Goal: Task Accomplishment & Management: Manage account settings

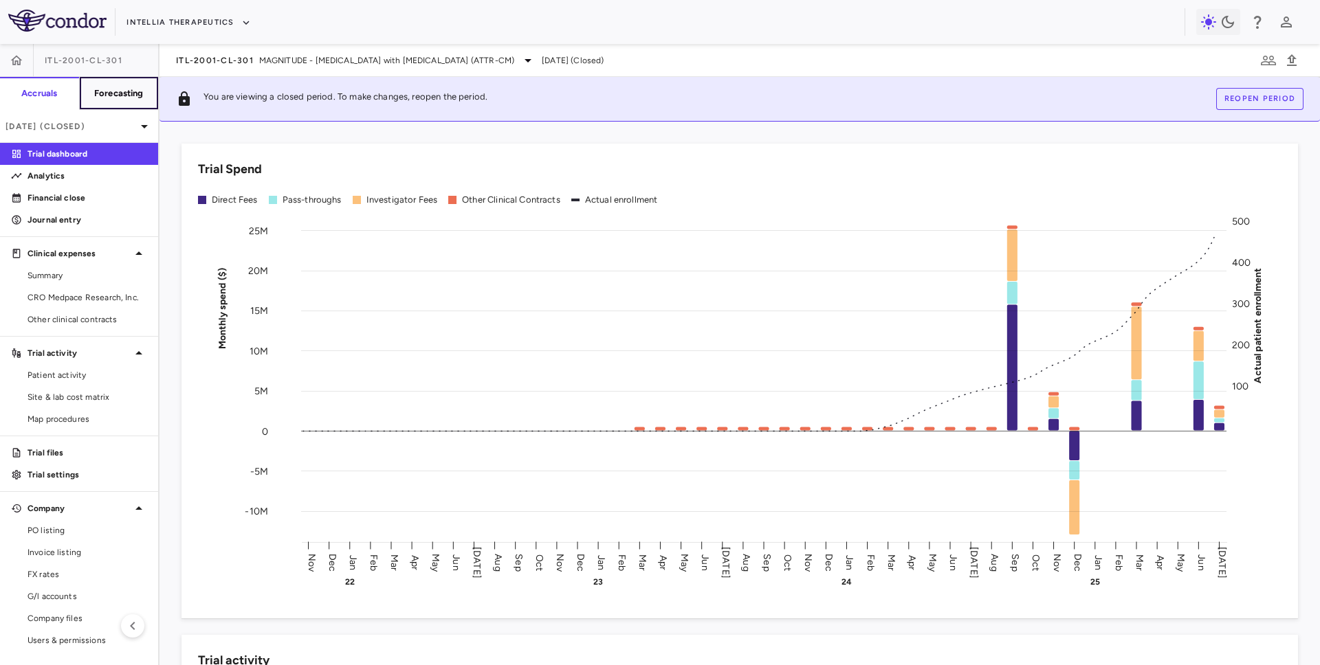
click at [115, 93] on h6 "Forecasting" at bounding box center [118, 93] width 49 height 12
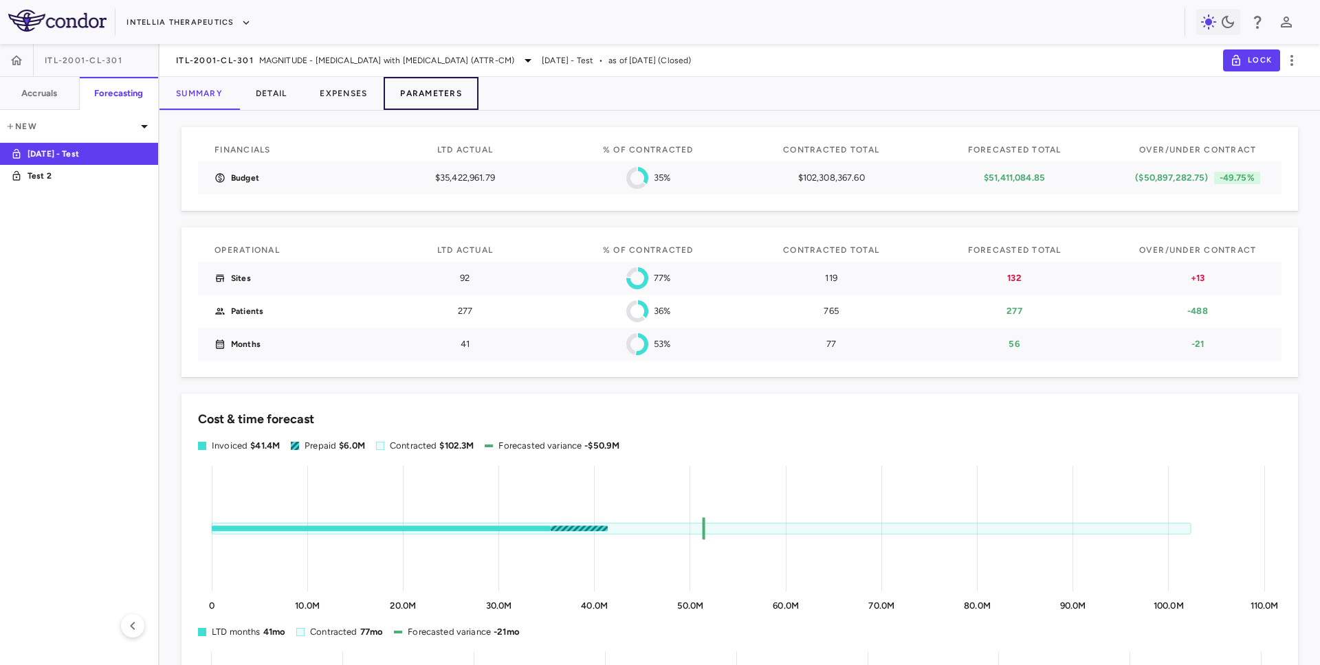
click at [421, 98] on button "Parameters" at bounding box center [431, 93] width 95 height 33
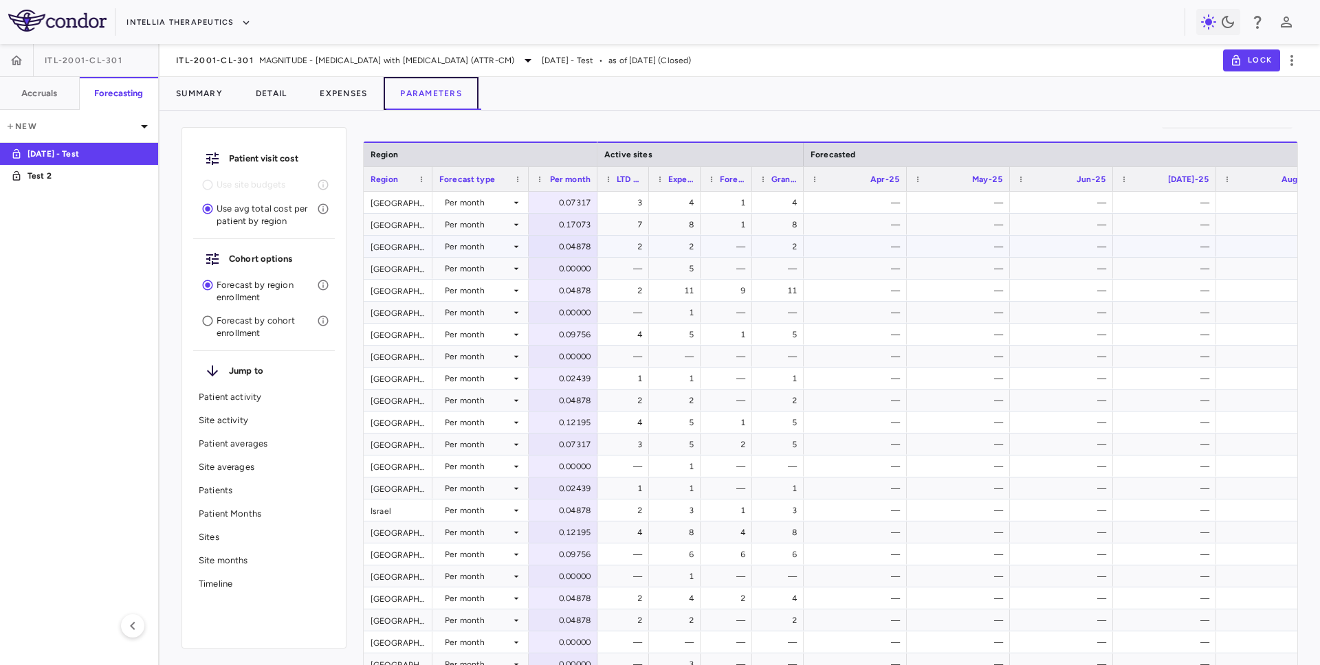
scroll to position [0, 30]
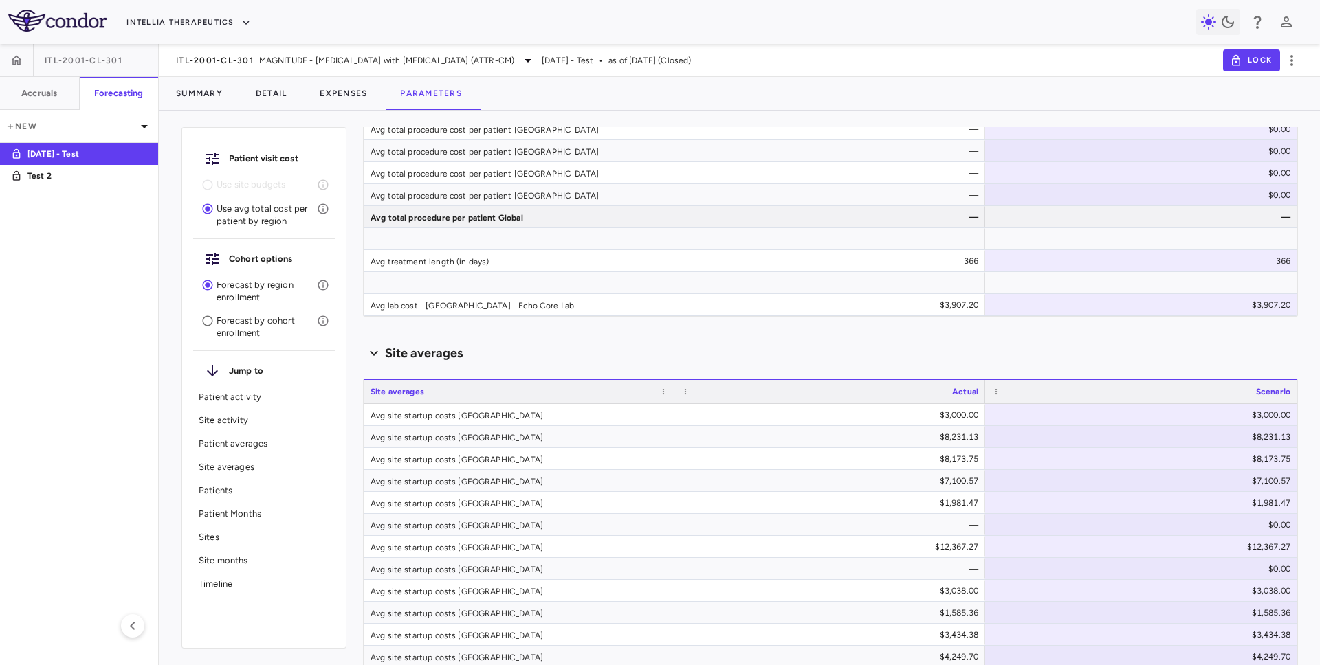
click at [227, 69] on div "ITL-2001-CL-301 MAGNITUDE - [MEDICAL_DATA] with [MEDICAL_DATA] (ATTR-CM) [DATE]…" at bounding box center [739, 60] width 1160 height 33
click at [232, 58] on span "ITL-2001-CL-301" at bounding box center [215, 60] width 78 height 11
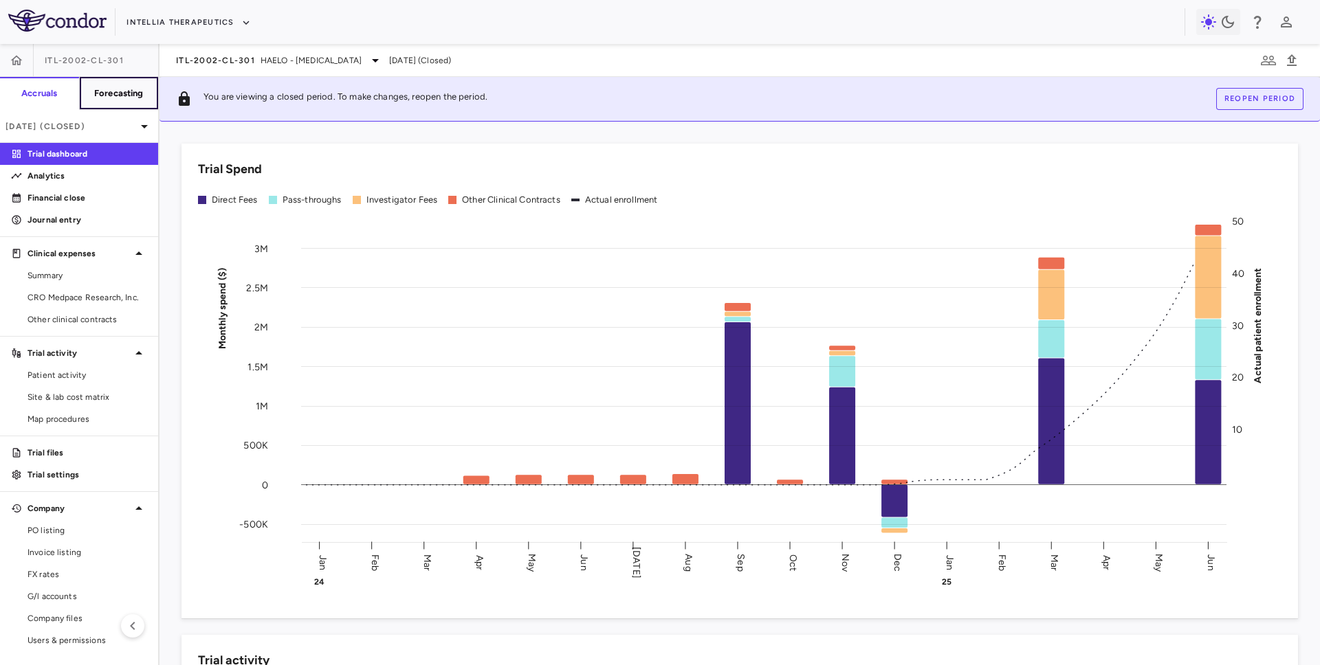
click at [120, 96] on h6 "Forecasting" at bounding box center [118, 93] width 49 height 12
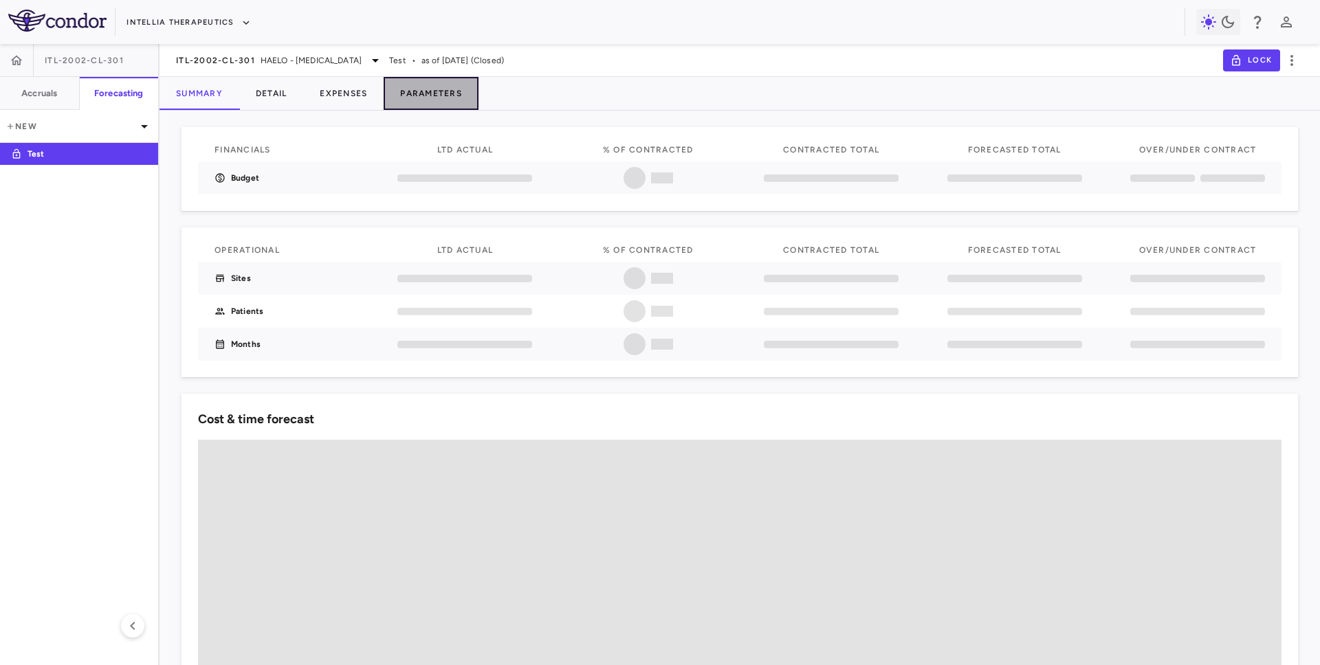
click at [434, 95] on button "Parameters" at bounding box center [431, 93] width 95 height 33
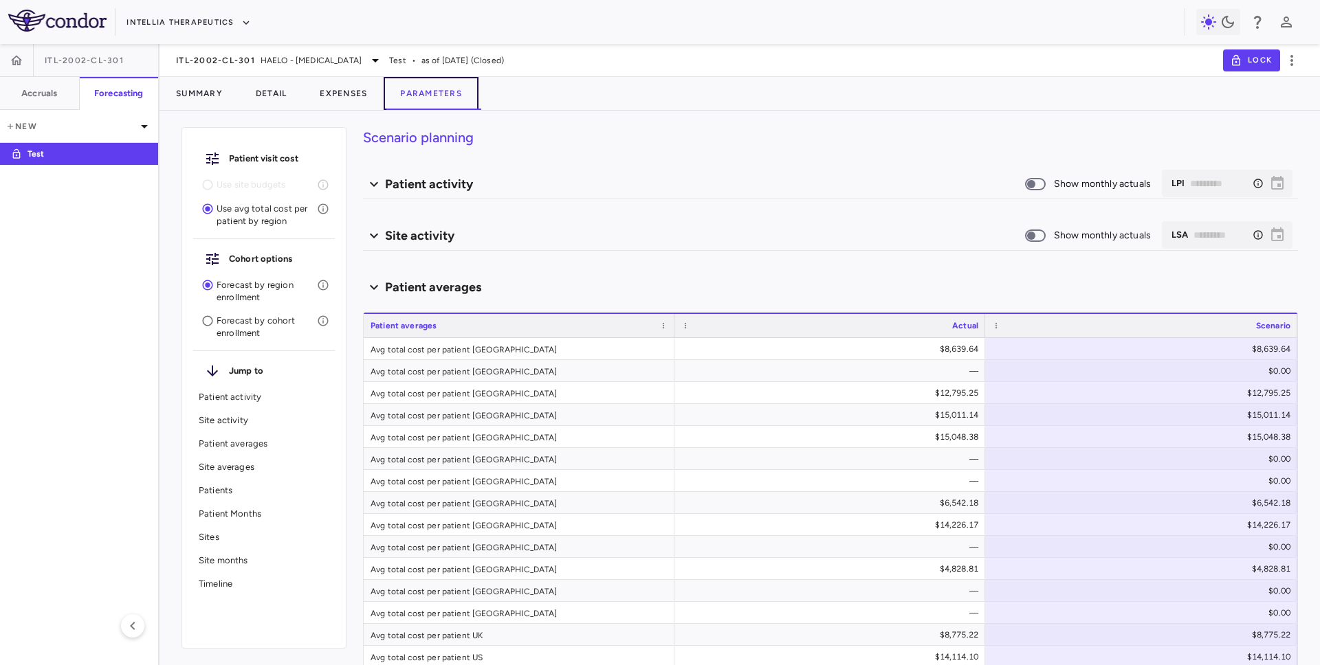
type input "********"
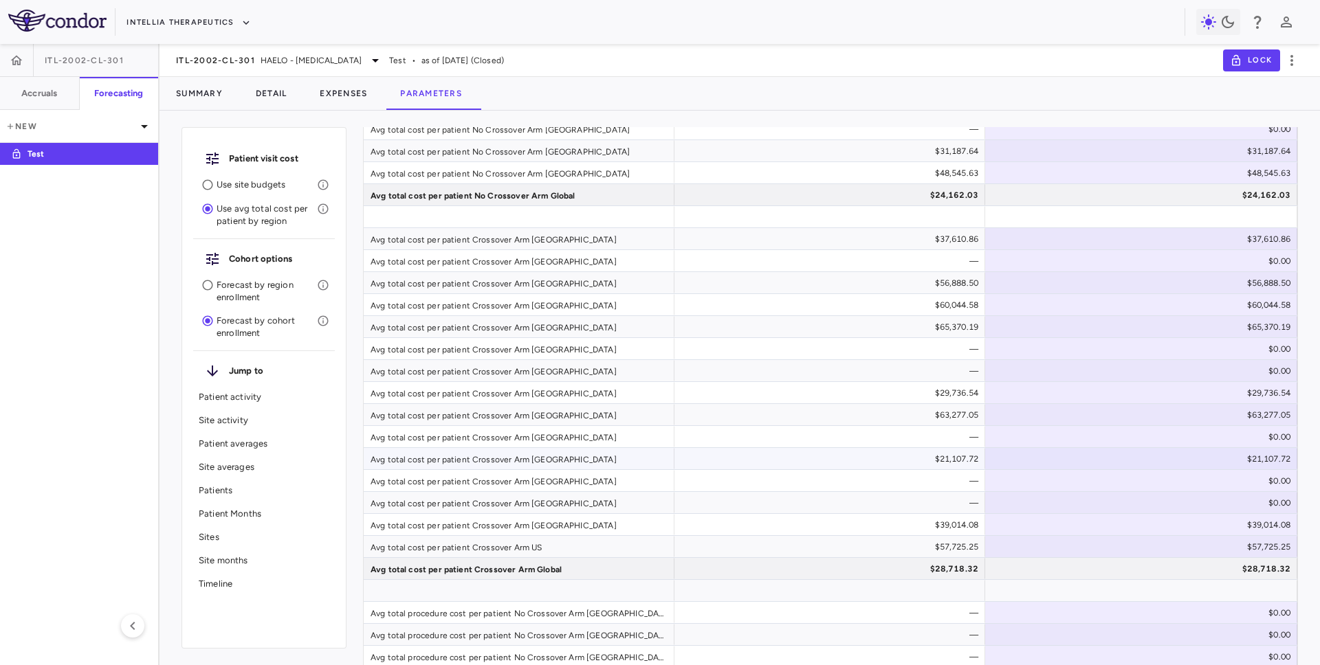
scroll to position [1649, 0]
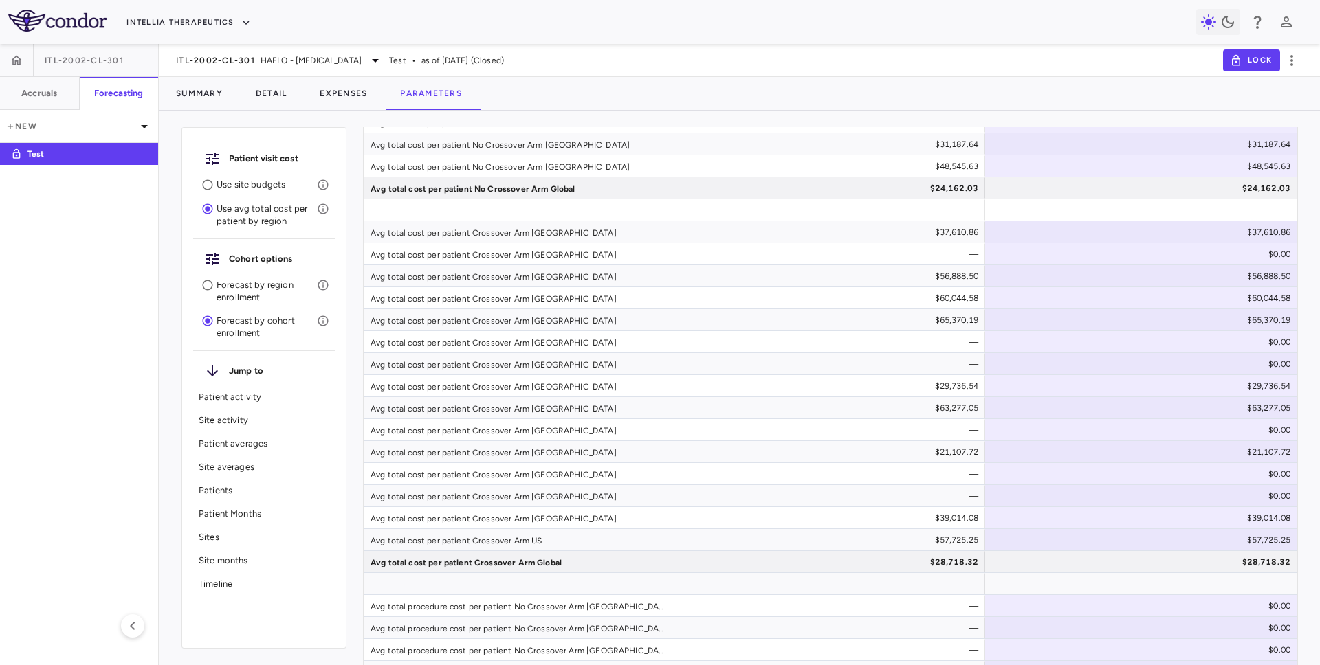
click at [242, 187] on p "Use site budgets" at bounding box center [267, 185] width 100 height 12
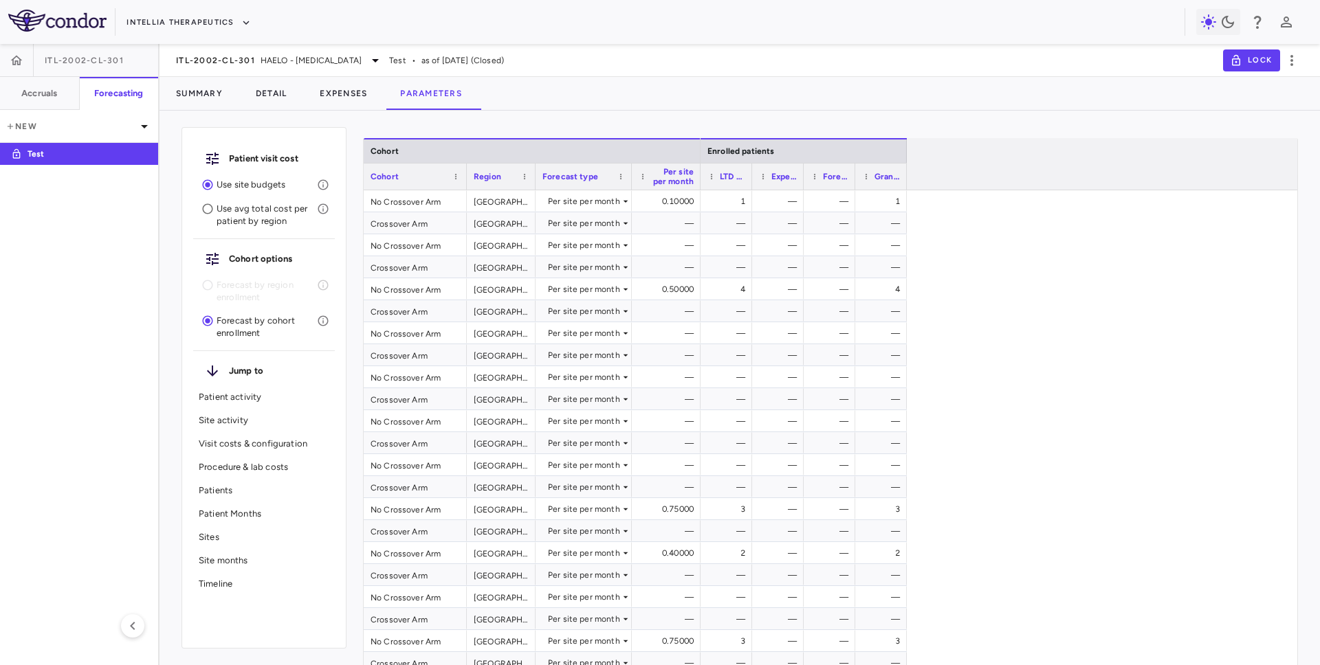
scroll to position [0, 0]
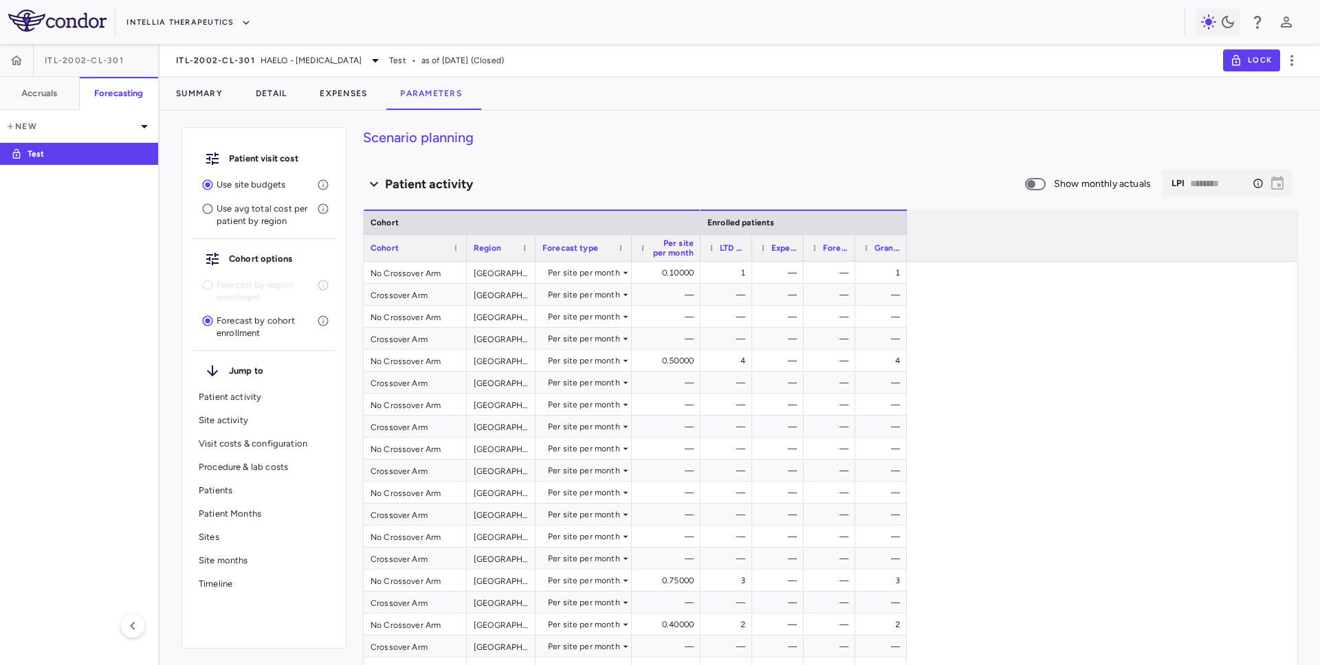
click at [241, 227] on p "Use avg total cost per patient by region" at bounding box center [267, 215] width 100 height 25
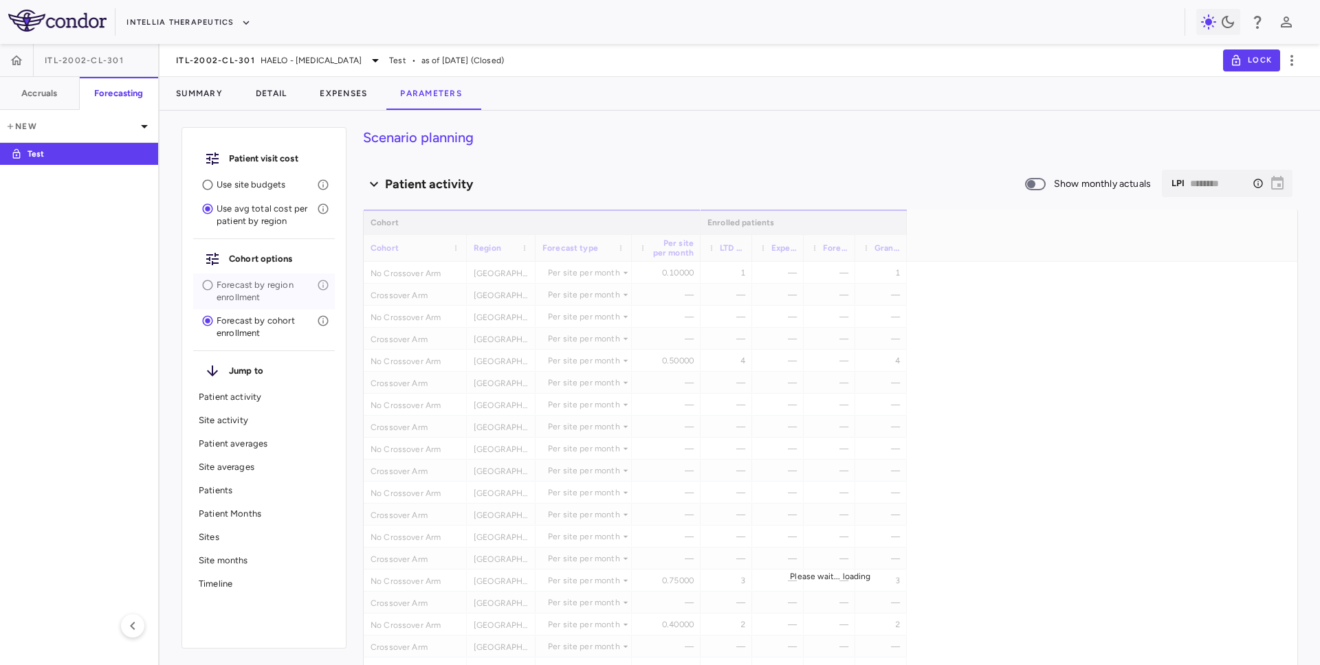
click at [264, 287] on p "Forecast by region enrollment" at bounding box center [267, 291] width 100 height 25
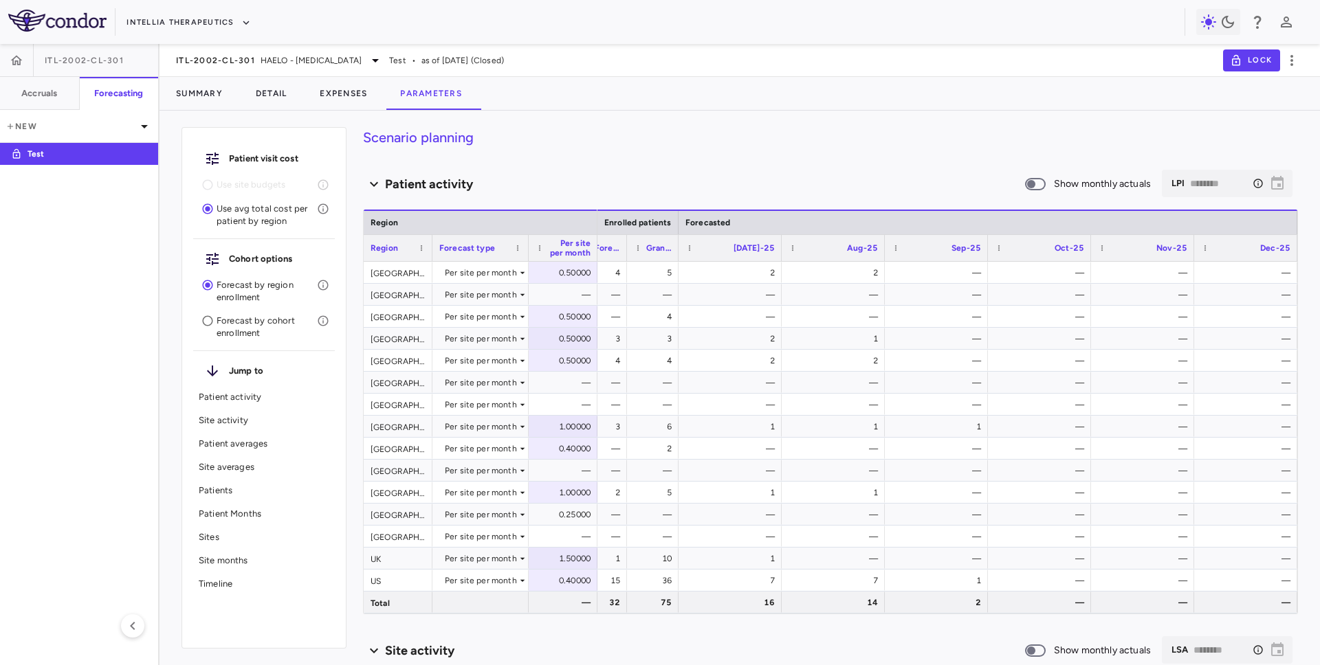
click at [1275, 193] on div "​ LPI ******** ​" at bounding box center [1227, 183] width 131 height 27
click at [1280, 185] on div "​ LPI ******** ​" at bounding box center [1227, 183] width 131 height 27
click at [1258, 183] on icon "Select the month to which you want to forecast patients. This does not affect t…" at bounding box center [1258, 183] width 11 height 11
click at [503, 278] on div "Per site per month" at bounding box center [481, 273] width 72 height 22
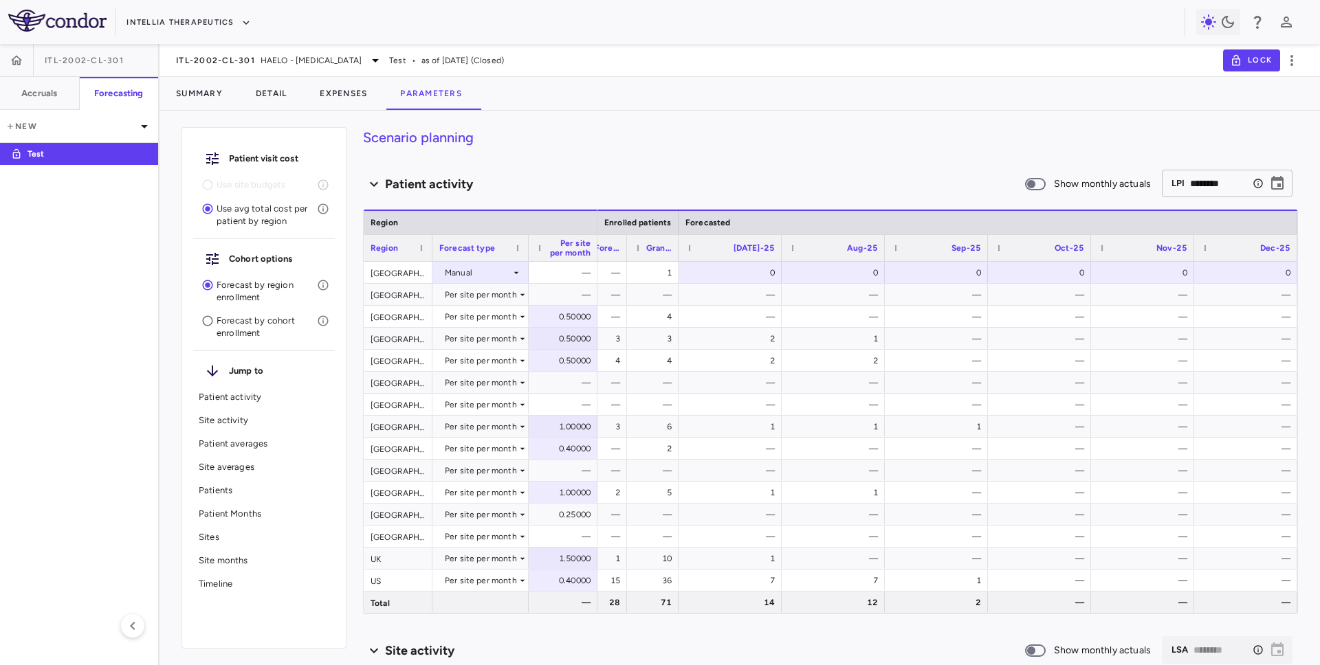
click at [1242, 182] on input "********" at bounding box center [1218, 182] width 57 height 25
click at [1272, 181] on icon "Choose date, selected date is Dec 31, 2025" at bounding box center [1277, 183] width 12 height 14
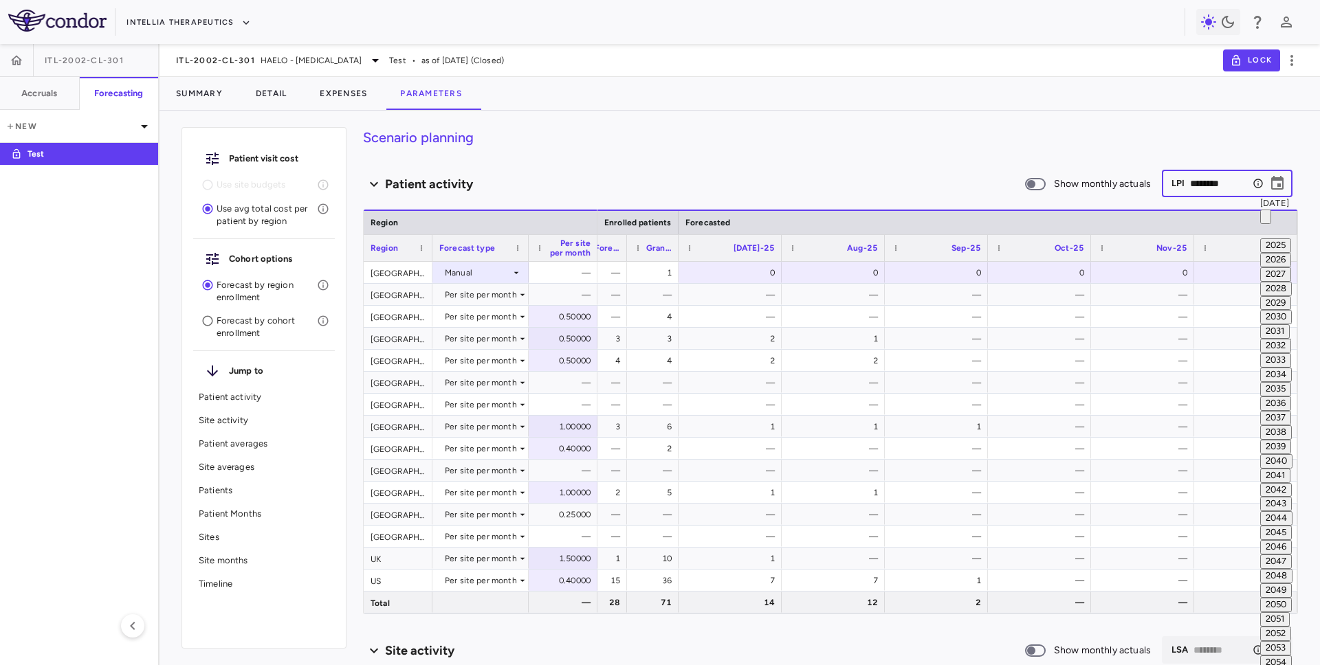
click at [1219, 183] on input "********" at bounding box center [1218, 182] width 57 height 25
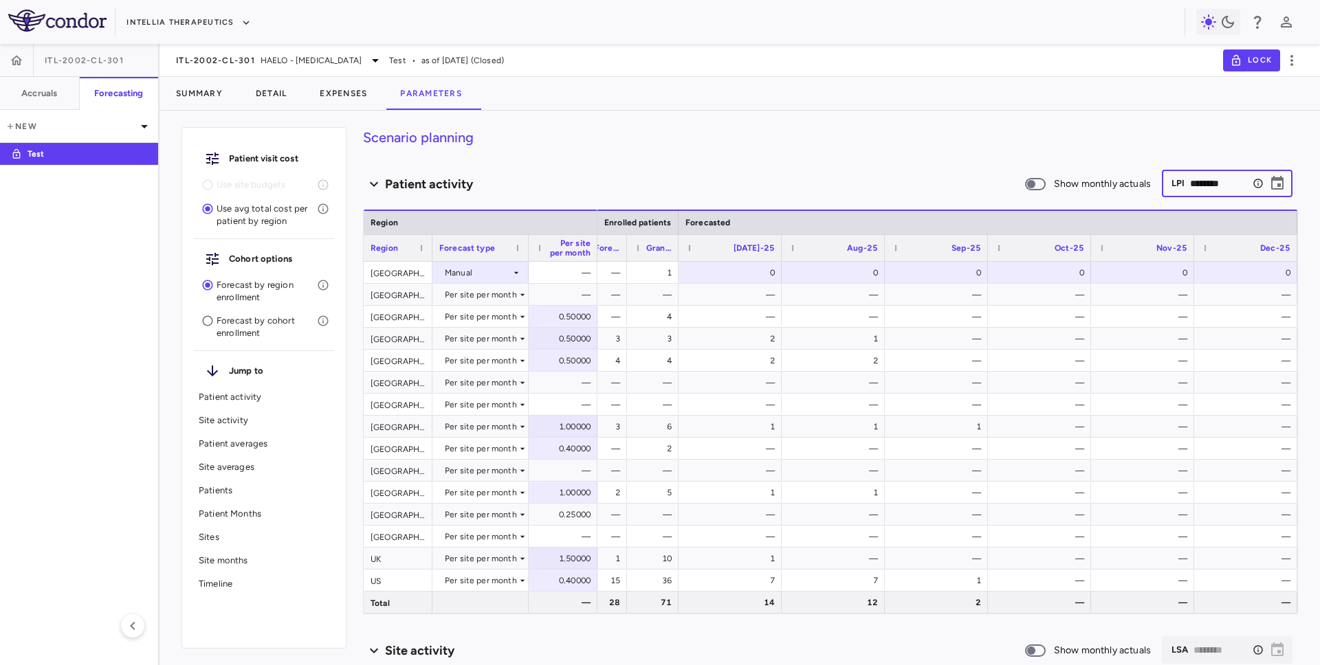
click at [1201, 183] on input "********" at bounding box center [1218, 182] width 57 height 25
click at [1279, 181] on icon "Choose date, selected date is Dec 31, 2025" at bounding box center [1277, 183] width 16 height 16
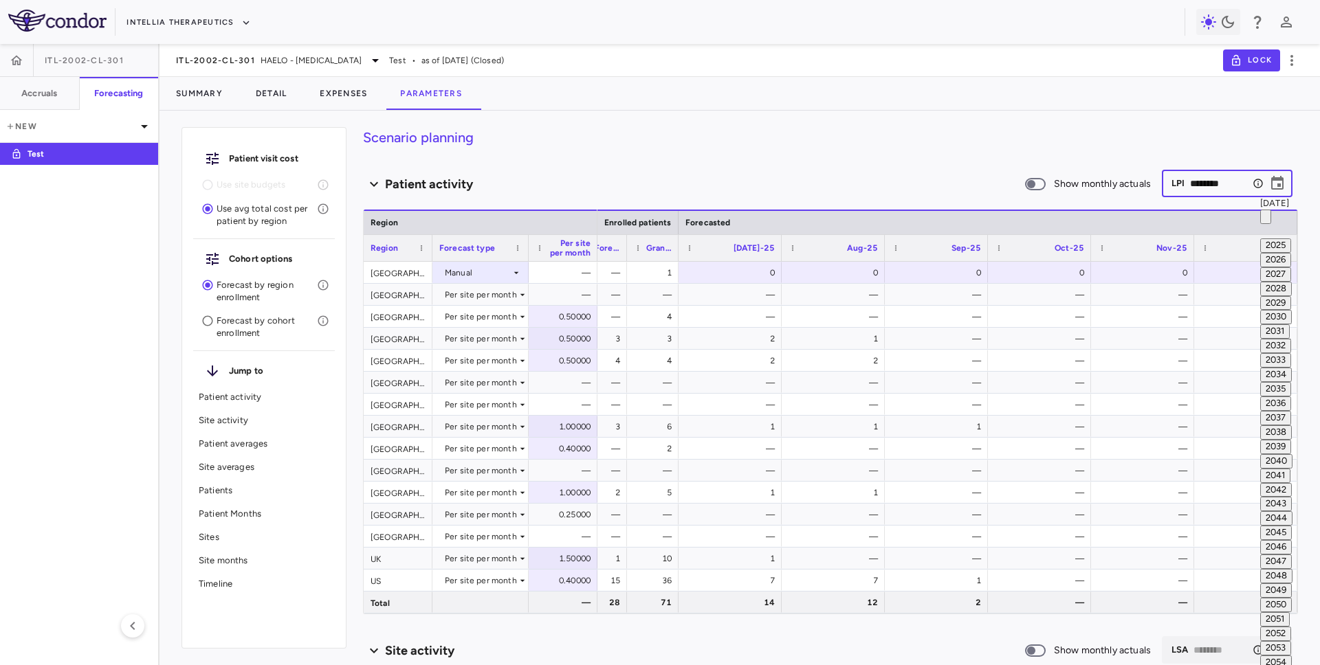
click at [1260, 241] on button "2025" at bounding box center [1275, 246] width 31 height 14
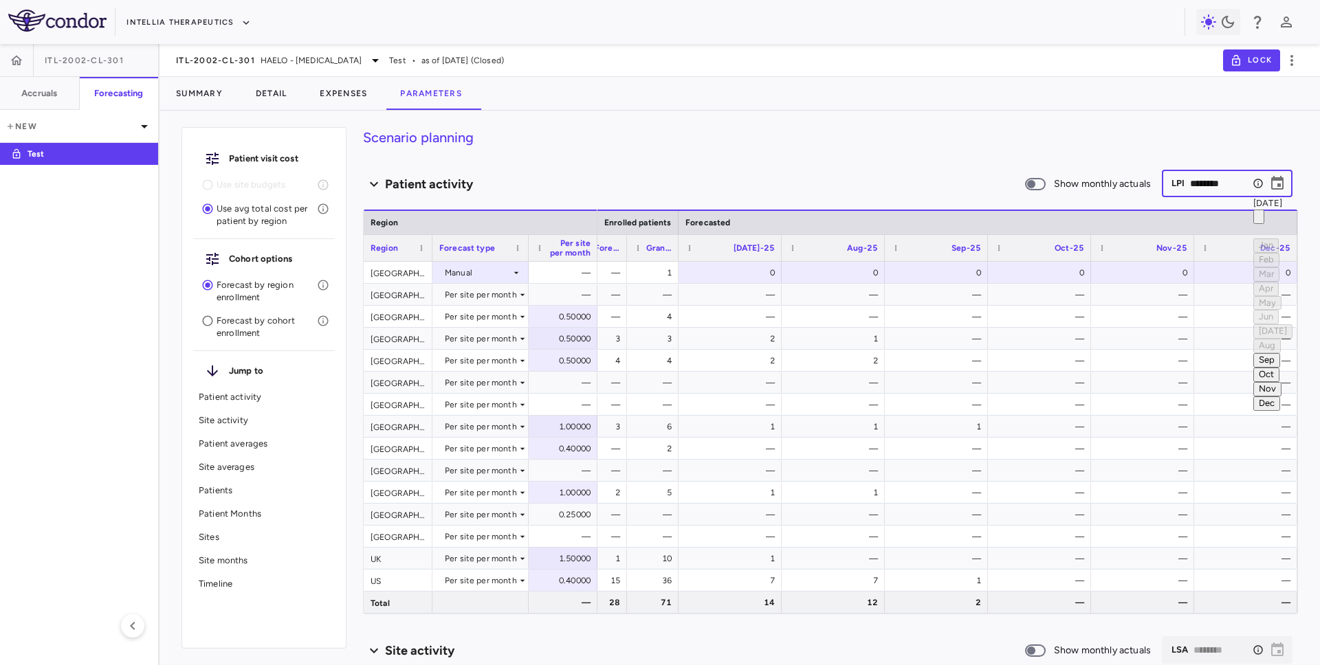
click at [1253, 353] on button "Sep" at bounding box center [1266, 360] width 27 height 14
type input "********"
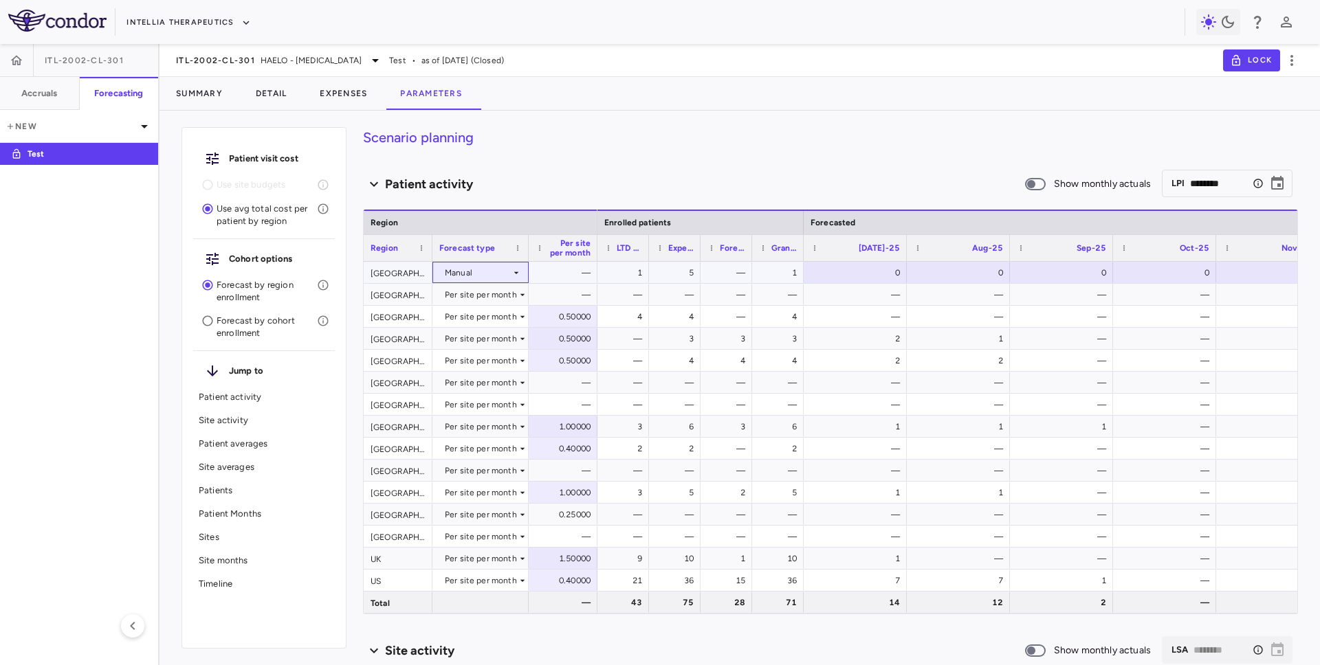
click at [502, 275] on div "Manual" at bounding box center [478, 273] width 66 height 22
type input "********"
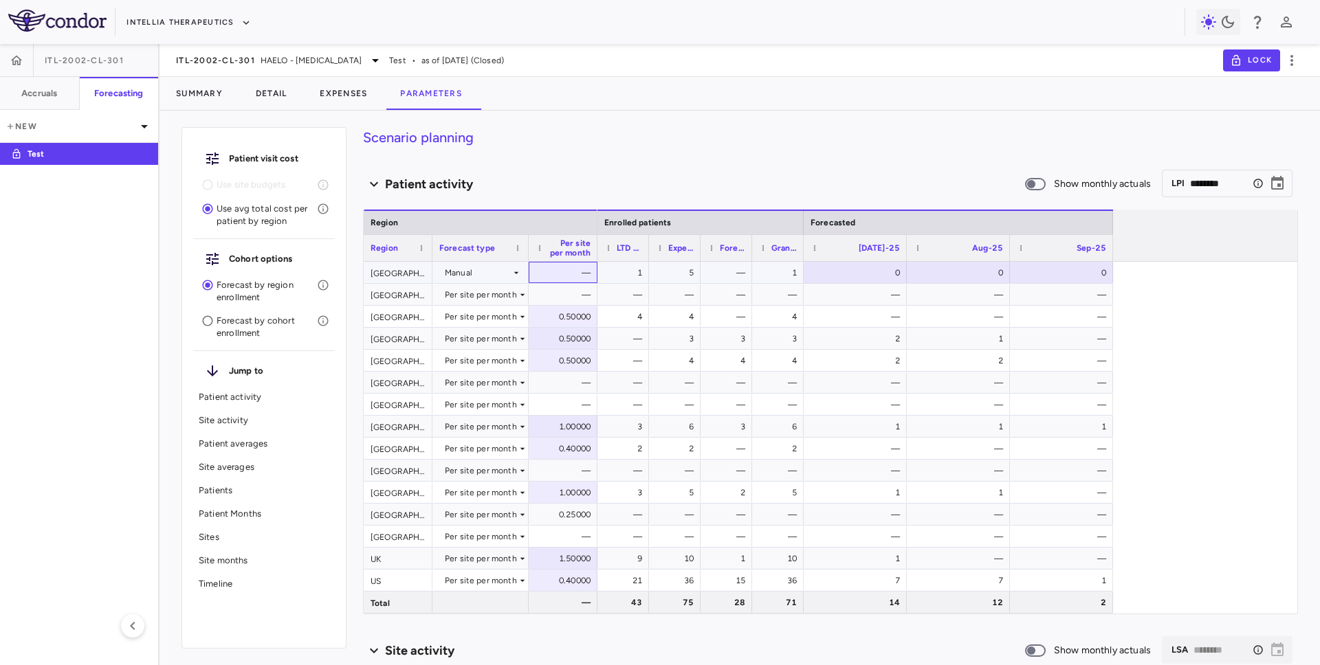
click at [557, 274] on div "—" at bounding box center [565, 273] width 49 height 22
click at [506, 274] on div "Manual" at bounding box center [478, 273] width 66 height 22
click at [511, 274] on icon at bounding box center [516, 272] width 11 height 11
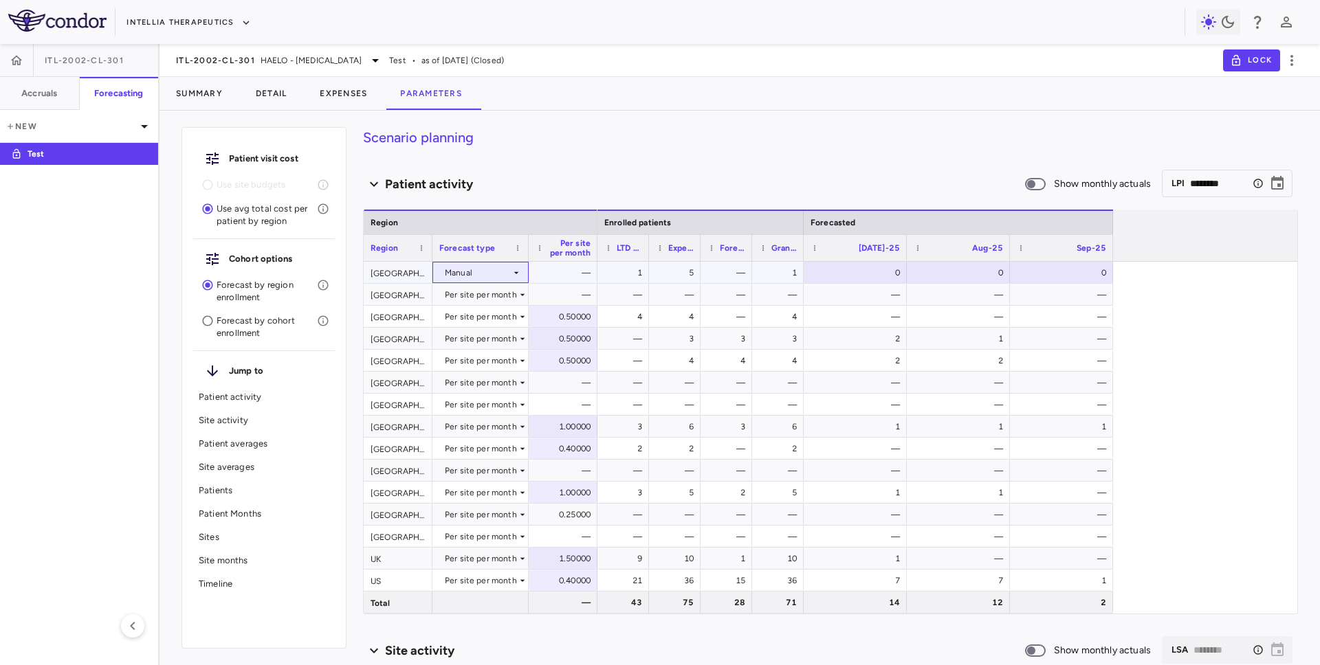
click at [493, 265] on div "Manual" at bounding box center [478, 273] width 66 height 22
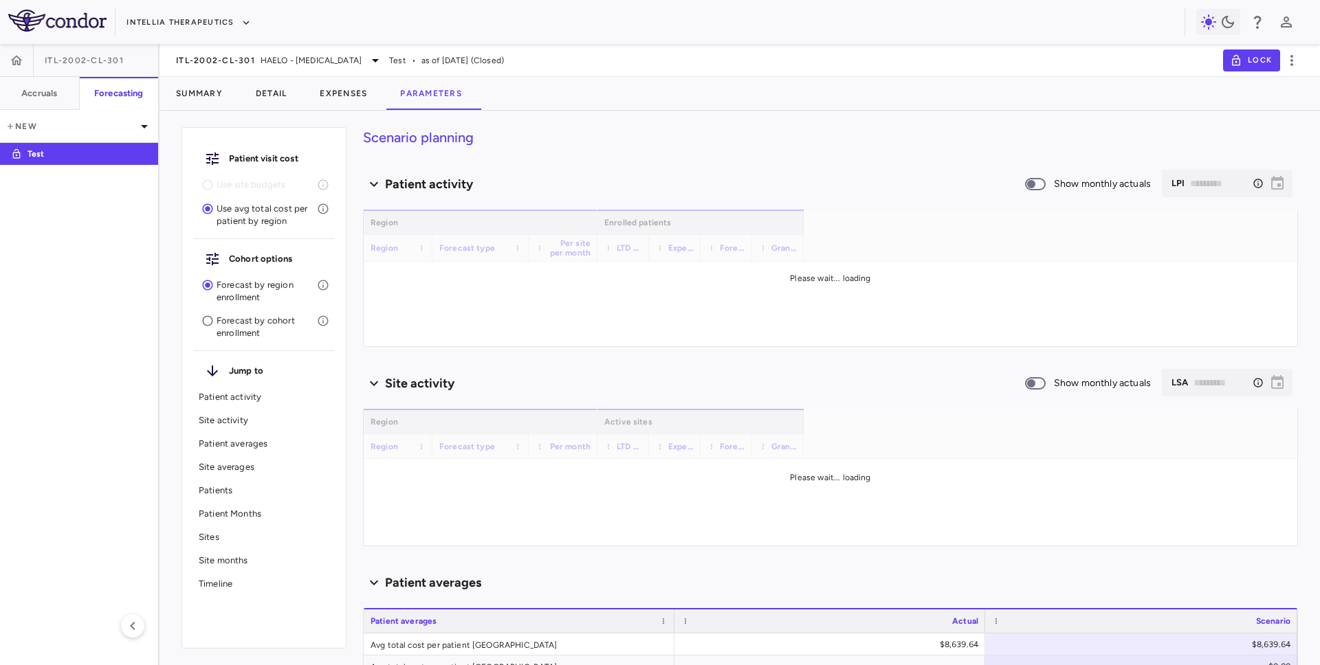
type input "********"
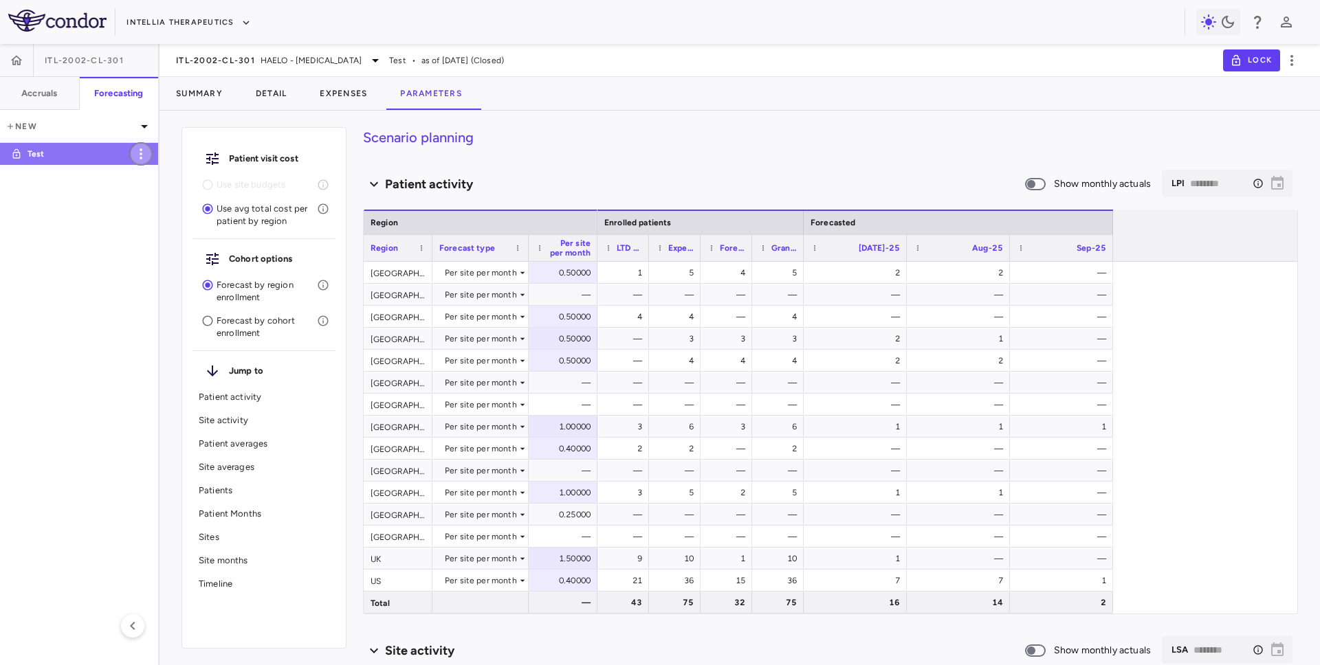
click at [141, 152] on icon "button" at bounding box center [141, 154] width 16 height 16
click at [172, 118] on div at bounding box center [660, 332] width 1320 height 665
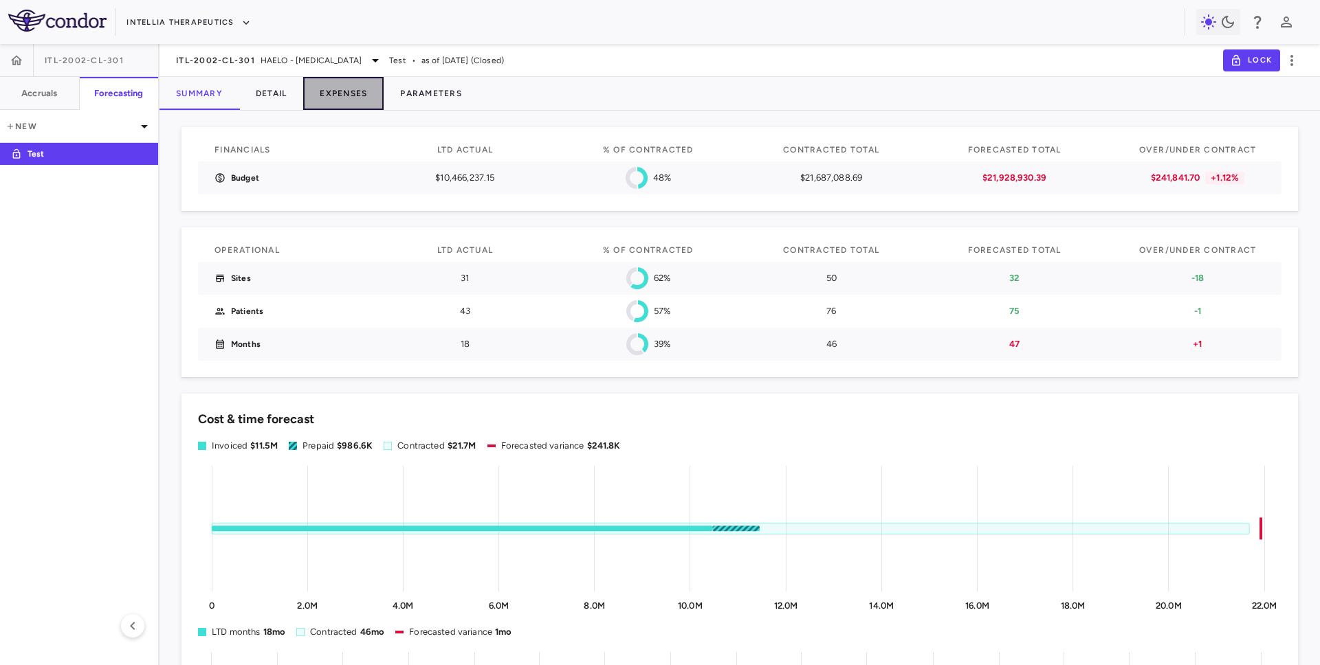
click at [344, 96] on button "Expenses" at bounding box center [343, 93] width 80 height 33
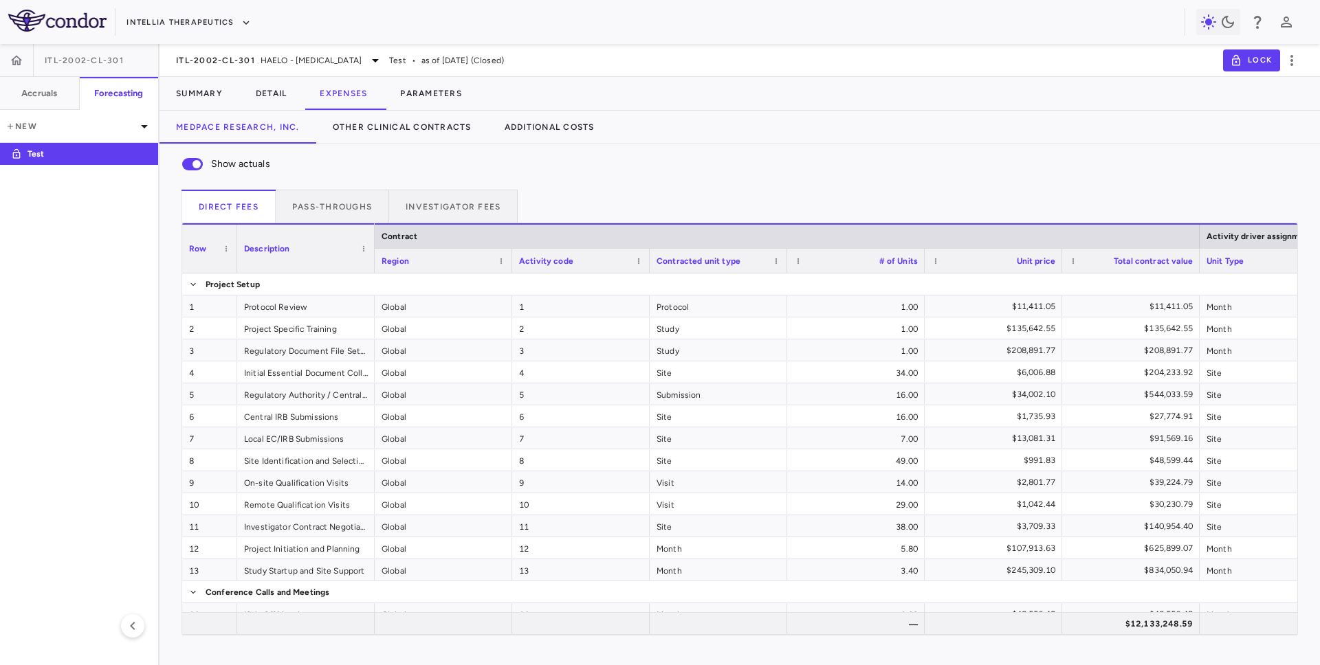
drag, startPoint x: 472, startPoint y: 61, endPoint x: 550, endPoint y: 61, distance: 78.4
click at [550, 61] on div "ITL-2002-CL-301 HAELO - Hereditary Angioedema Test • as of Jun 2025 (Closed) Lo…" at bounding box center [739, 60] width 1160 height 33
click at [461, 60] on span "as of [DATE] (Closed)" at bounding box center [462, 60] width 82 height 12
drag, startPoint x: 465, startPoint y: 60, endPoint x: 535, endPoint y: 57, distance: 70.2
click at [535, 57] on div "ITL-2002-CL-301 HAELO - Hereditary Angioedema Test • as of Jun 2025 (Closed) Lo…" at bounding box center [739, 60] width 1160 height 33
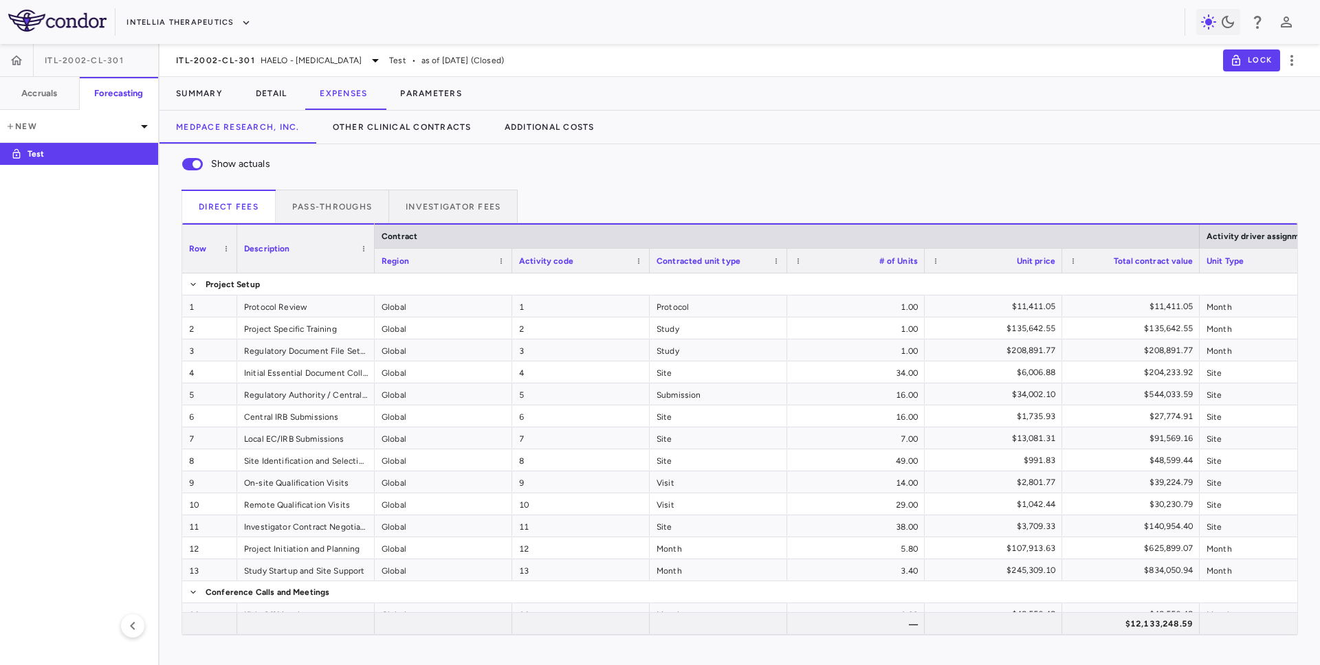
click at [534, 60] on div "ITL-2002-CL-301 HAELO - Hereditary Angioedema Test • as of Jun 2025 (Closed) Lo…" at bounding box center [739, 60] width 1160 height 33
click at [322, 201] on button "Pass-throughs" at bounding box center [332, 206] width 113 height 33
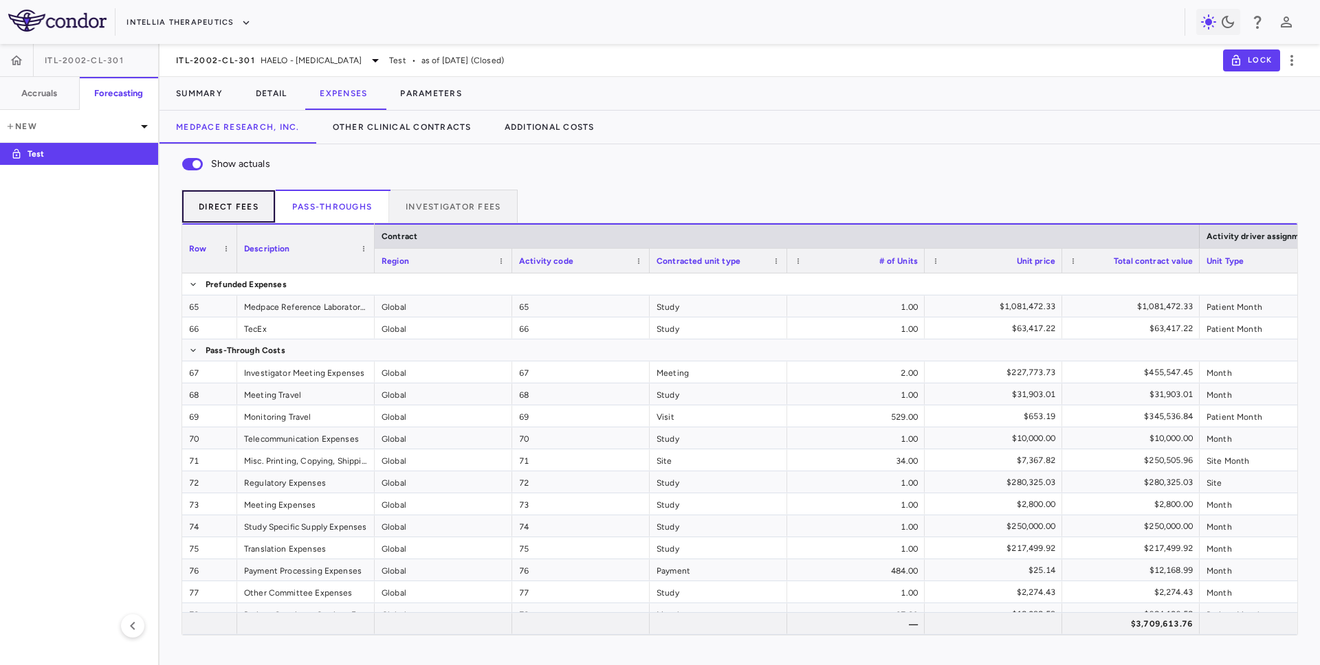
click at [224, 201] on button "Direct Fees" at bounding box center [228, 206] width 94 height 33
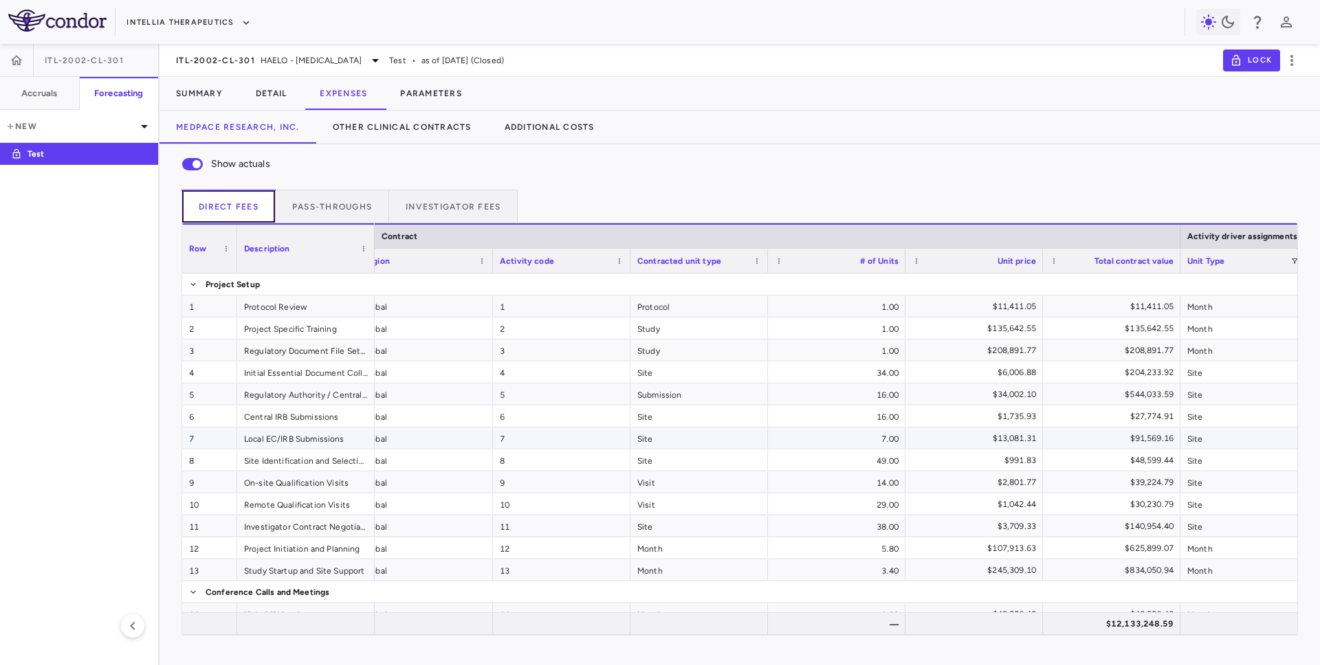
scroll to position [0, 36]
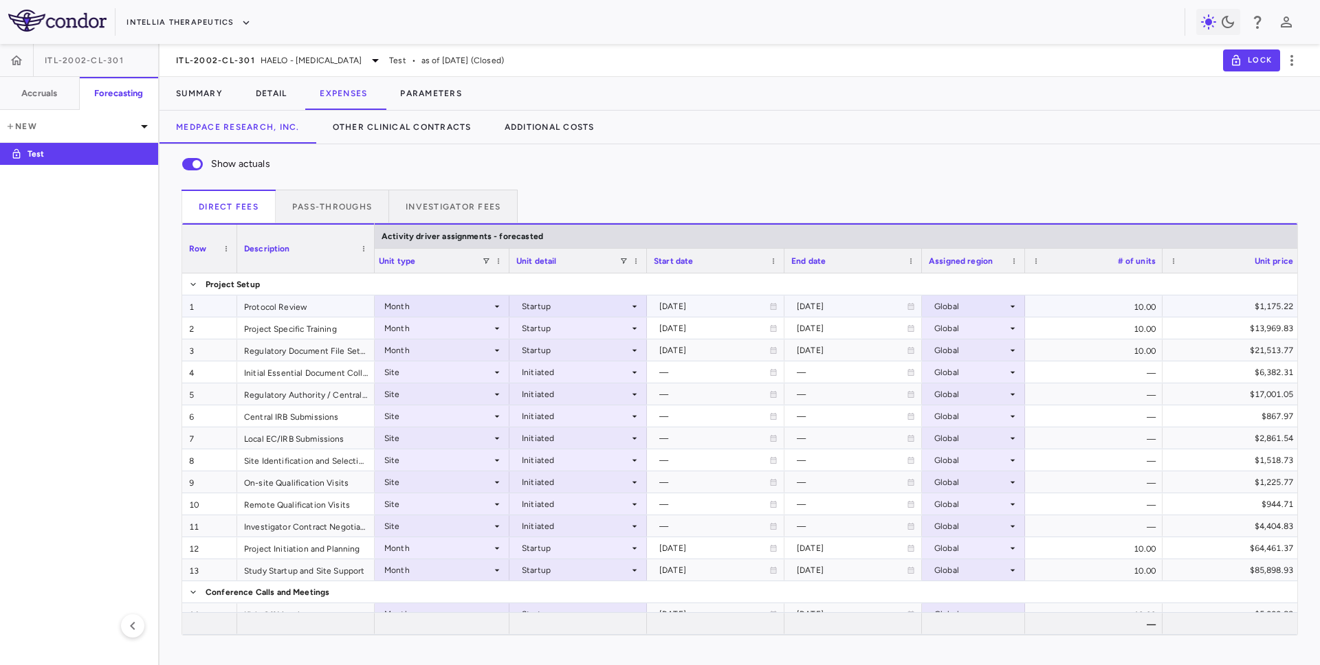
click at [563, 305] on div "Startup" at bounding box center [575, 307] width 107 height 22
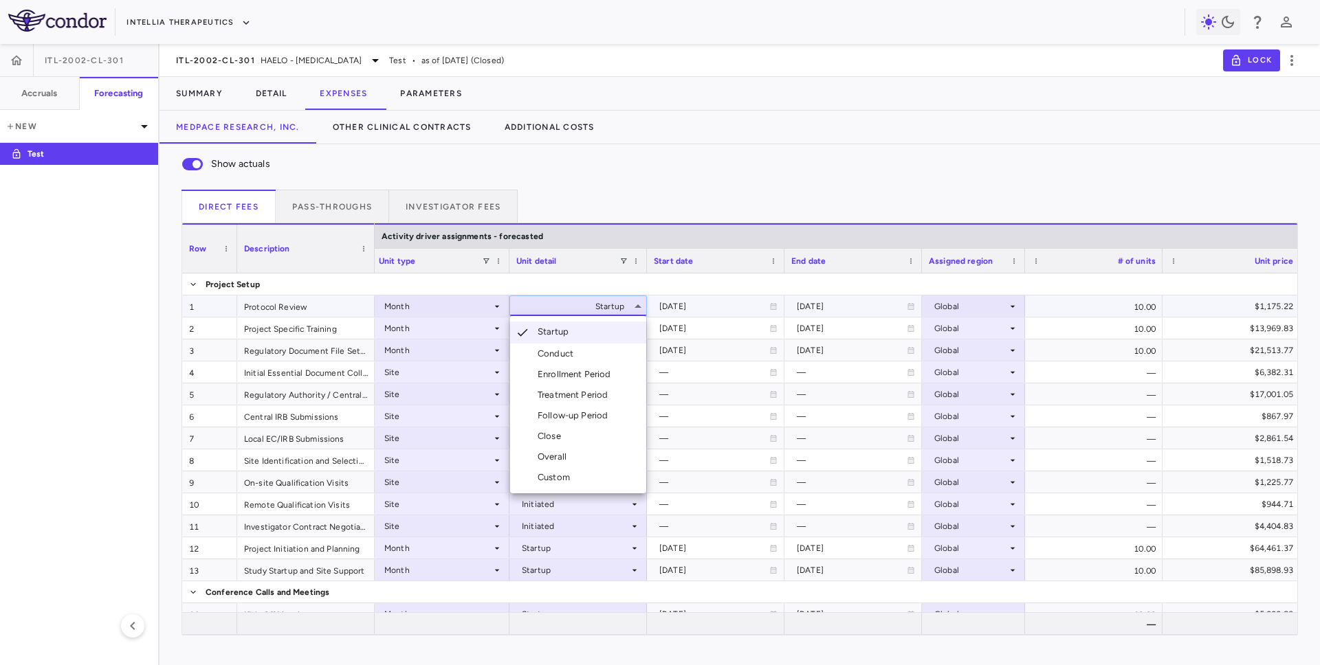
click at [564, 353] on div "Conduct" at bounding box center [558, 354] width 41 height 12
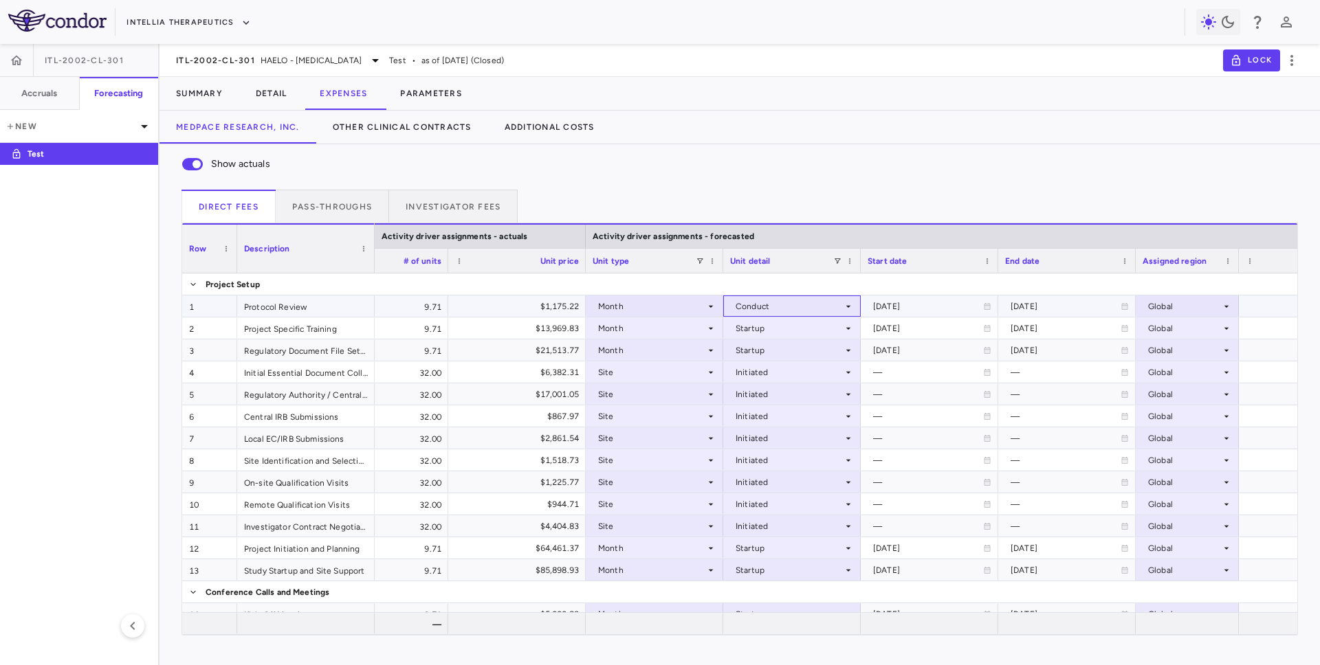
click at [803, 316] on div "Conduct" at bounding box center [791, 306] width 137 height 21
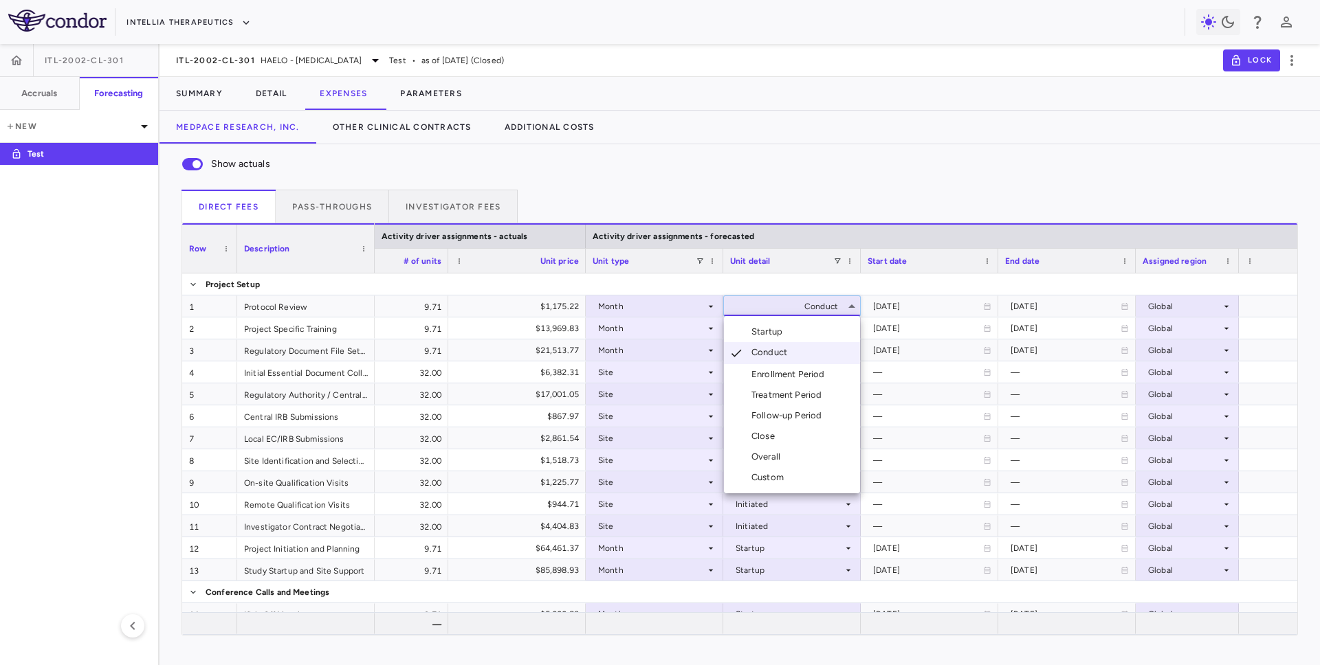
click at [786, 330] on div "Startup" at bounding box center [769, 332] width 36 height 12
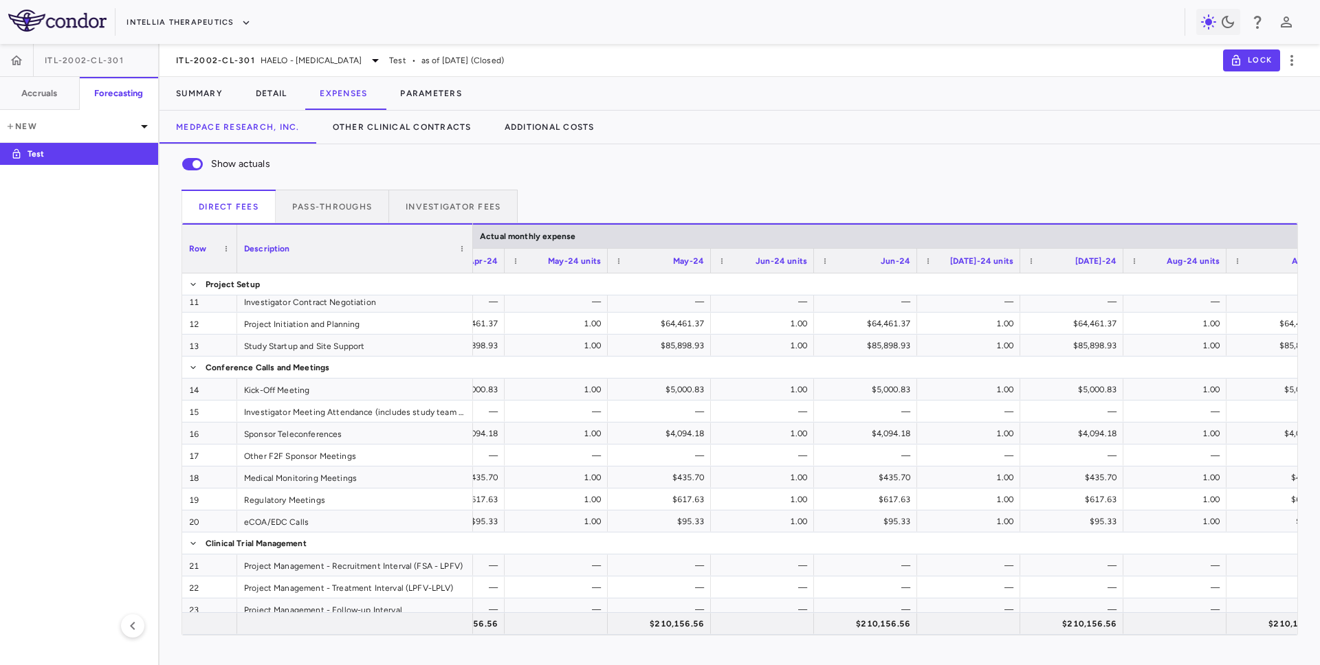
drag, startPoint x: 371, startPoint y: 265, endPoint x: 469, endPoint y: 267, distance: 97.6
click at [470, 267] on div at bounding box center [472, 249] width 5 height 48
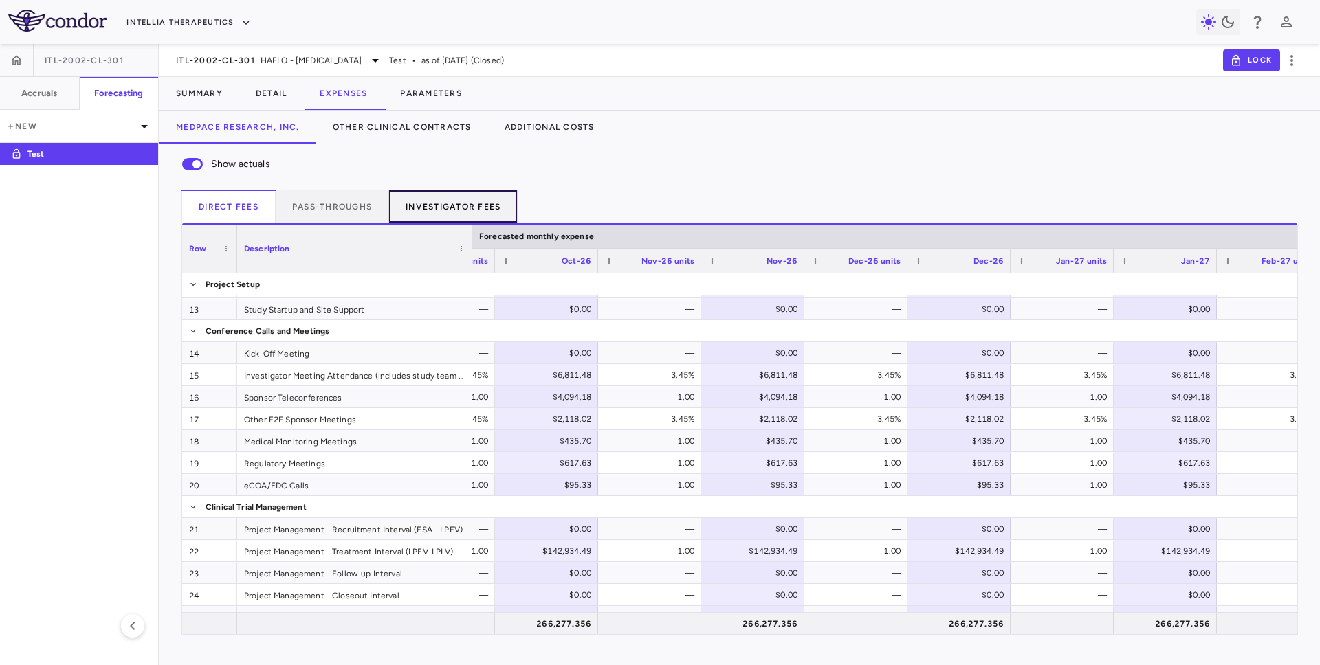
click at [455, 204] on button "Investigator Fees" at bounding box center [453, 206] width 129 height 33
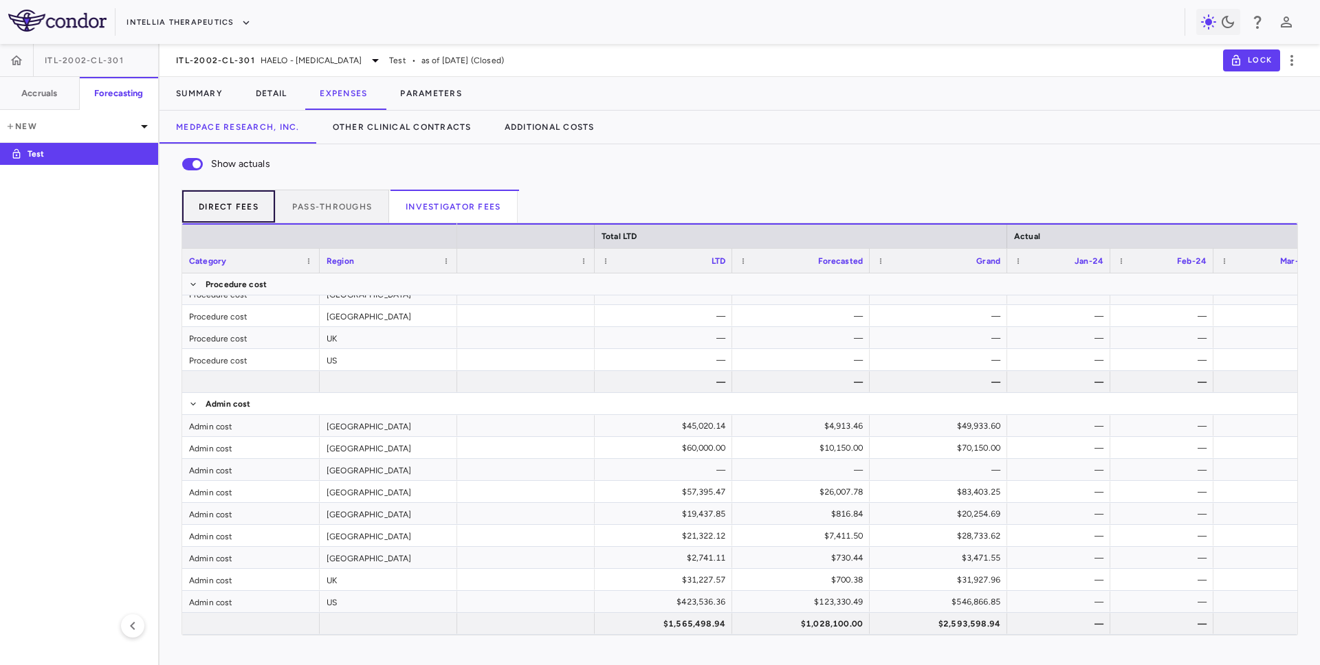
click at [244, 202] on button "Direct Fees" at bounding box center [228, 206] width 94 height 33
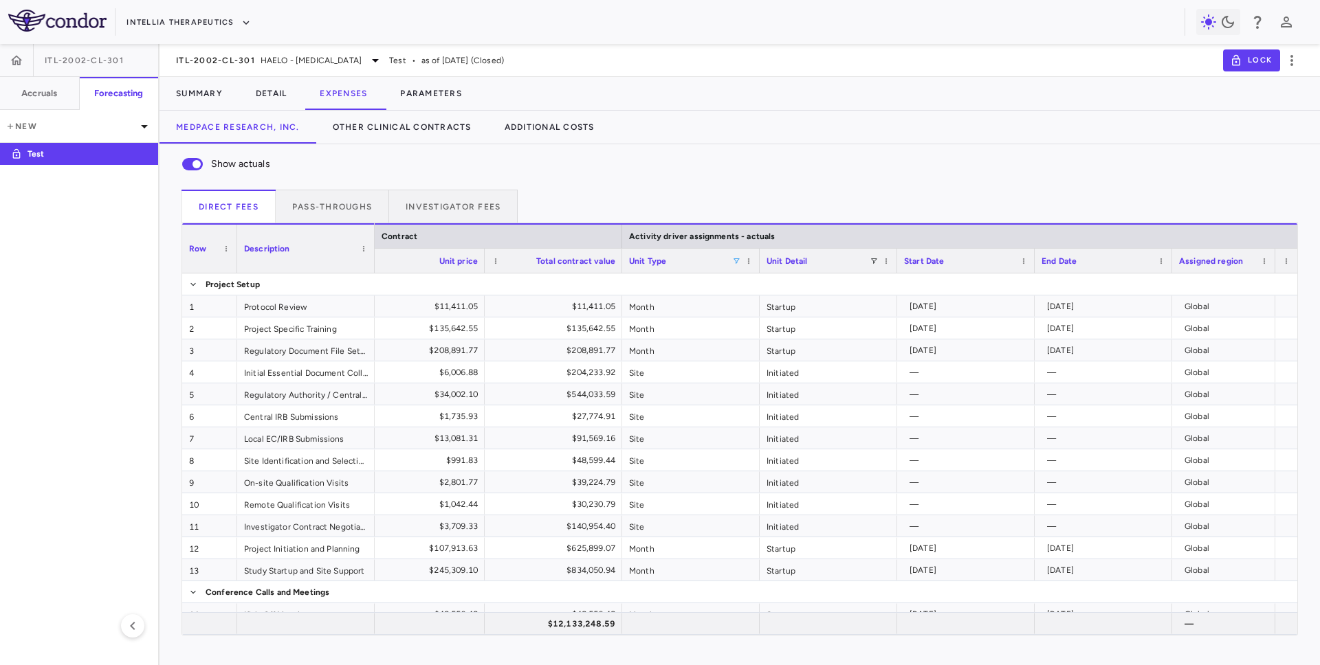
click at [738, 264] on span at bounding box center [736, 261] width 8 height 8
click at [758, 308] on div "(Select All)" at bounding box center [807, 312] width 113 height 10
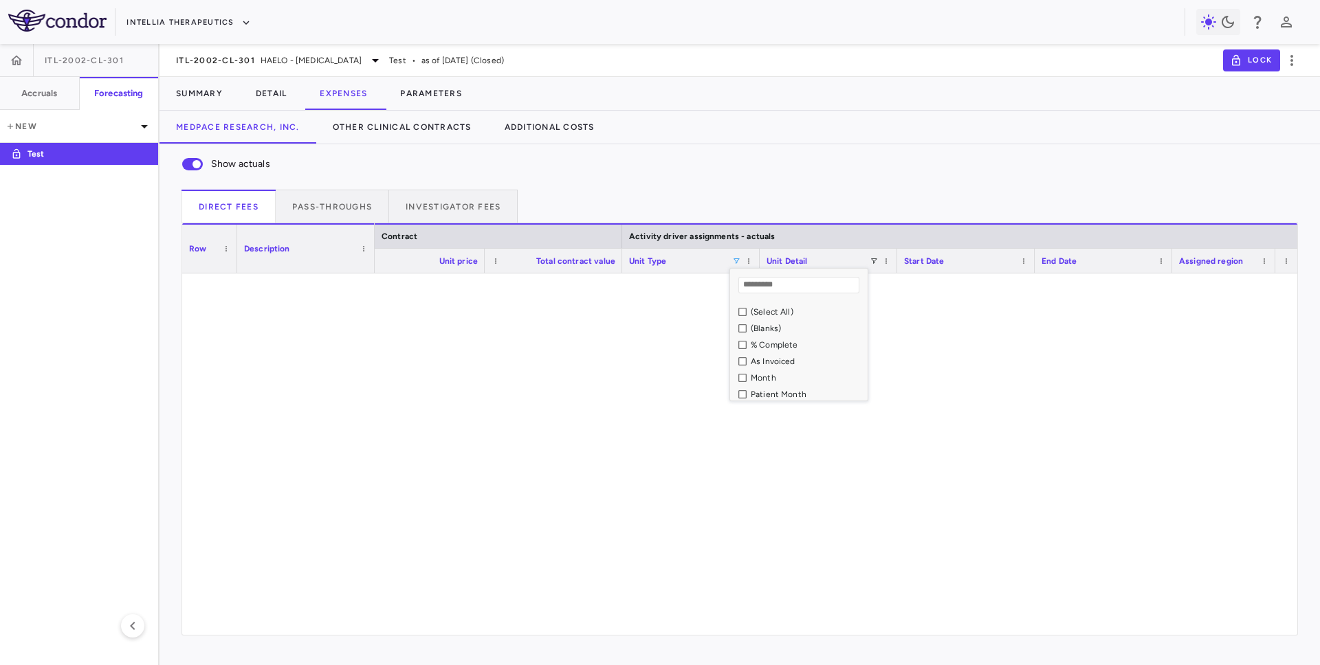
click at [771, 362] on div "As Invoiced" at bounding box center [807, 362] width 113 height 10
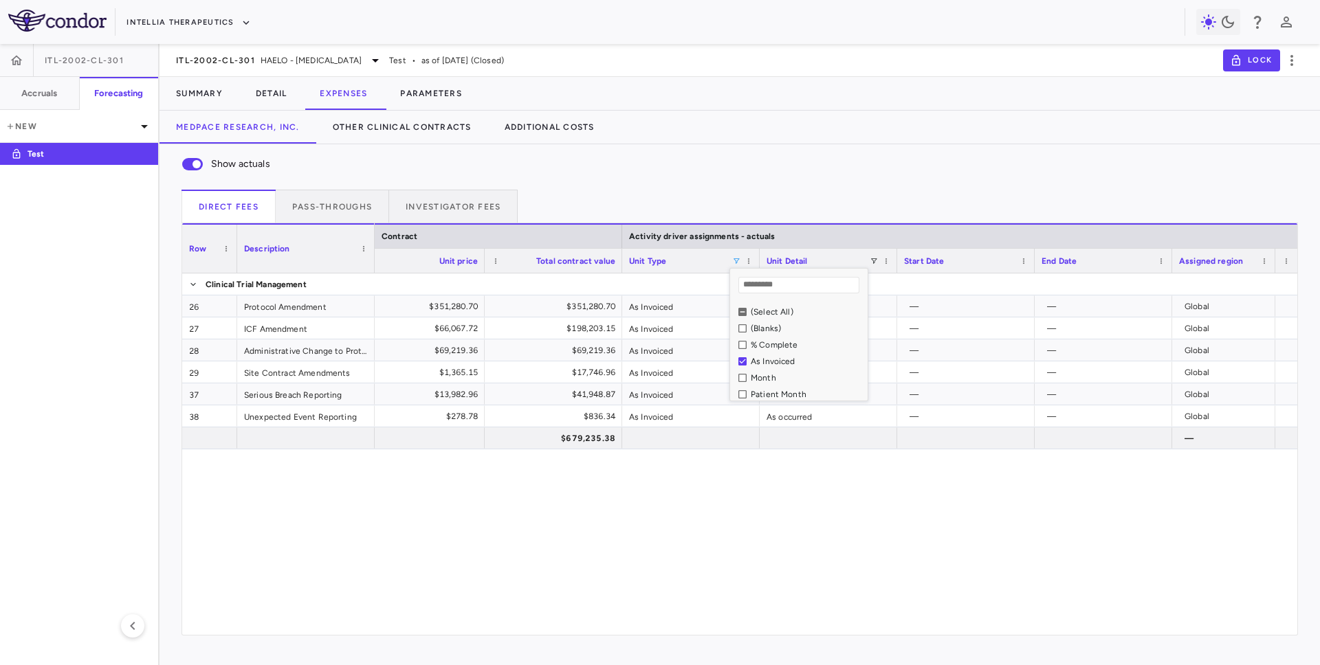
click at [745, 184] on div "Show actuals Direct Fees Pass-throughs Investigator Fees Press ENTER to sort. P…" at bounding box center [739, 390] width 1160 height 492
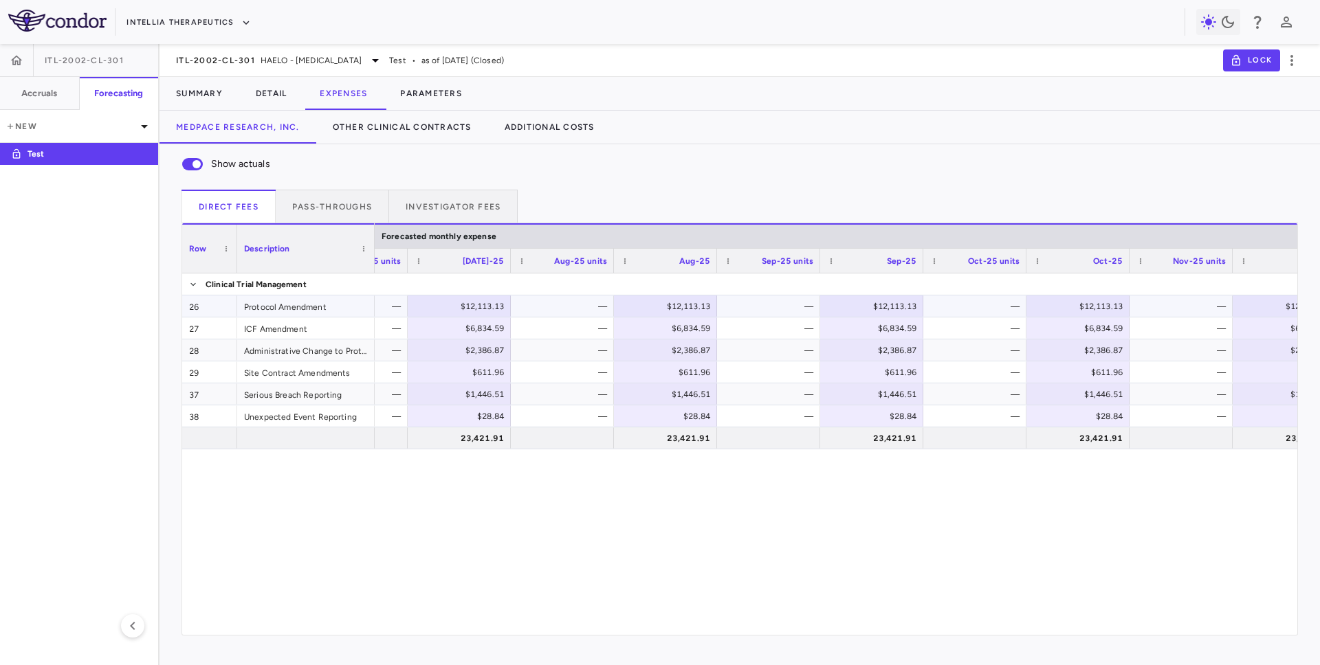
click at [472, 307] on div "$12,113.13" at bounding box center [462, 307] width 84 height 22
click at [563, 310] on div "—" at bounding box center [565, 307] width 84 height 22
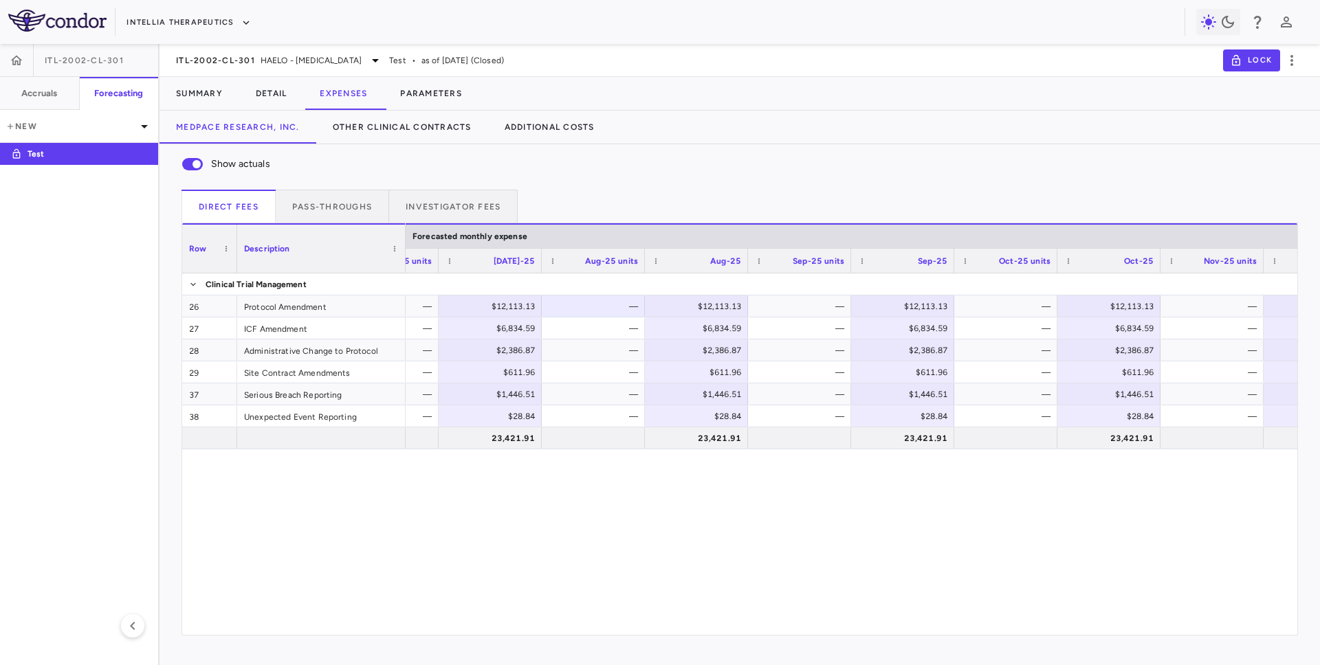
drag, startPoint x: 373, startPoint y: 259, endPoint x: 404, endPoint y: 260, distance: 30.9
click at [404, 260] on div at bounding box center [404, 249] width 5 height 48
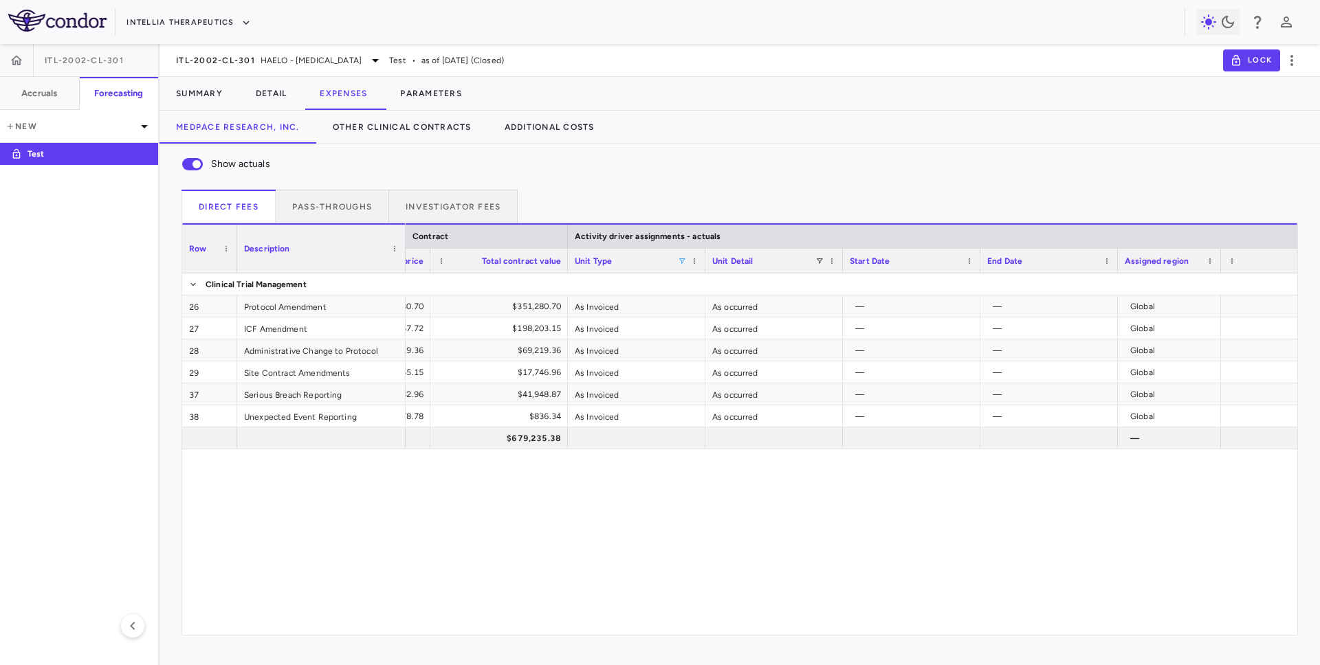
click at [687, 263] on div "Unit Type" at bounding box center [637, 261] width 124 height 24
click at [679, 262] on span at bounding box center [682, 261] width 8 height 8
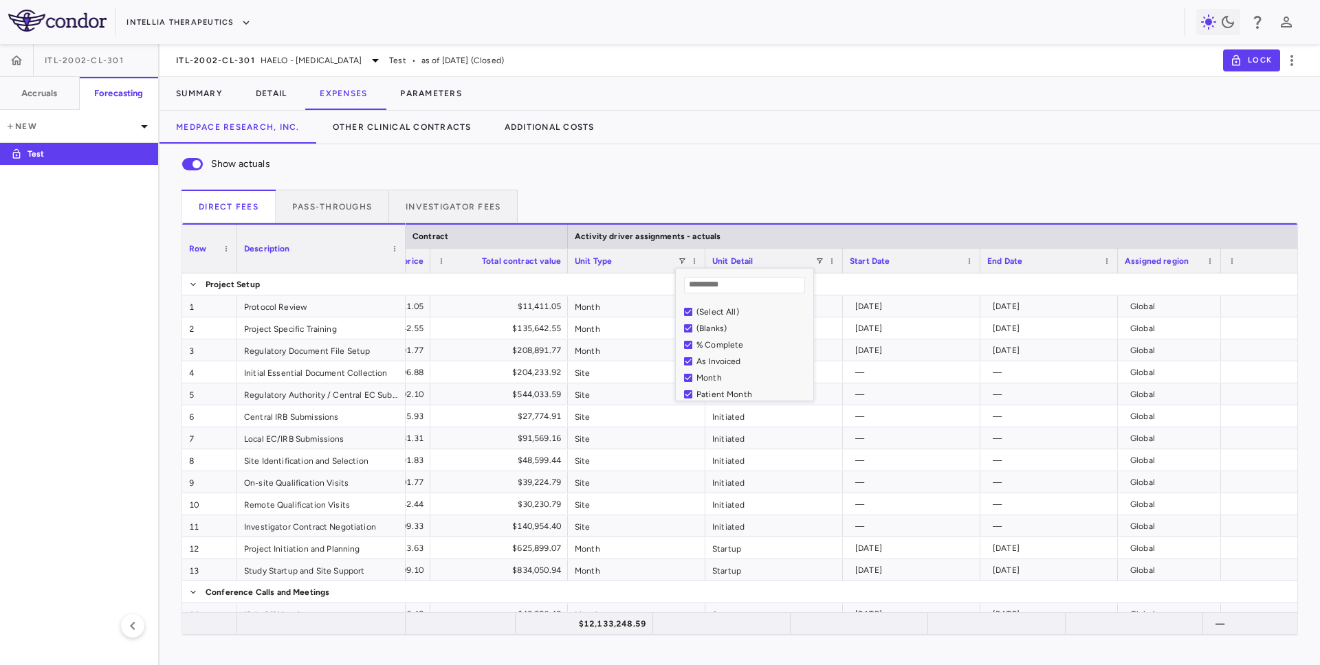
click at [693, 206] on div "Direct Fees Pass-throughs Investigator Fees" at bounding box center [739, 206] width 1116 height 33
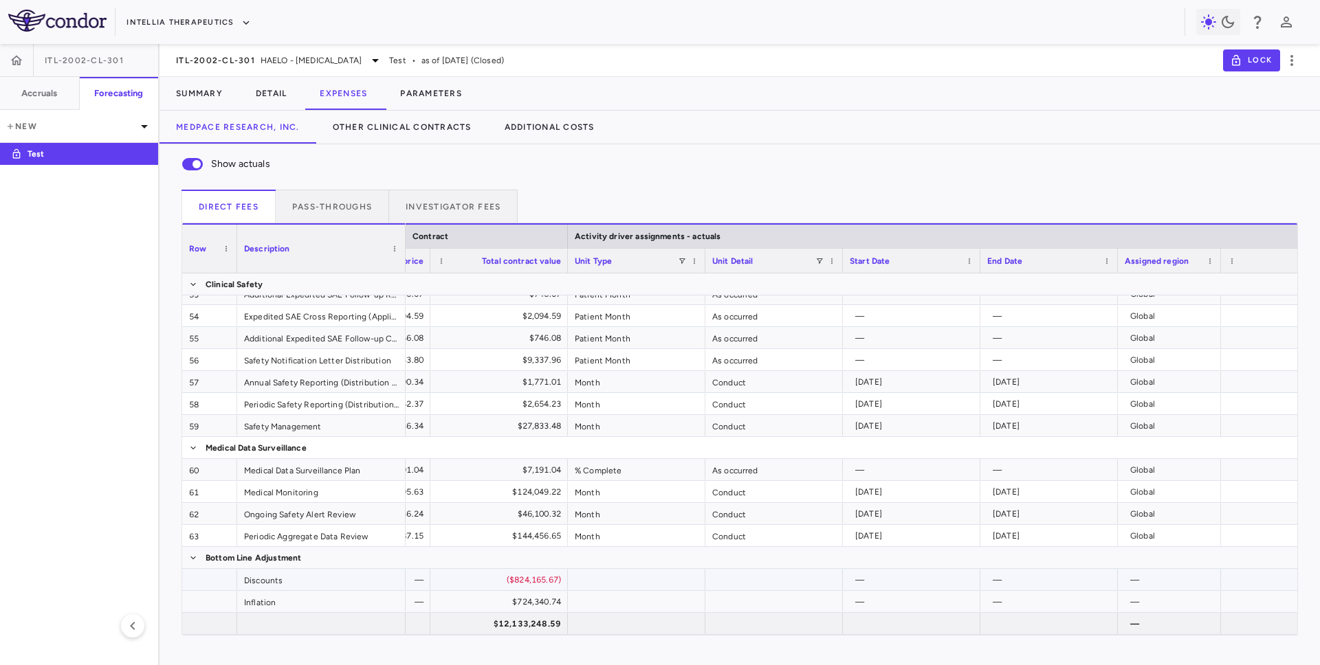
click at [456, 579] on div "($824,165.67)" at bounding box center [502, 580] width 118 height 22
click at [470, 599] on div "$724,340.74" at bounding box center [502, 602] width 118 height 22
click at [53, 99] on h6 "Accruals" at bounding box center [39, 93] width 36 height 12
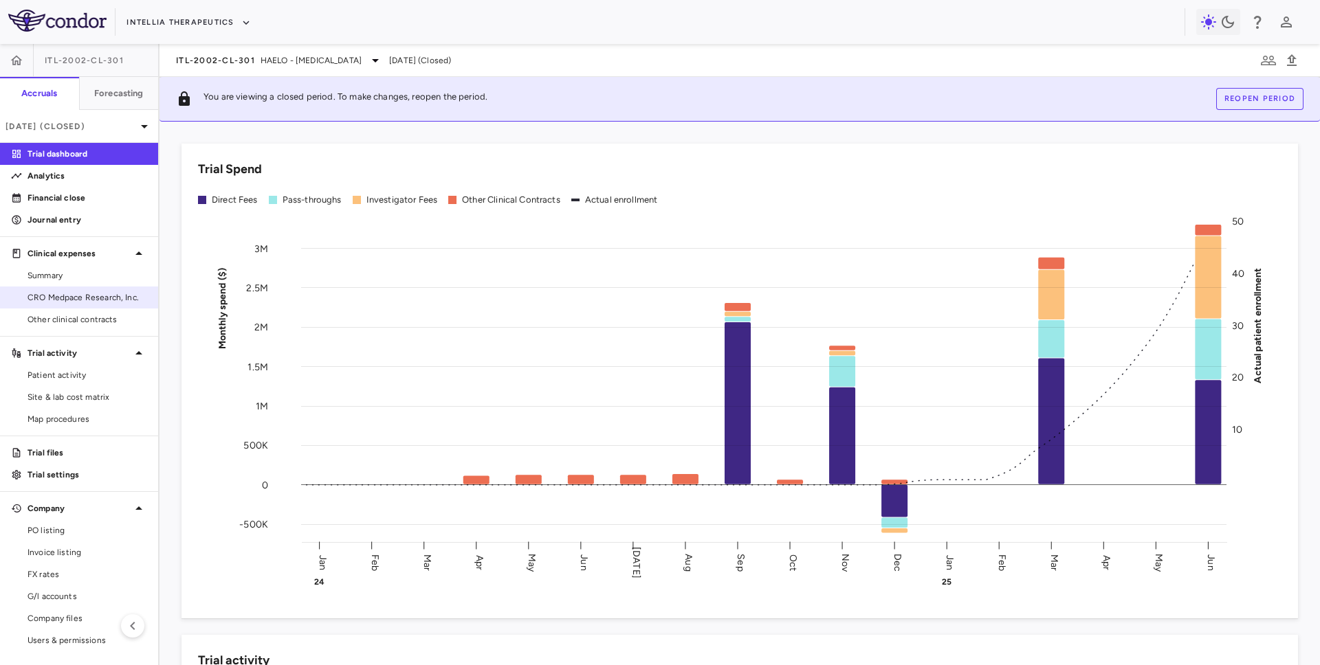
click at [83, 298] on span "CRO Medpace Research, Inc." at bounding box center [87, 297] width 120 height 12
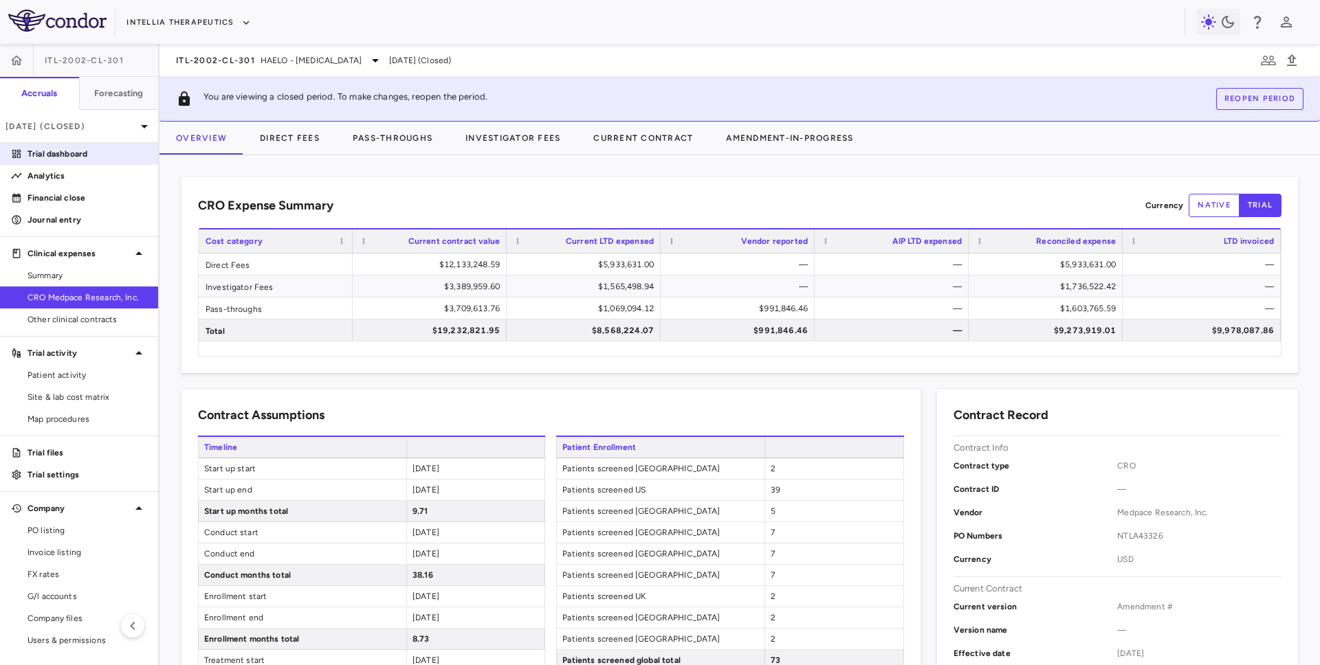
click at [107, 145] on link "Trial dashboard" at bounding box center [79, 154] width 158 height 21
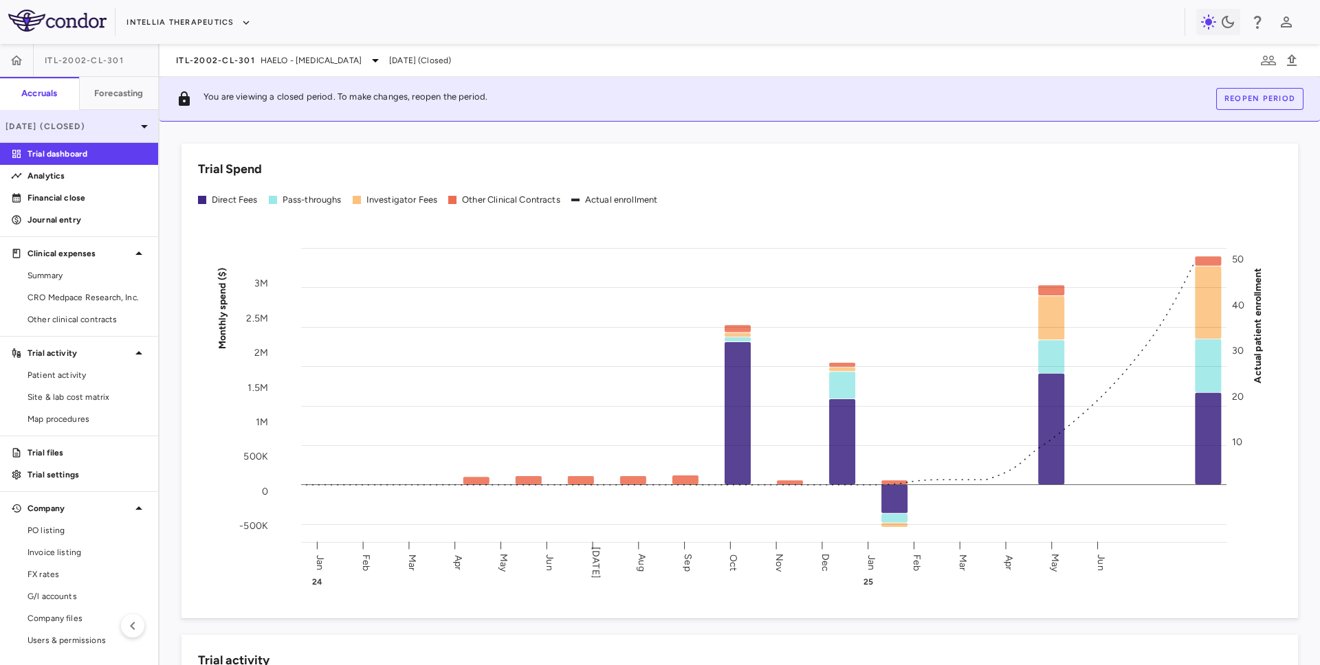
click at [107, 136] on div "[DATE] (Closed)" at bounding box center [79, 126] width 158 height 33
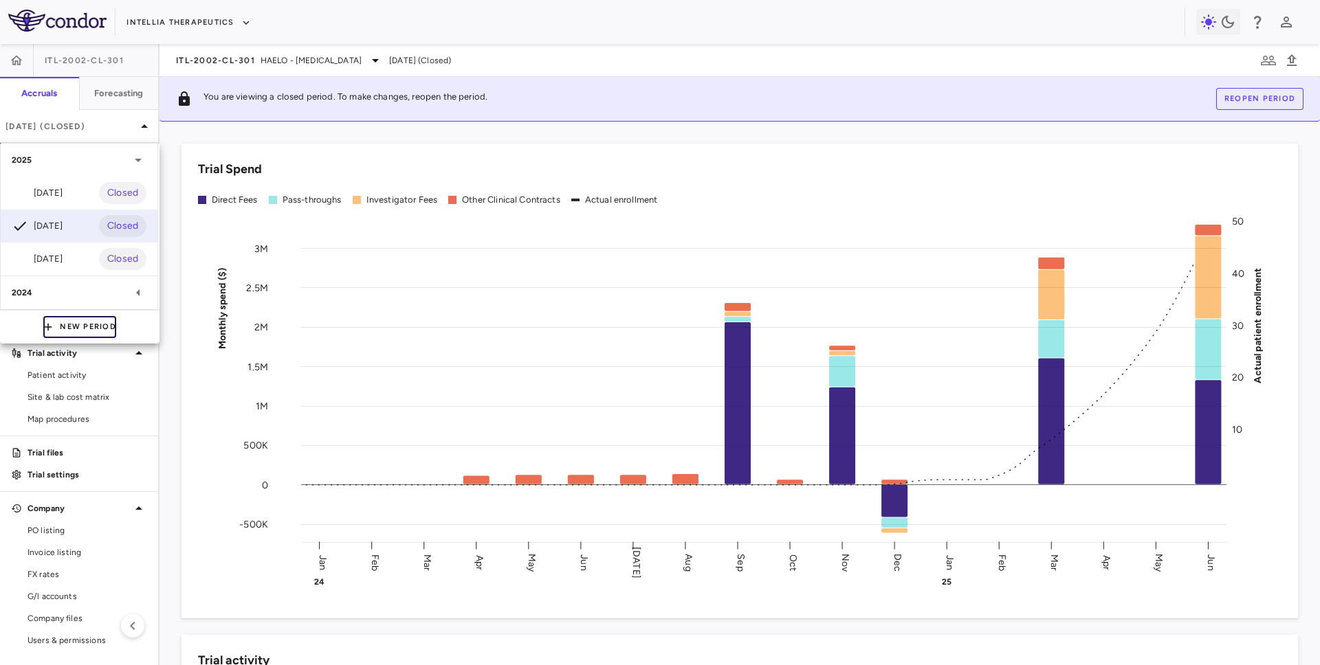
click at [65, 327] on button "New Period" at bounding box center [79, 327] width 73 height 22
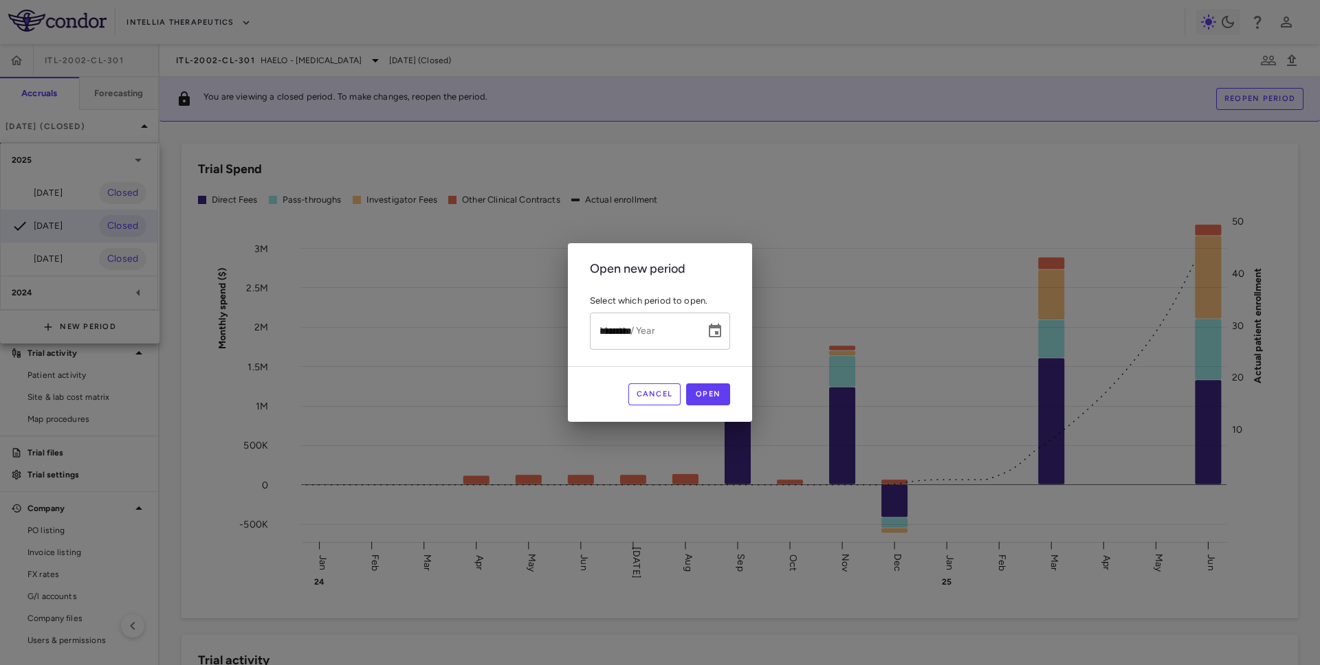
click at [599, 320] on div "Month / Year ********* Month / Year" at bounding box center [660, 331] width 140 height 36
type input "**********"
click at [705, 384] on button "Open" at bounding box center [708, 395] width 44 height 22
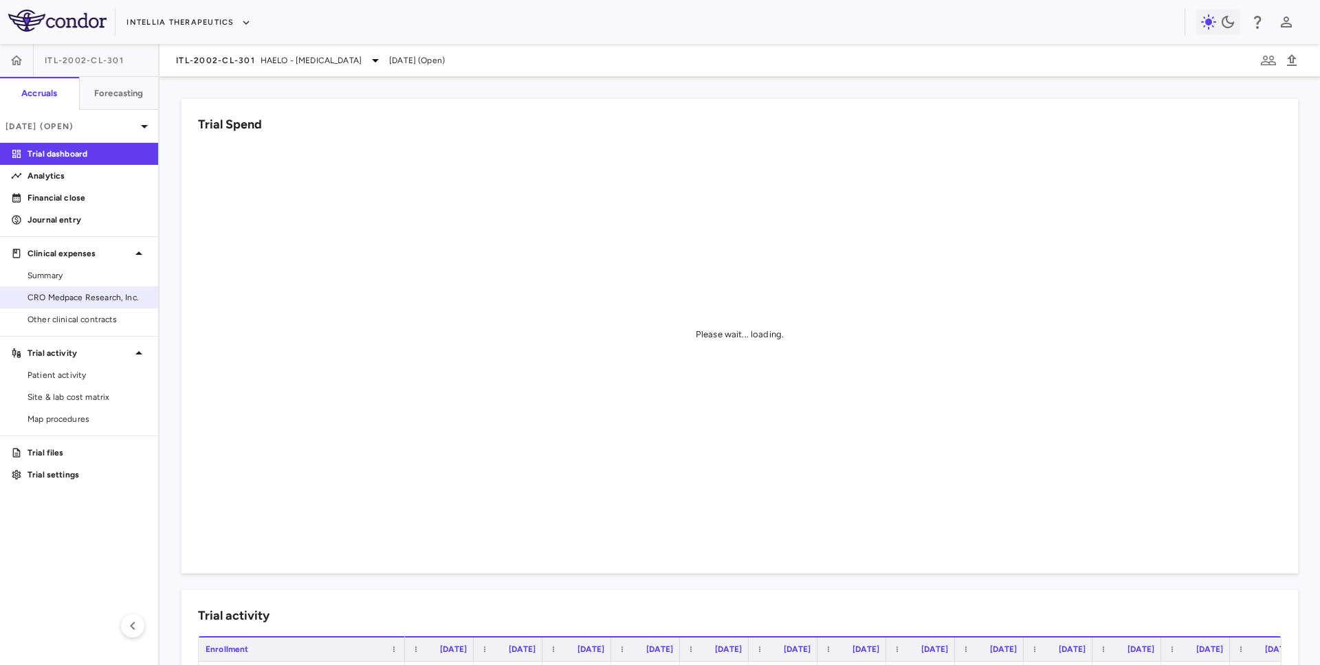
click at [93, 301] on span "CRO Medpace Research, Inc." at bounding box center [87, 297] width 120 height 12
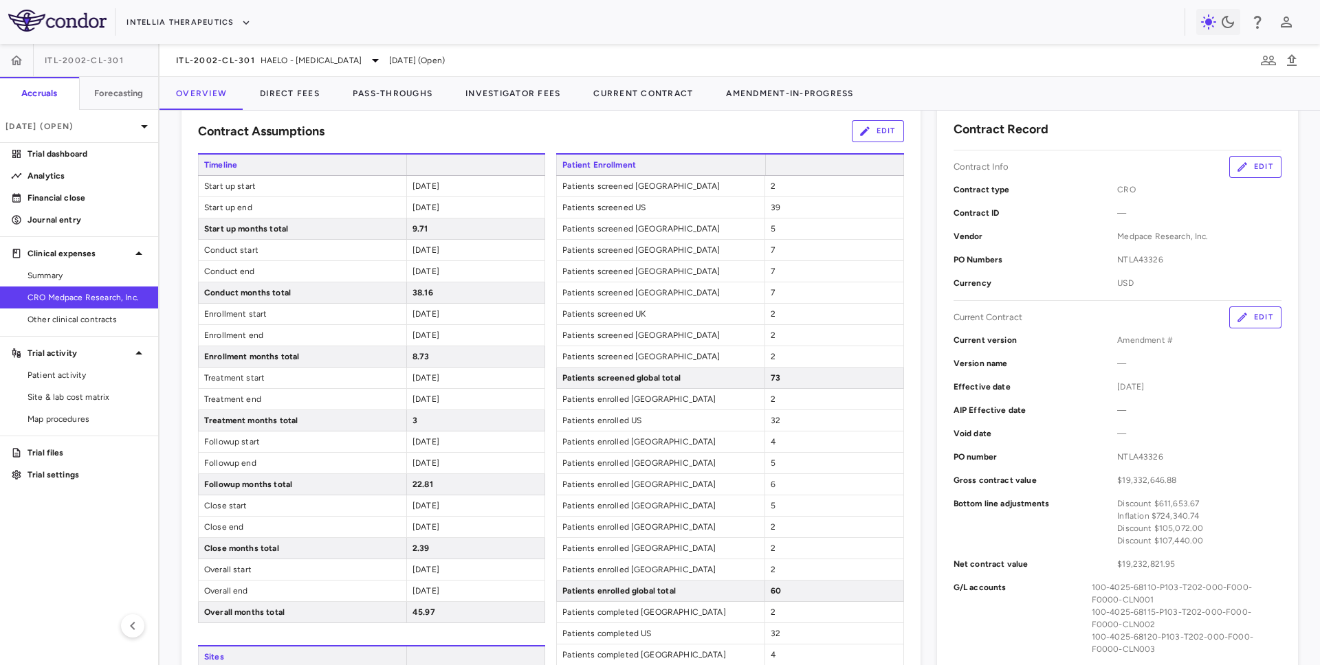
click at [1257, 322] on button "Edit" at bounding box center [1255, 318] width 52 height 22
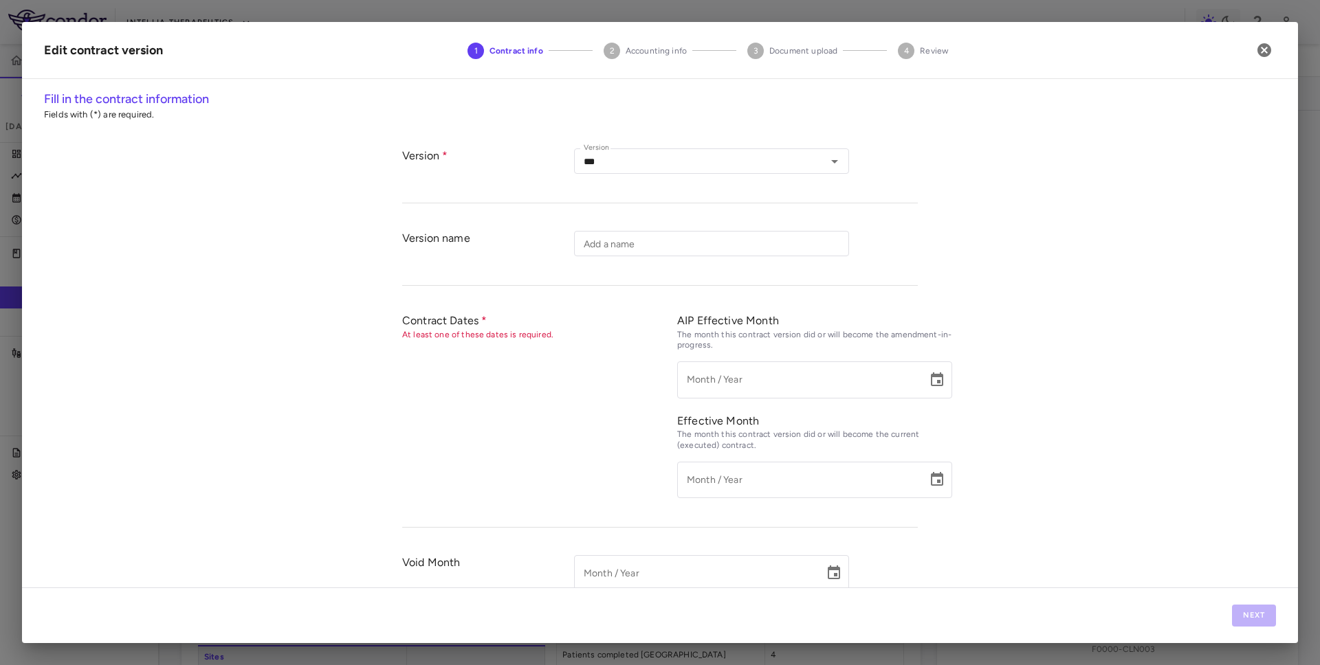
type input "*********"
type input "**********"
type input "*********"
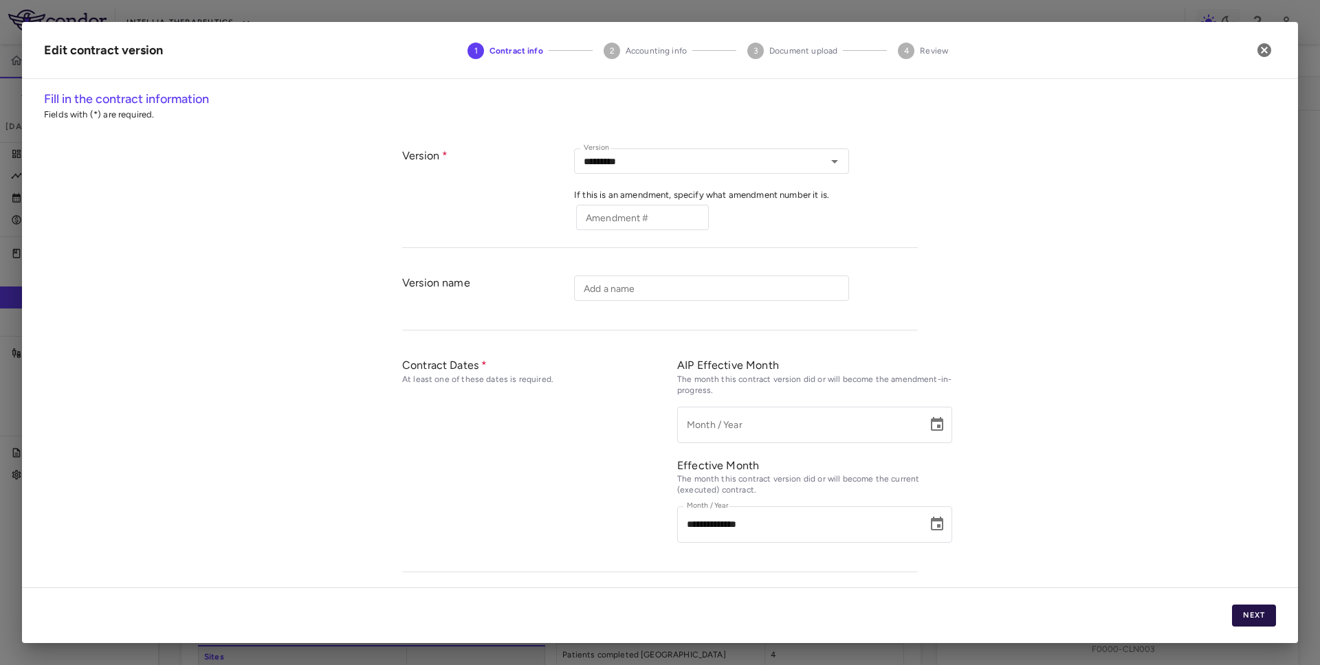
click at [1250, 616] on button "Next" at bounding box center [1254, 616] width 44 height 22
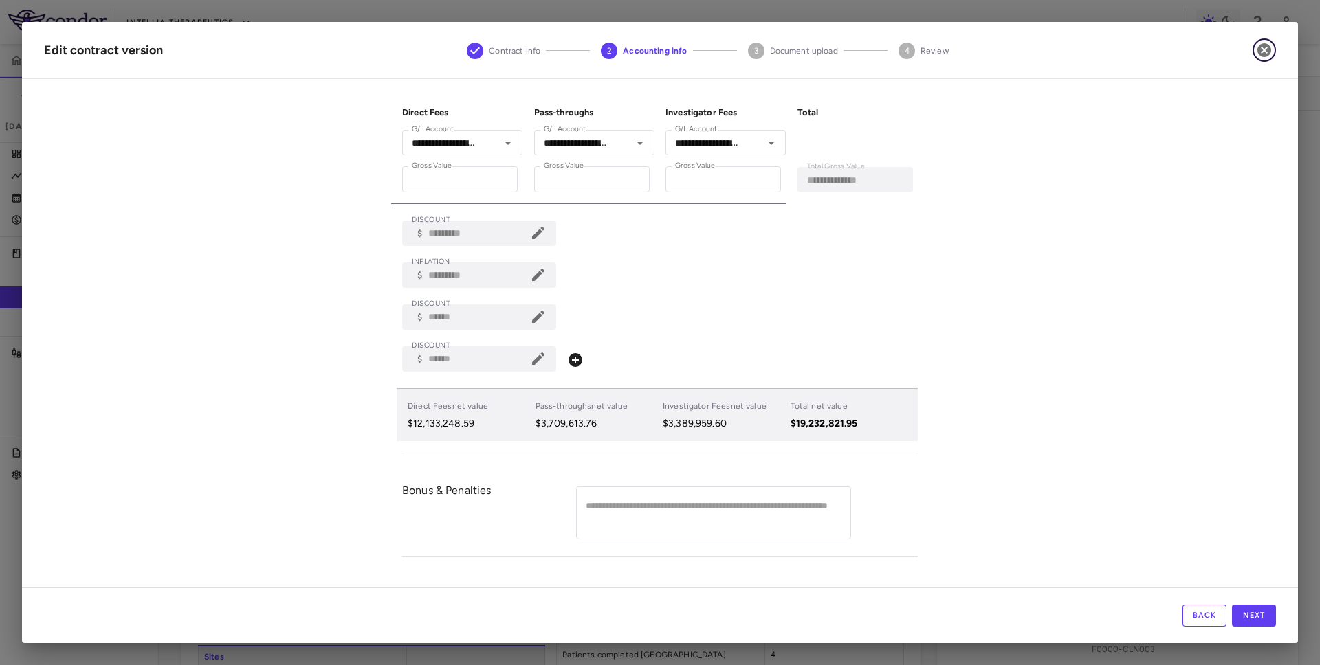
click at [1269, 50] on icon "button" at bounding box center [1264, 50] width 14 height 14
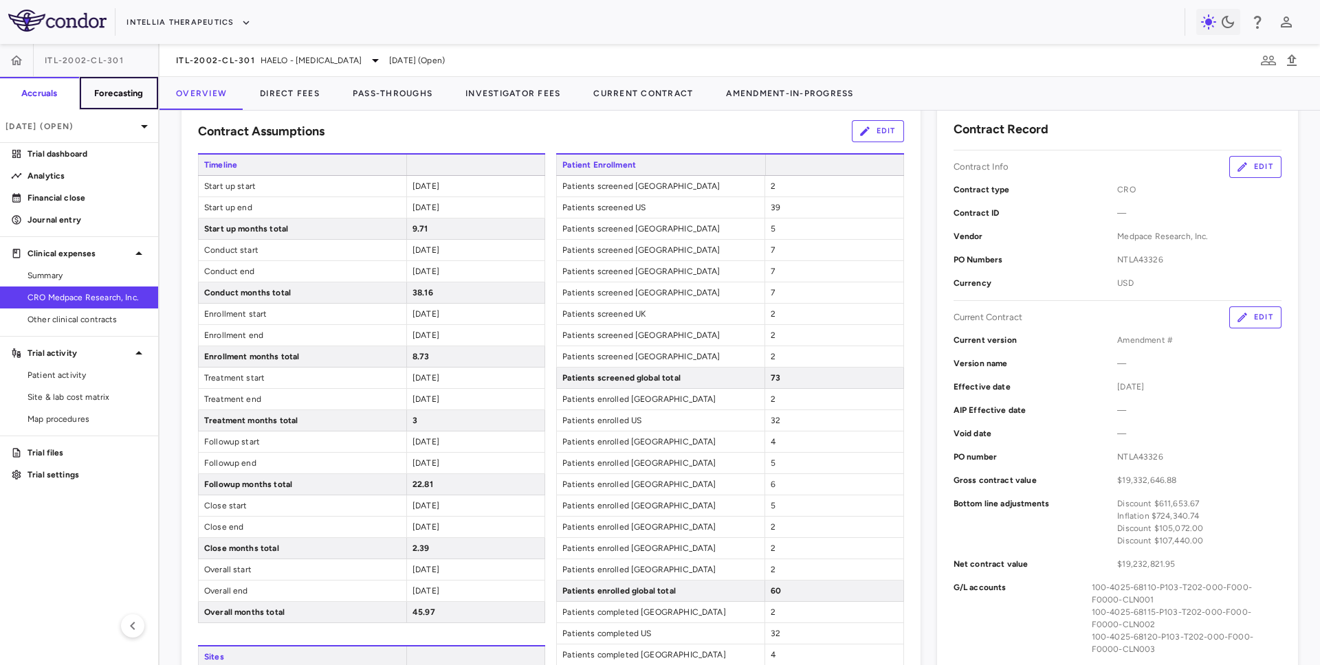
click at [126, 96] on h6 "Forecasting" at bounding box center [118, 93] width 49 height 12
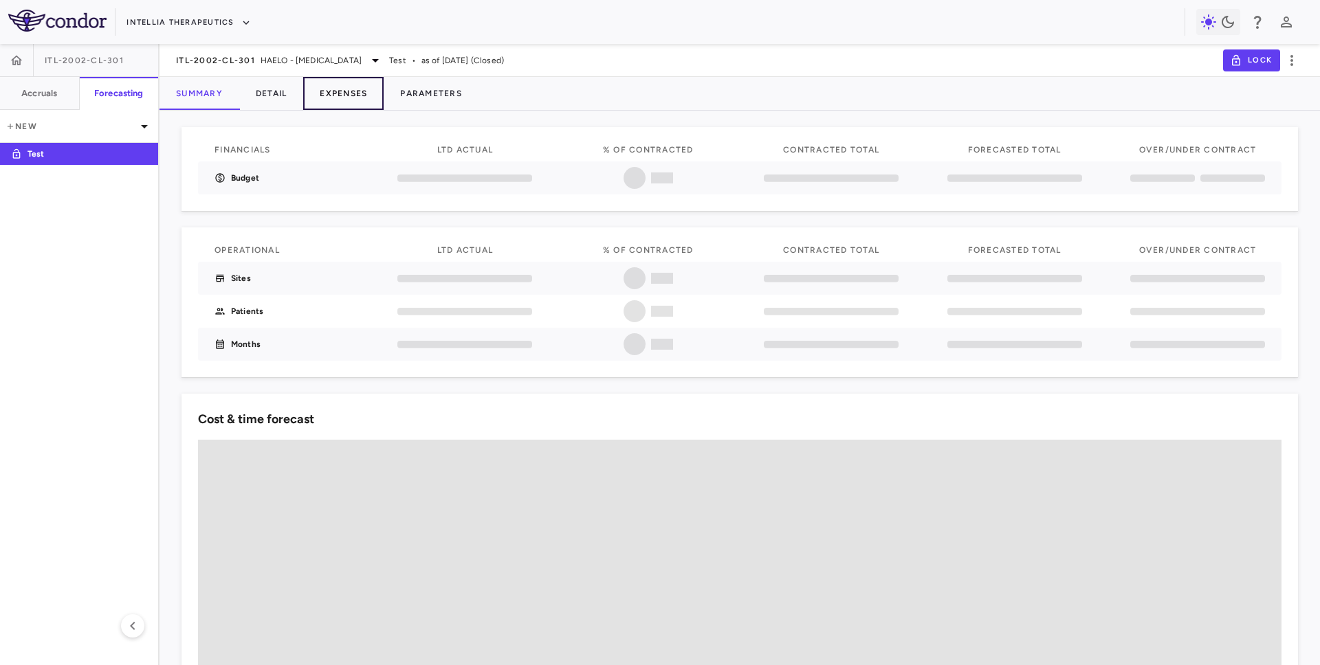
click at [345, 93] on button "Expenses" at bounding box center [343, 93] width 80 height 33
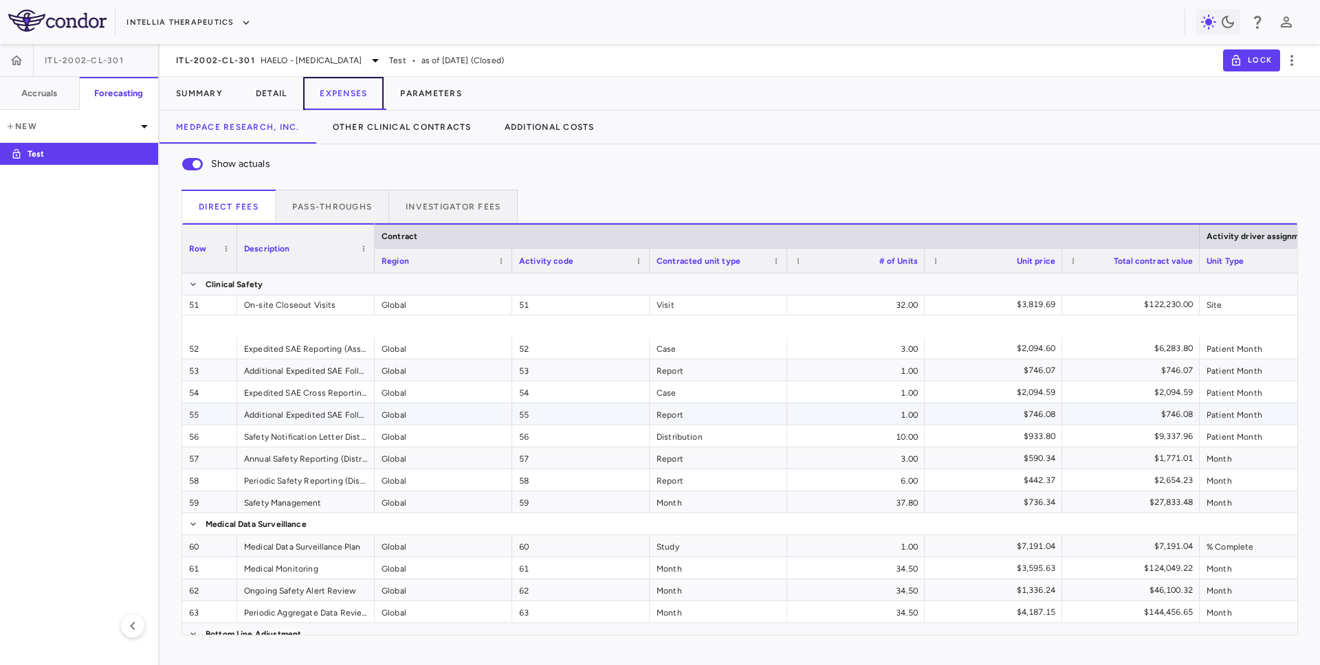
scroll to position [1244, 0]
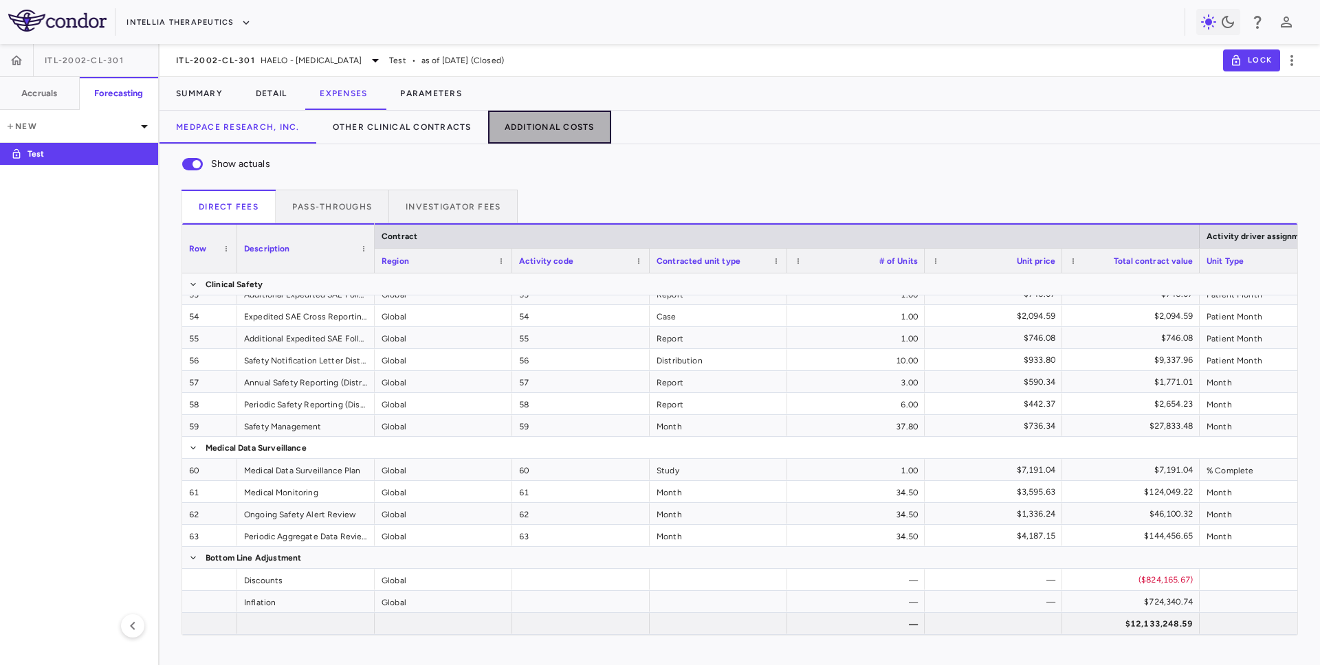
click at [569, 124] on button "Additional Costs" at bounding box center [549, 127] width 123 height 33
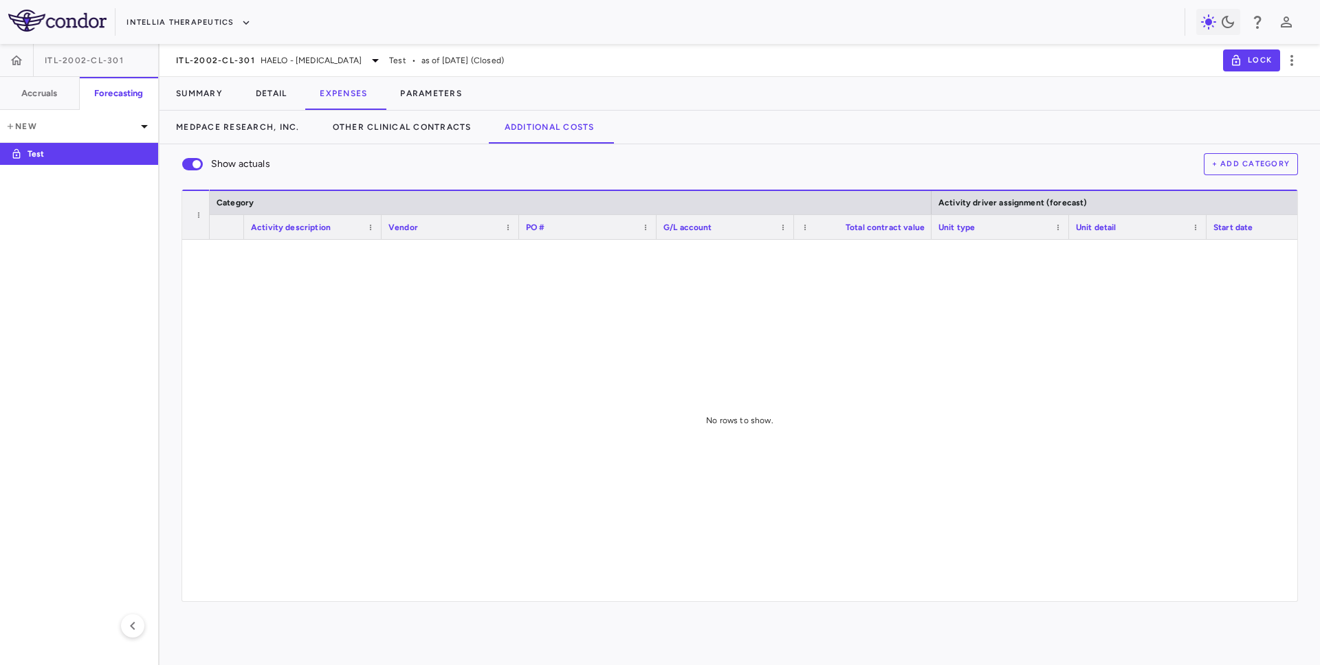
click at [1269, 159] on button "+ Add Category" at bounding box center [1251, 164] width 95 height 22
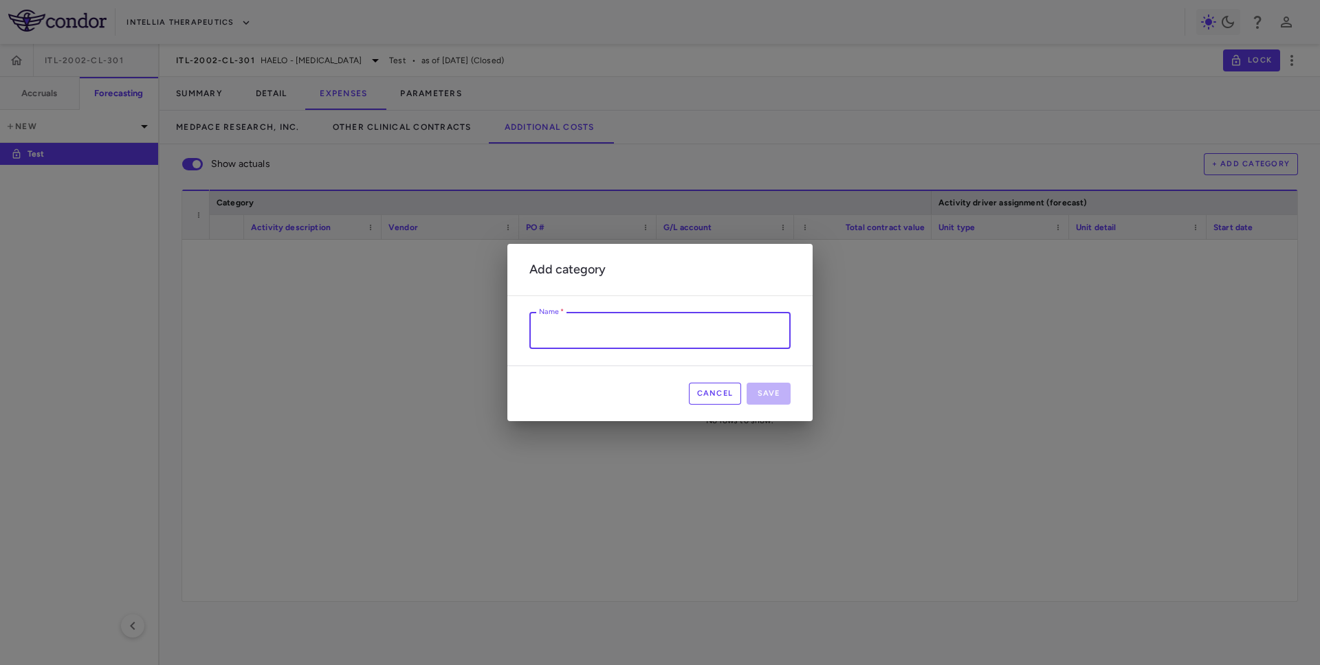
click at [645, 336] on input "Name   *" at bounding box center [659, 331] width 261 height 36
type input "***"
click at [615, 335] on input "***" at bounding box center [659, 331] width 261 height 36
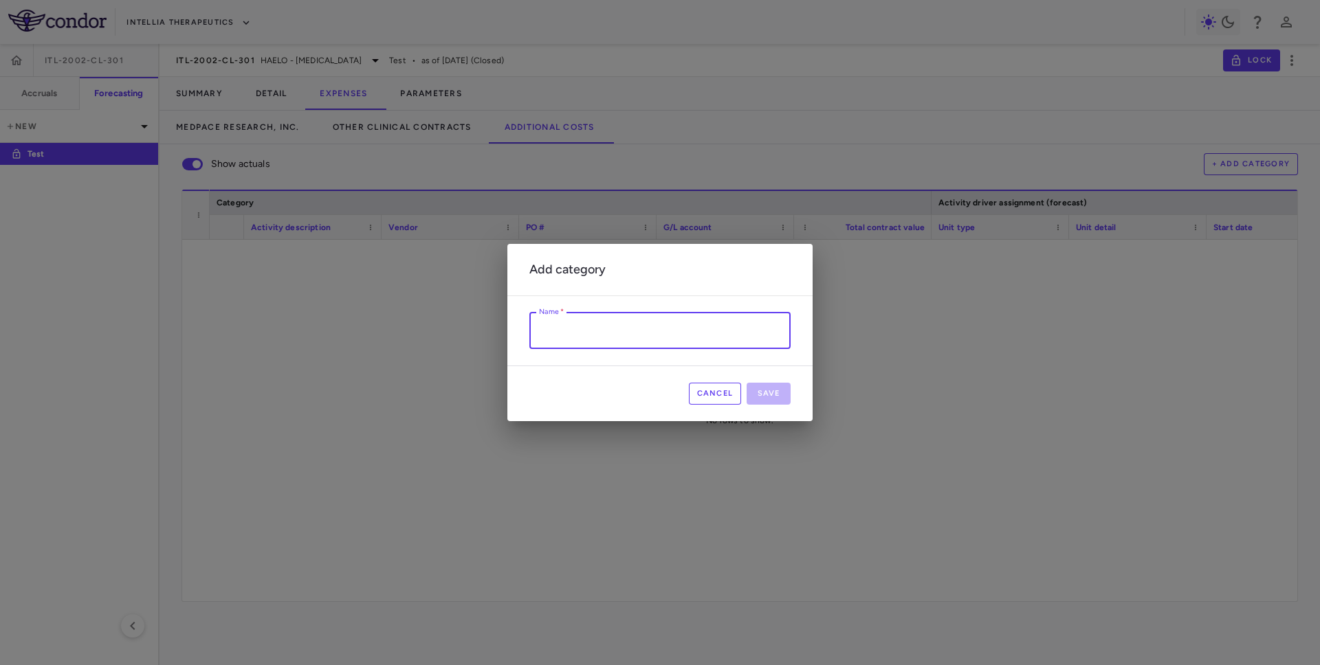
click at [711, 401] on button "Cancel" at bounding box center [715, 394] width 53 height 22
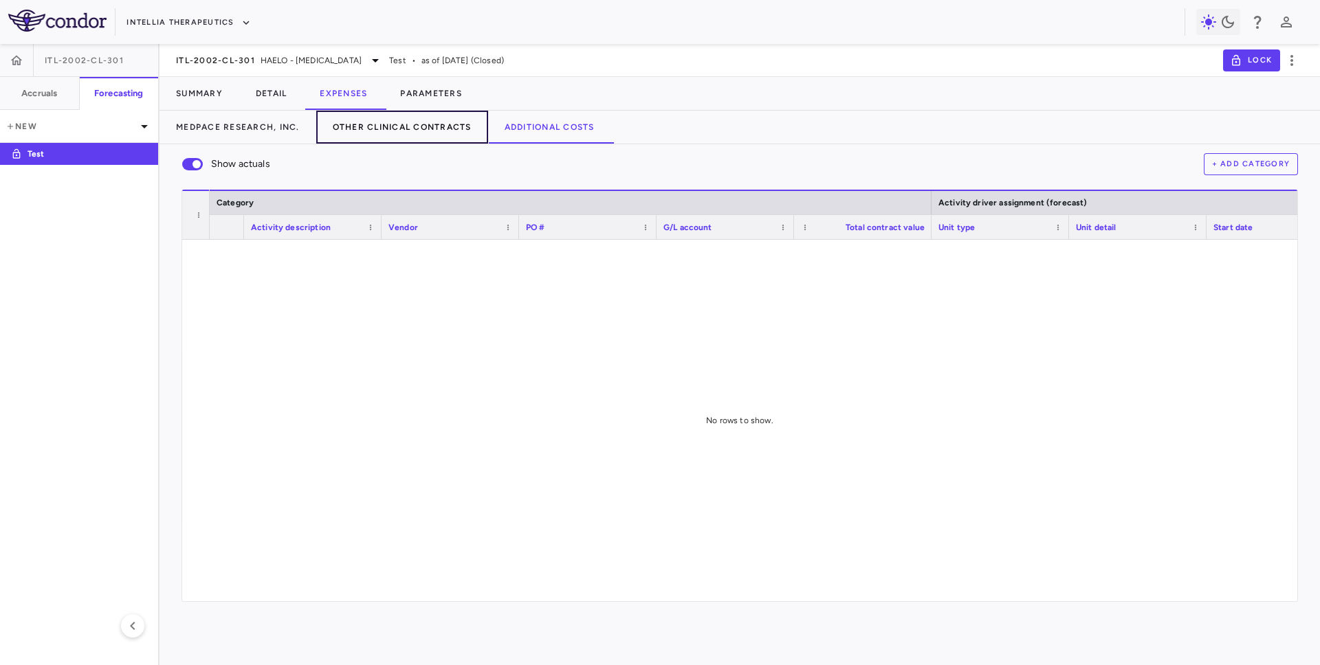
click at [383, 126] on button "Other Clinical Contracts" at bounding box center [402, 127] width 172 height 33
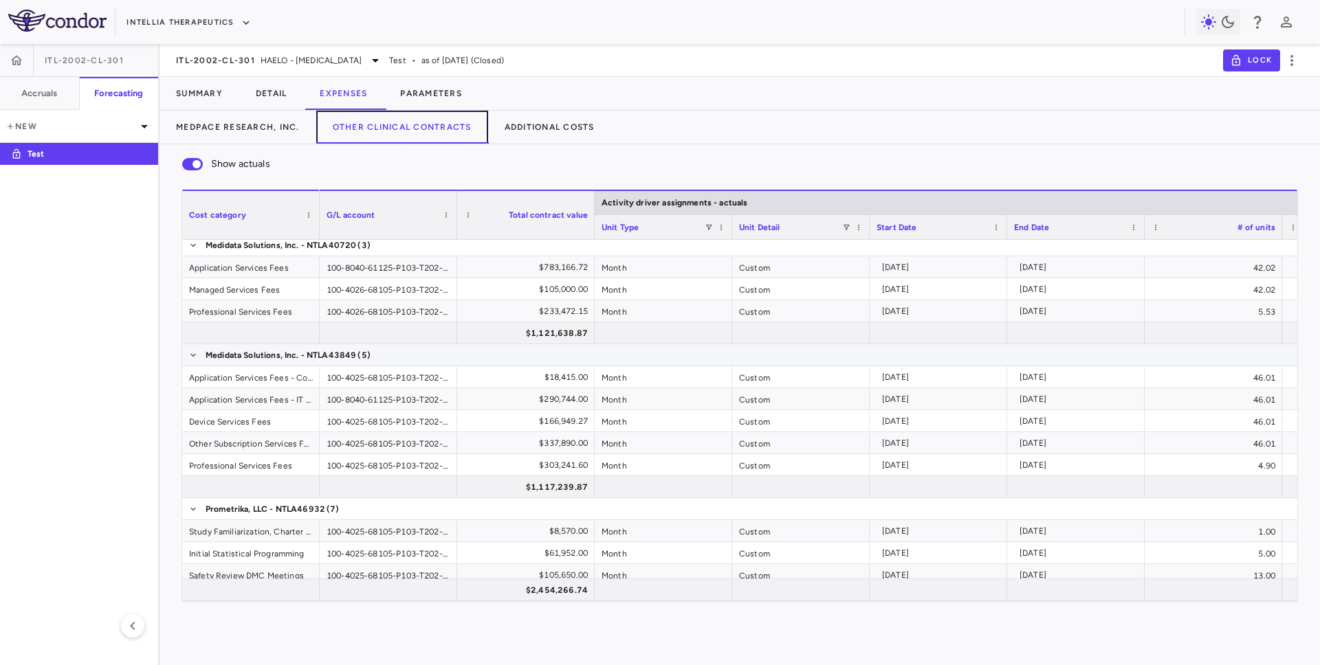
scroll to position [5, 0]
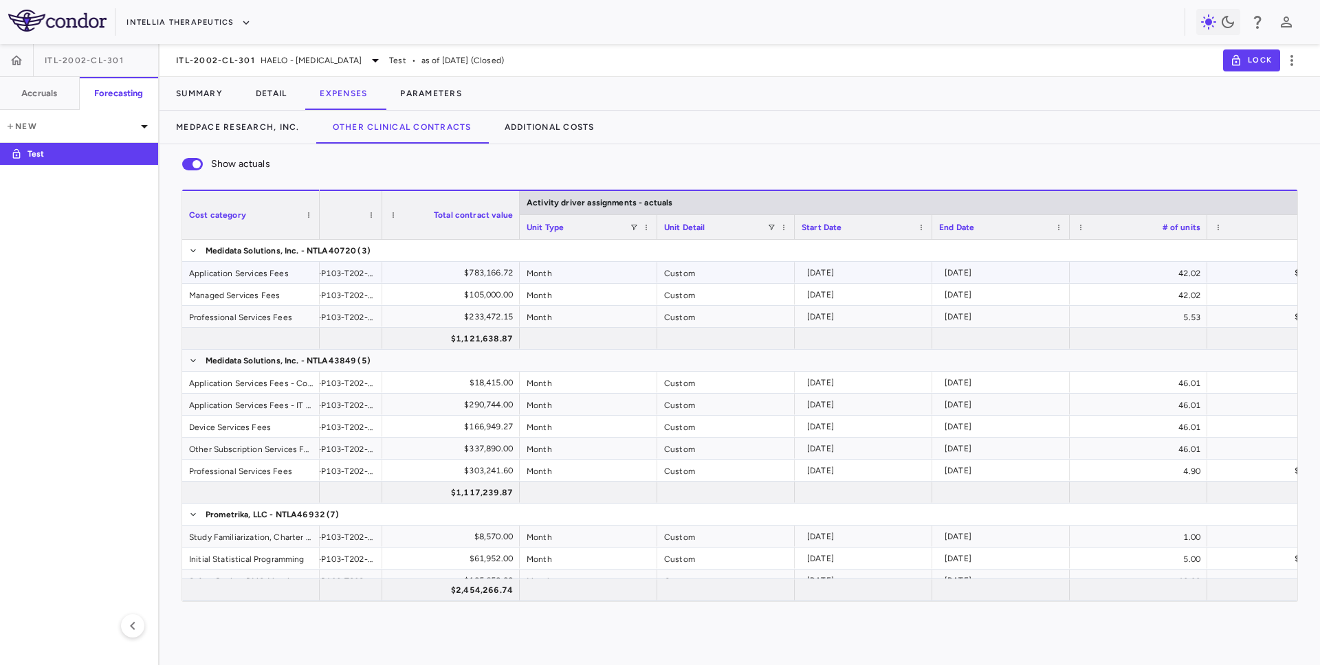
click at [1128, 276] on div "42.02" at bounding box center [1138, 272] width 137 height 21
click at [952, 279] on div "2027-10-15" at bounding box center [1004, 273] width 118 height 22
click at [891, 281] on div "2024-04-15" at bounding box center [866, 273] width 118 height 22
click at [963, 281] on div "2027-10-15" at bounding box center [1004, 273] width 118 height 22
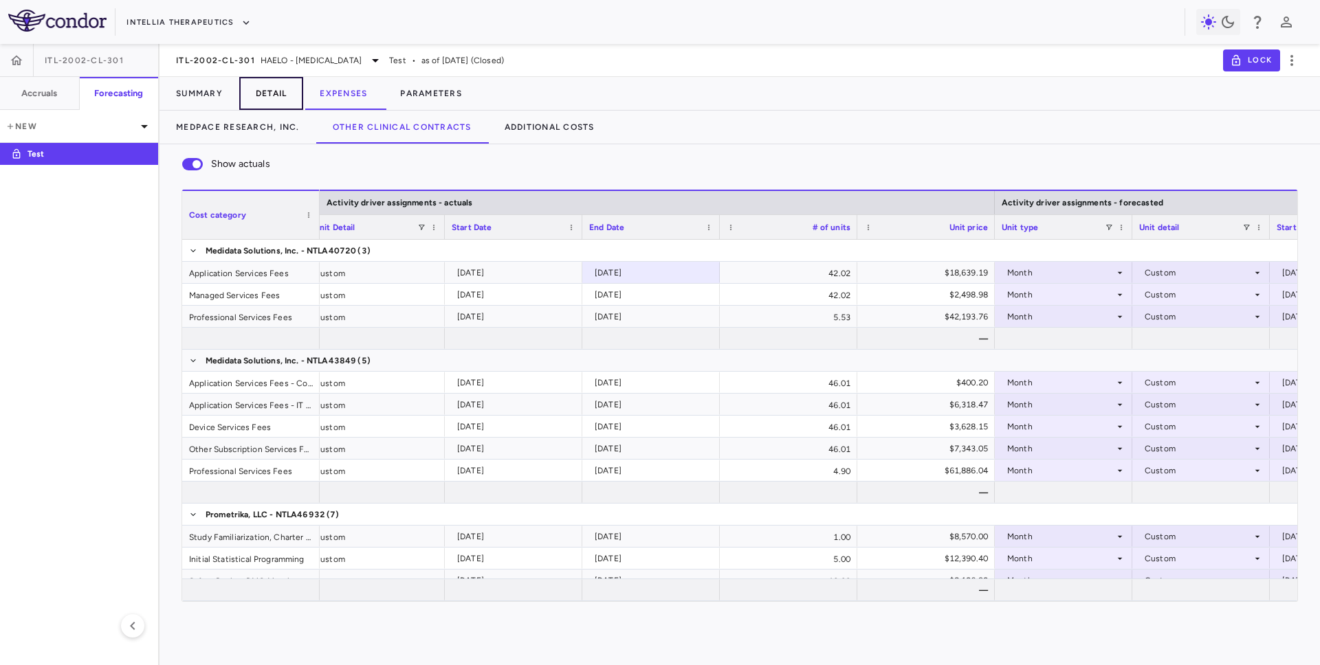
click at [273, 95] on button "Detail" at bounding box center [271, 93] width 65 height 33
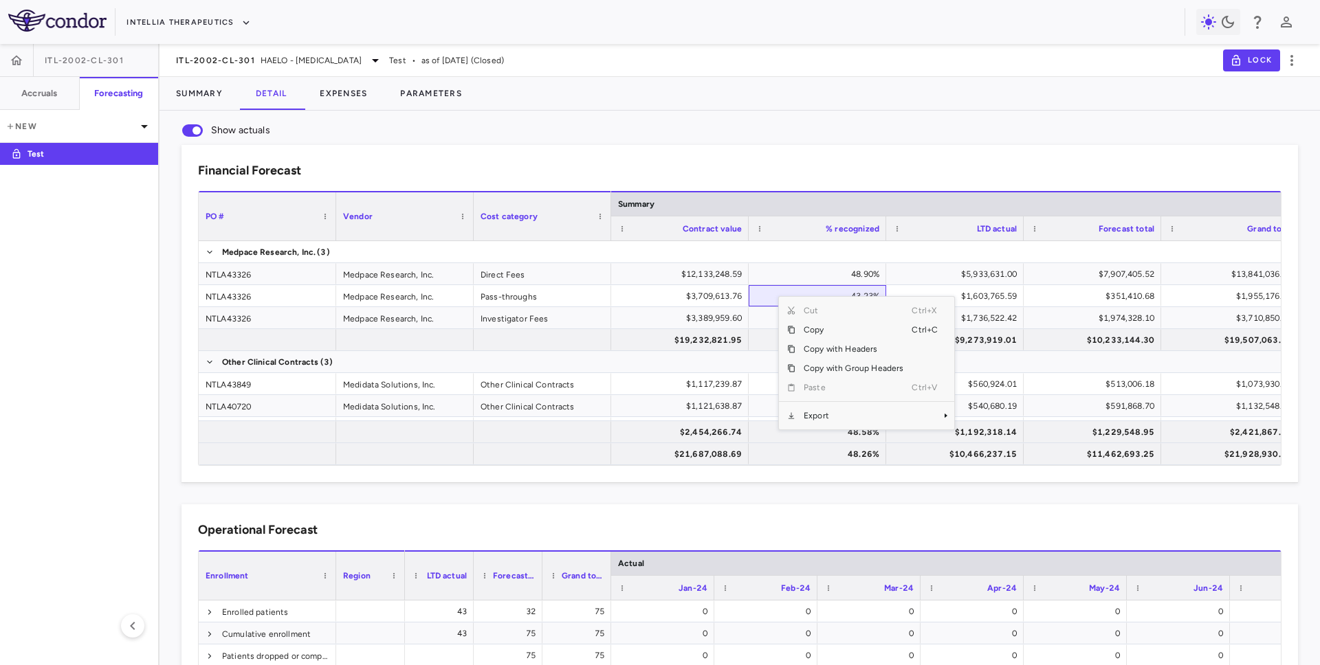
click at [373, 135] on div "Financial Forecast Drag here to set column labels PO # Vendor Cost category" at bounding box center [728, 303] width 1138 height 360
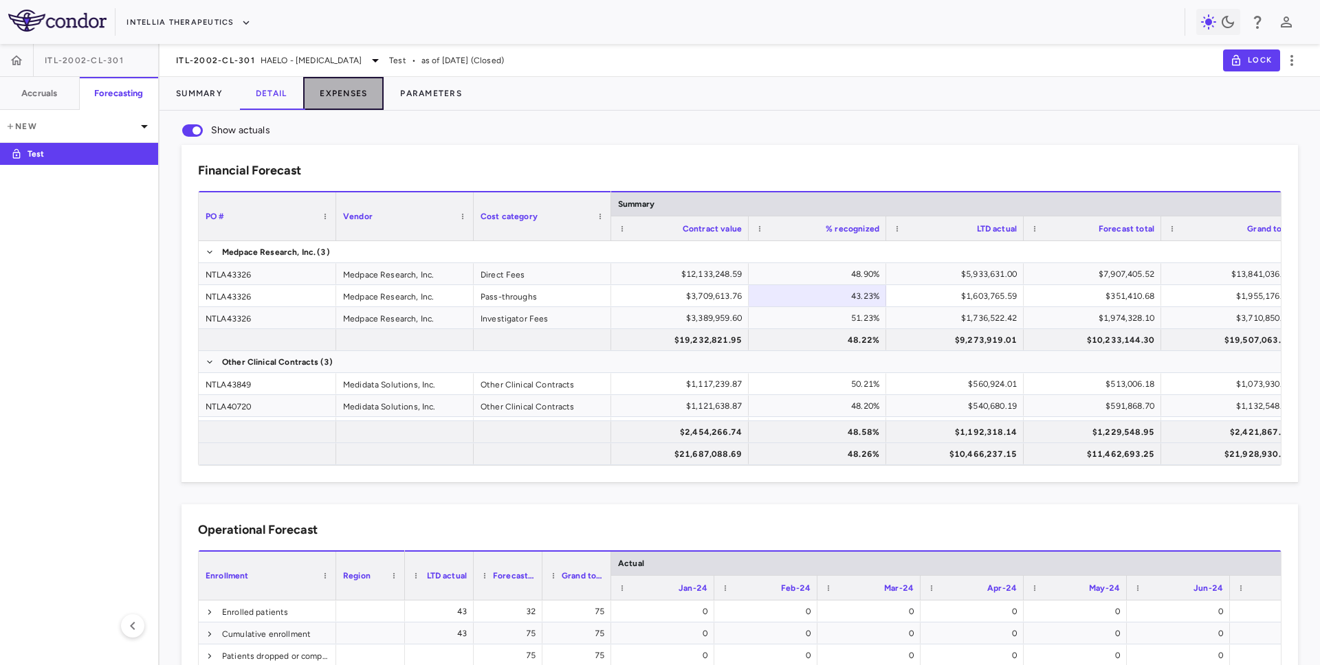
click at [353, 97] on button "Expenses" at bounding box center [343, 93] width 80 height 33
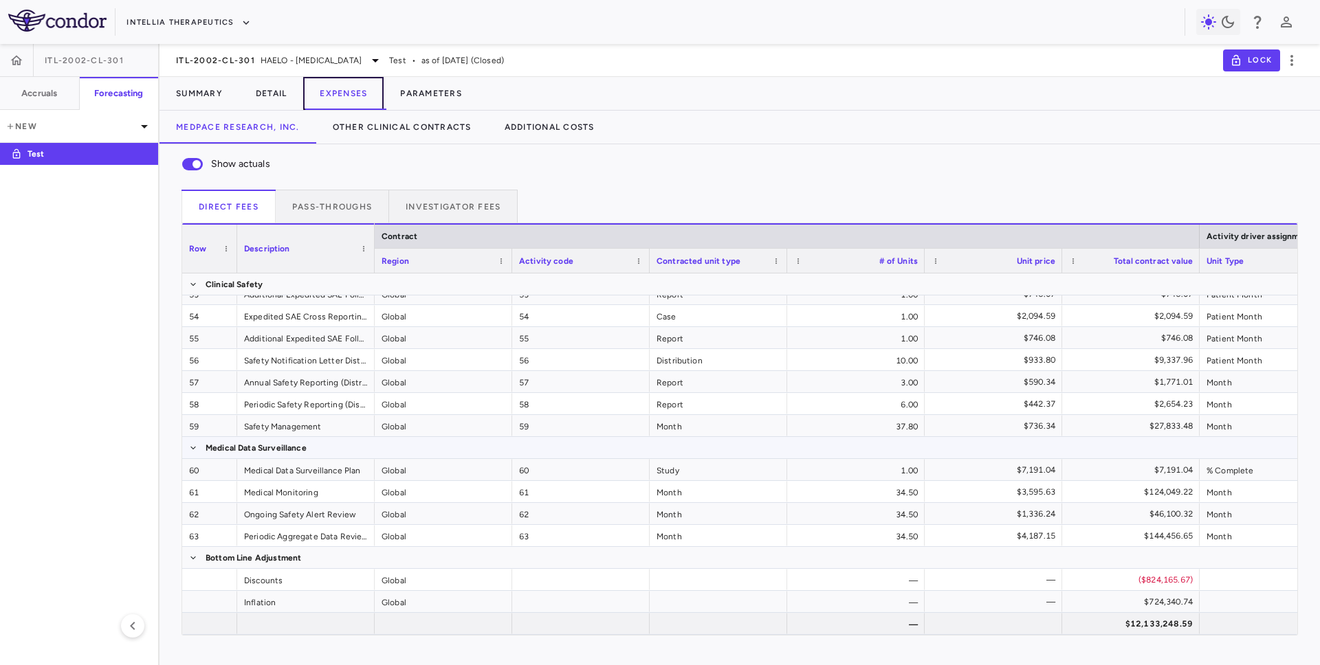
scroll to position [1244, 0]
click at [206, 97] on button "Summary" at bounding box center [199, 93] width 80 height 33
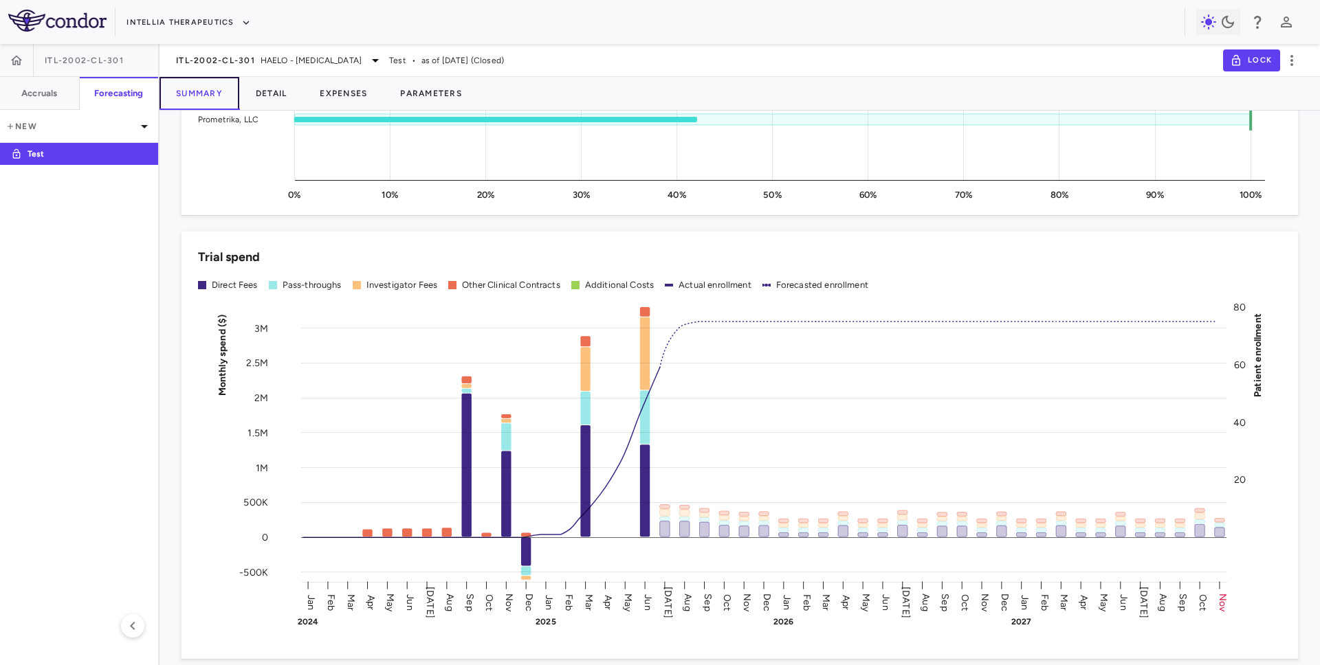
scroll to position [1052, 0]
click at [445, 87] on button "Parameters" at bounding box center [431, 93] width 95 height 33
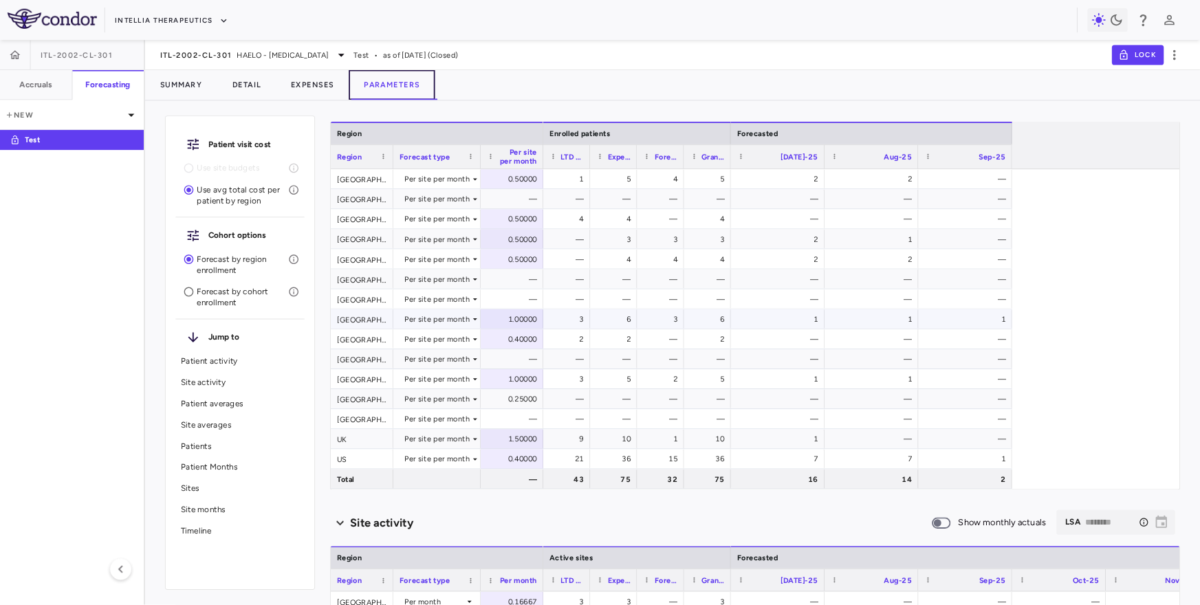
scroll to position [82, 0]
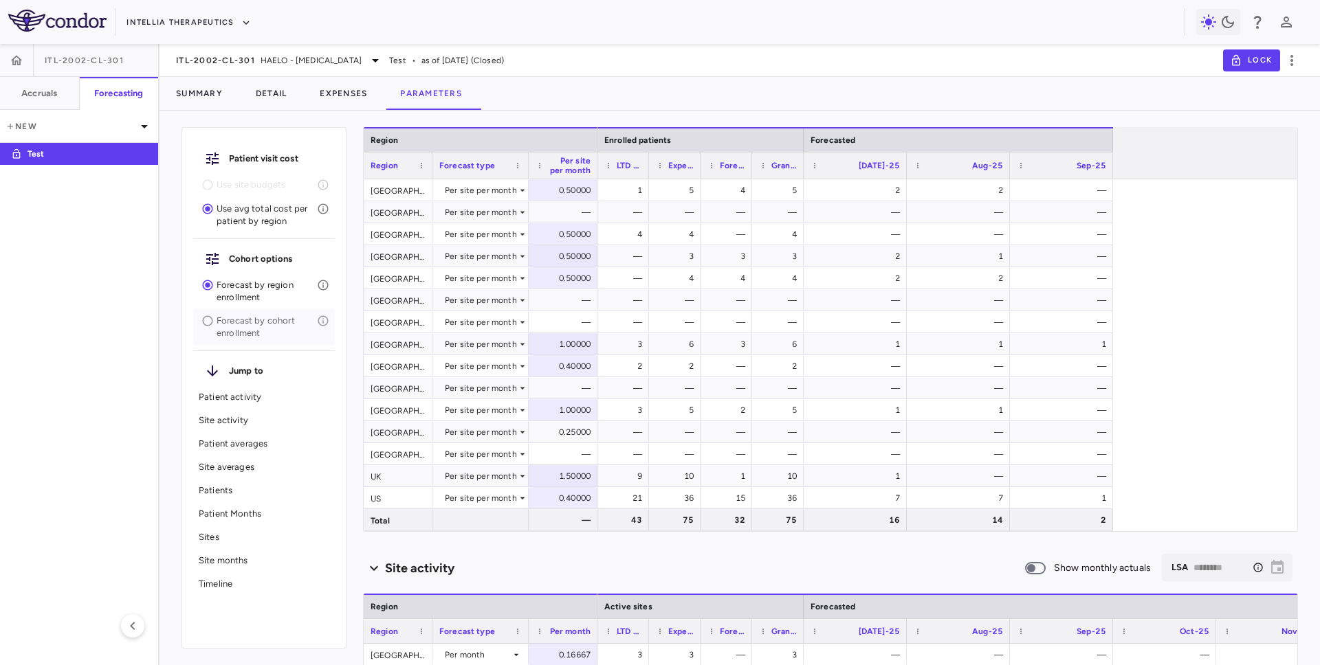
click at [243, 329] on p "Forecast by cohort enrollment" at bounding box center [267, 327] width 100 height 25
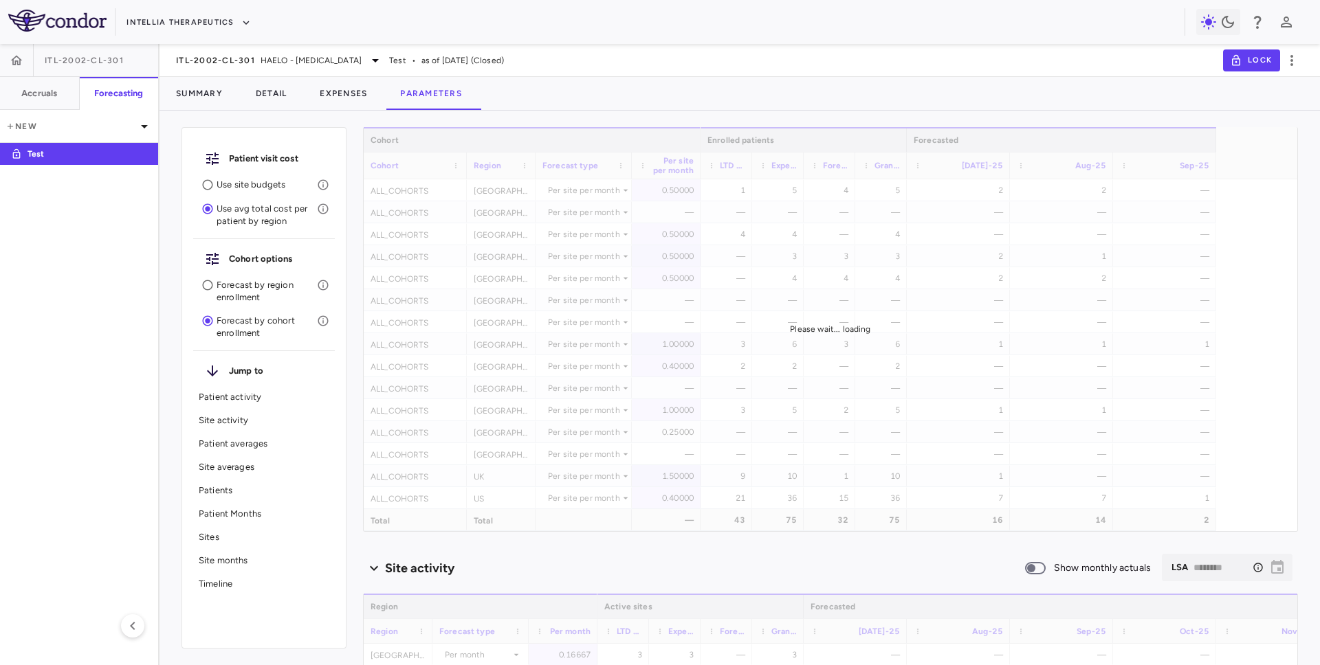
click at [236, 186] on p "Use site budgets" at bounding box center [267, 185] width 100 height 12
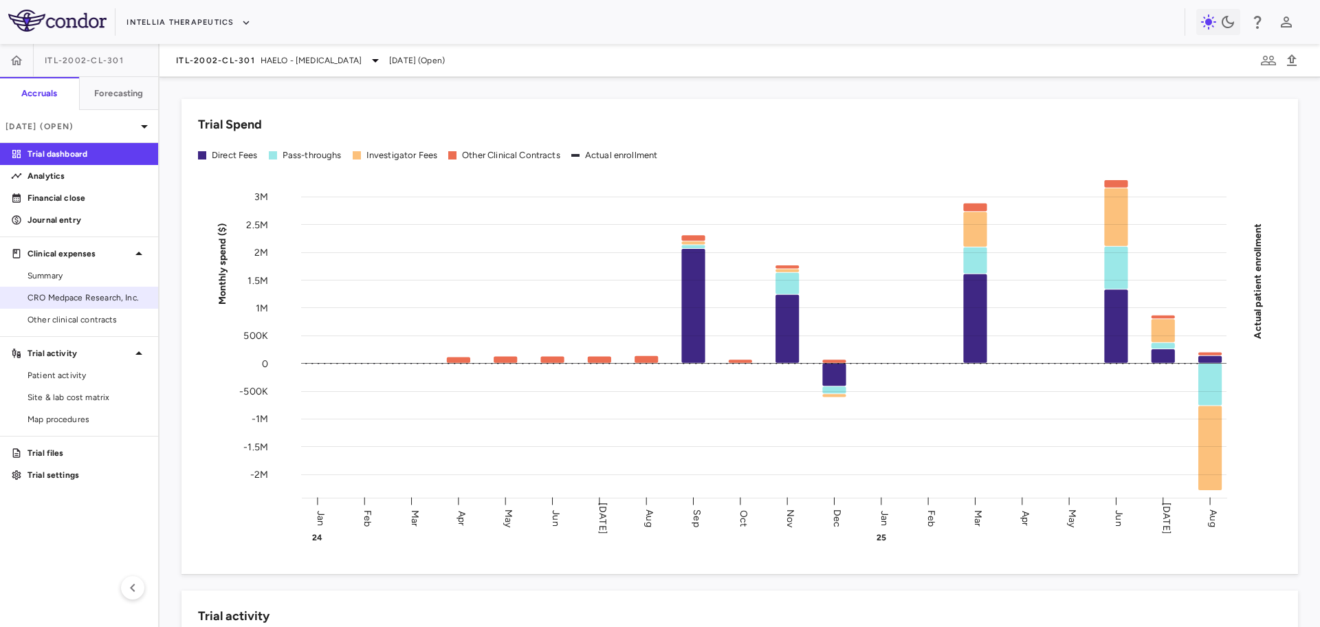
click at [90, 294] on span "CRO Medpace Research, Inc." at bounding box center [87, 297] width 120 height 12
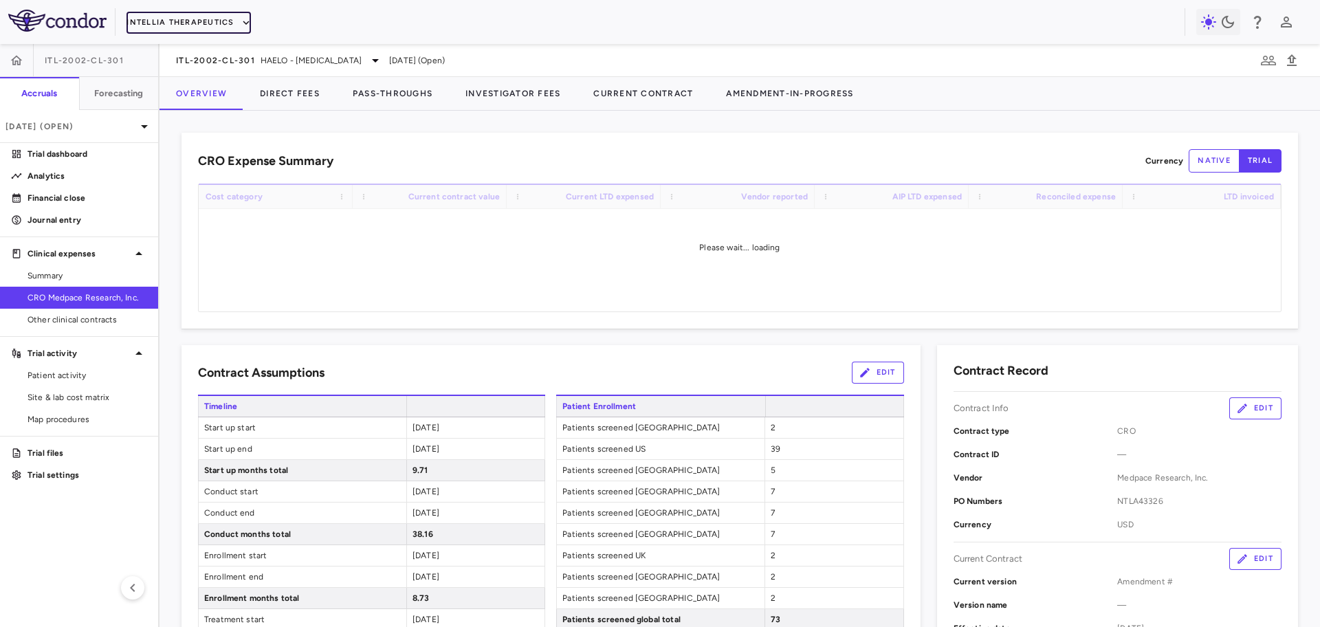
click at [231, 19] on button "Intellia Therapeutics" at bounding box center [188, 23] width 124 height 22
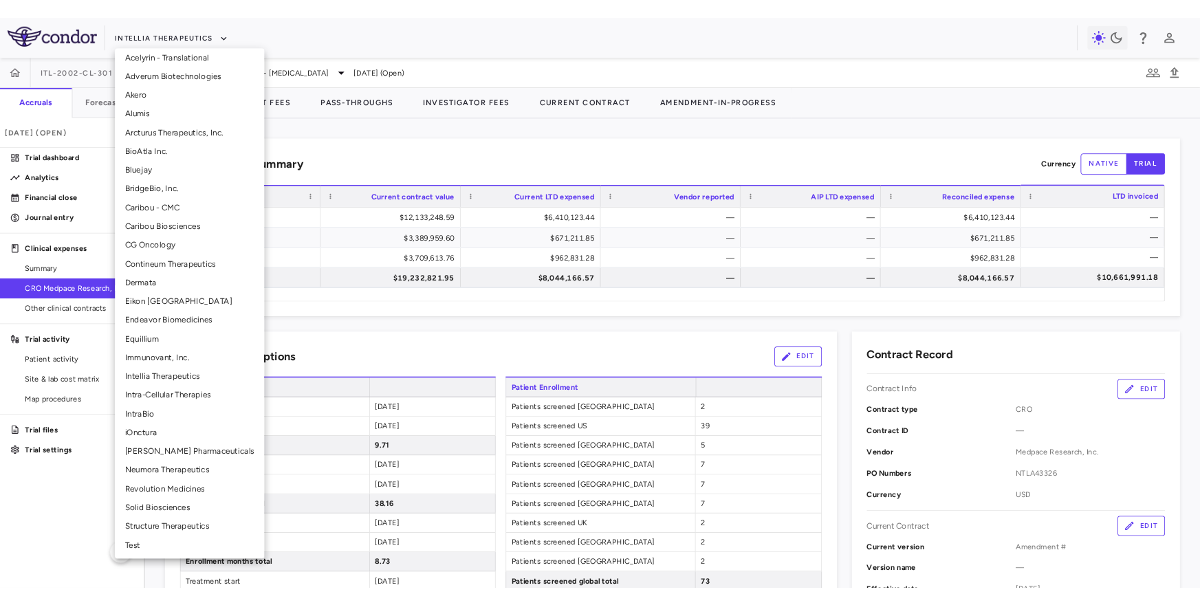
scroll to position [103, 0]
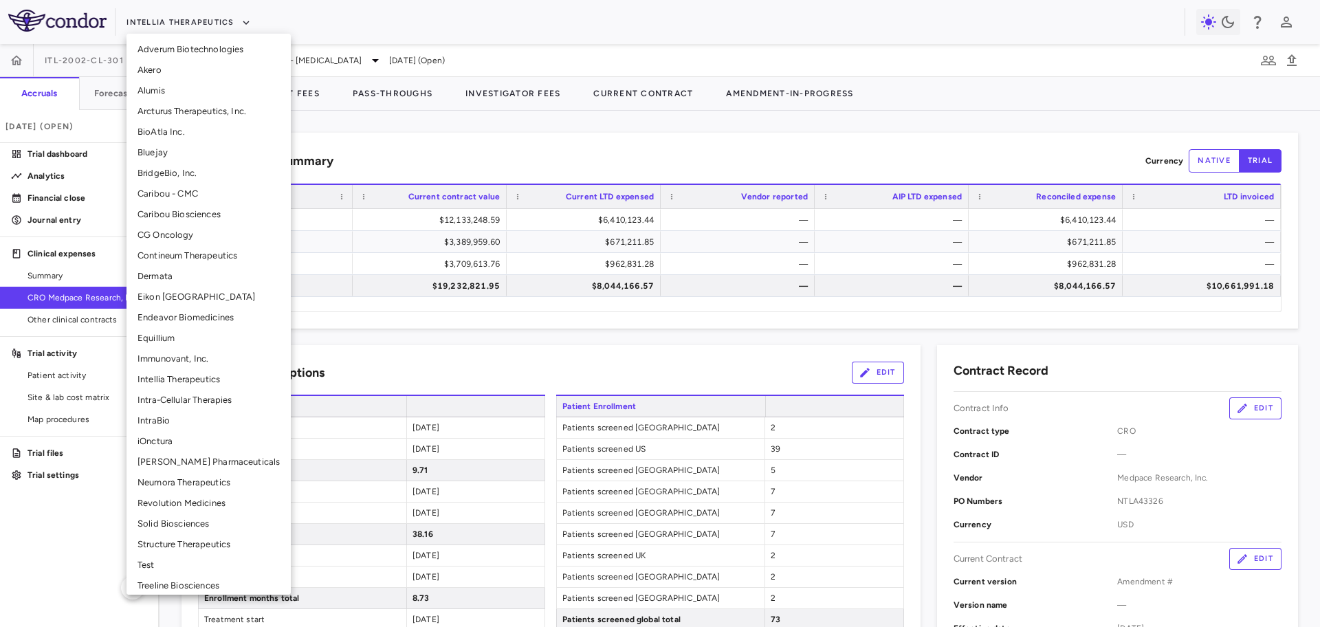
click at [190, 474] on li "Neumora Therapeutics" at bounding box center [208, 482] width 164 height 21
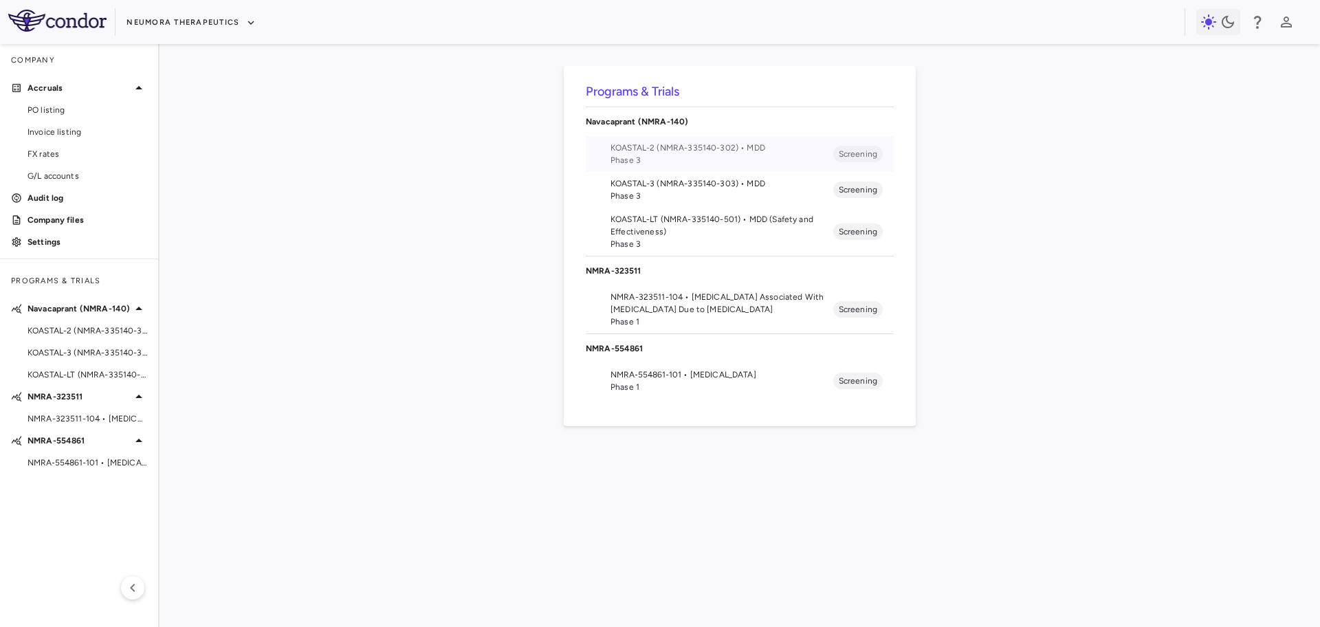
click at [724, 156] on span "Phase 3" at bounding box center [721, 160] width 223 height 12
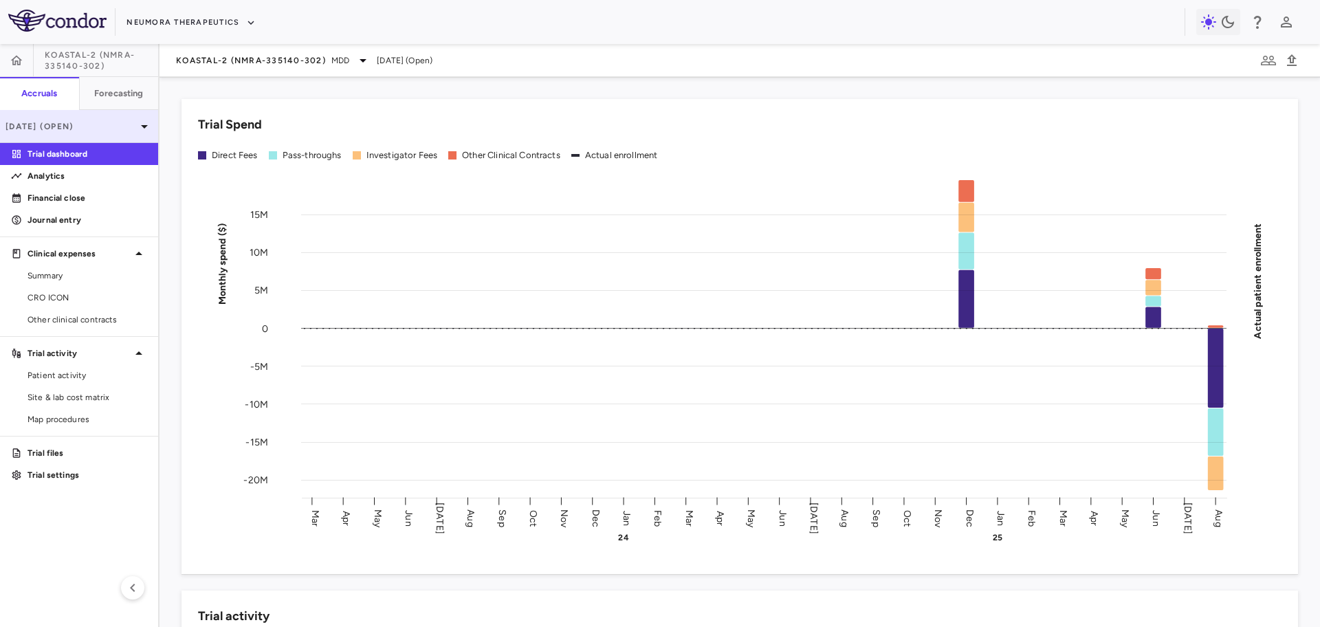
click at [101, 125] on p "Aug 2025 (Open)" at bounding box center [70, 126] width 131 height 12
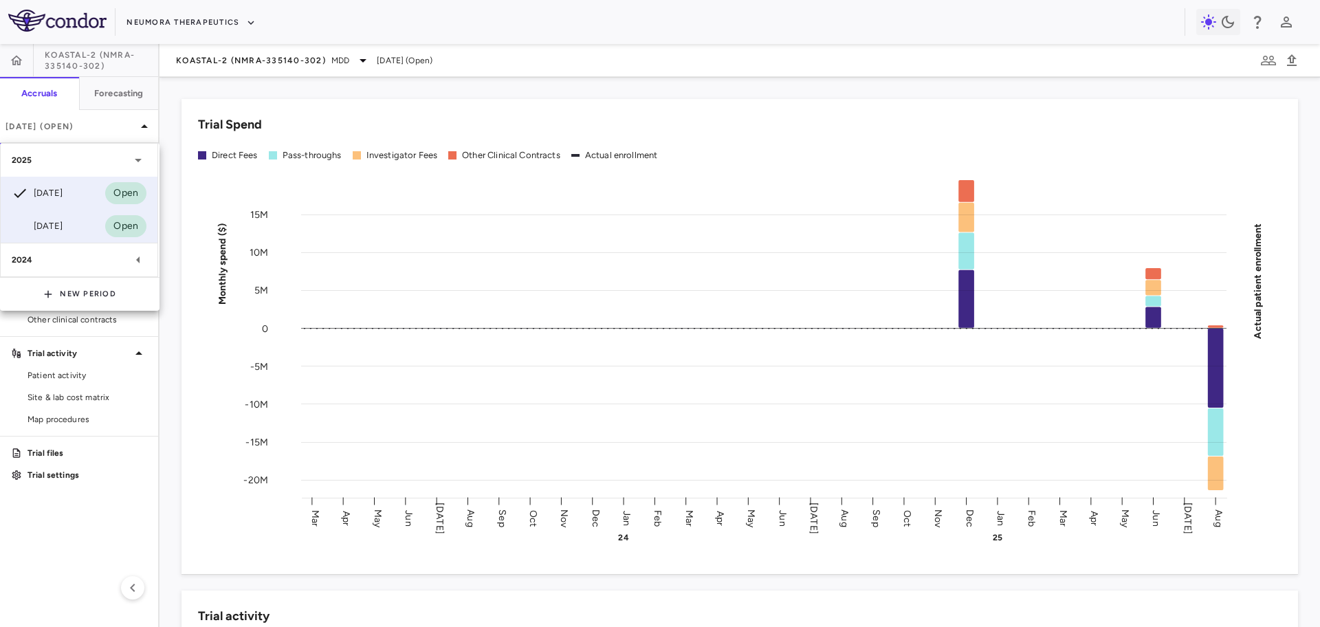
click at [63, 224] on div "Jun 2025" at bounding box center [37, 226] width 51 height 16
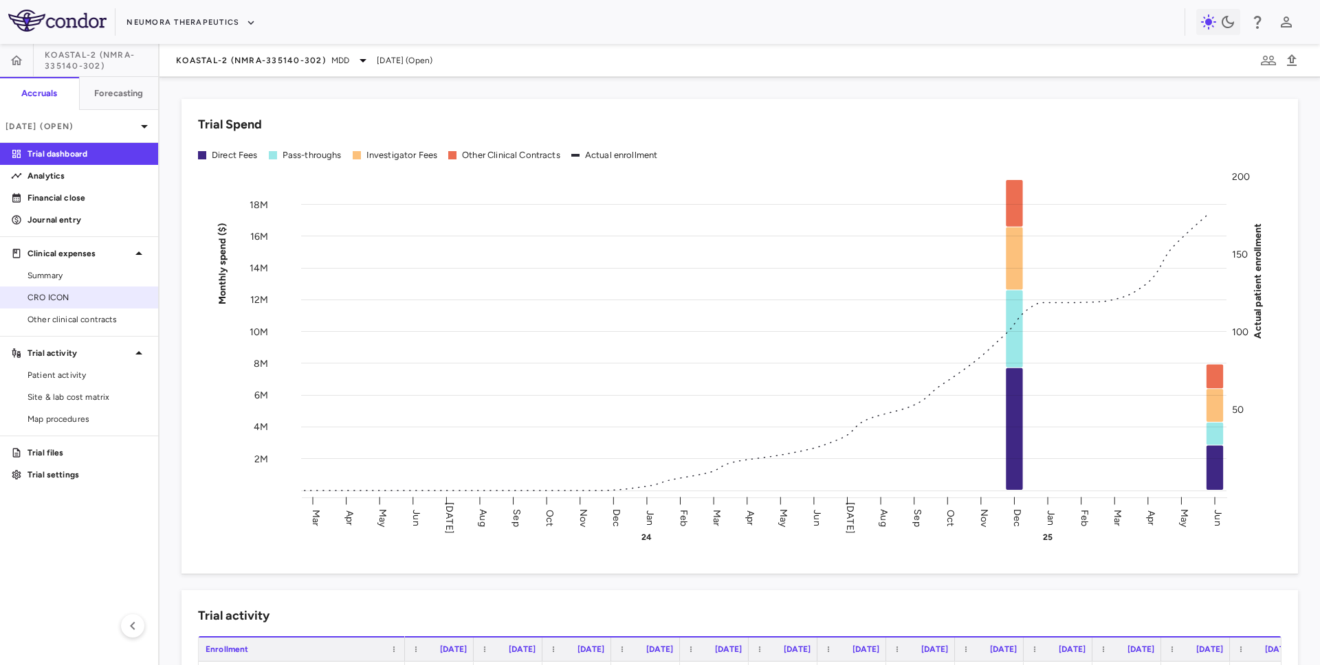
click at [98, 305] on link "CRO ICON" at bounding box center [79, 297] width 158 height 21
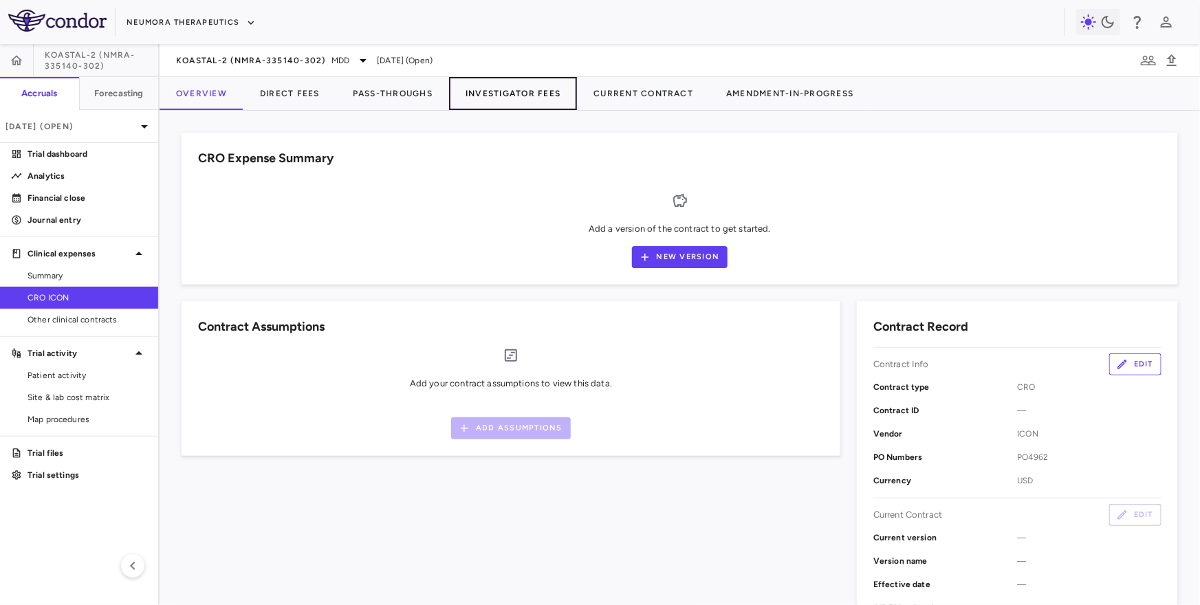
click at [511, 89] on button "Investigator Fees" at bounding box center [513, 93] width 128 height 33
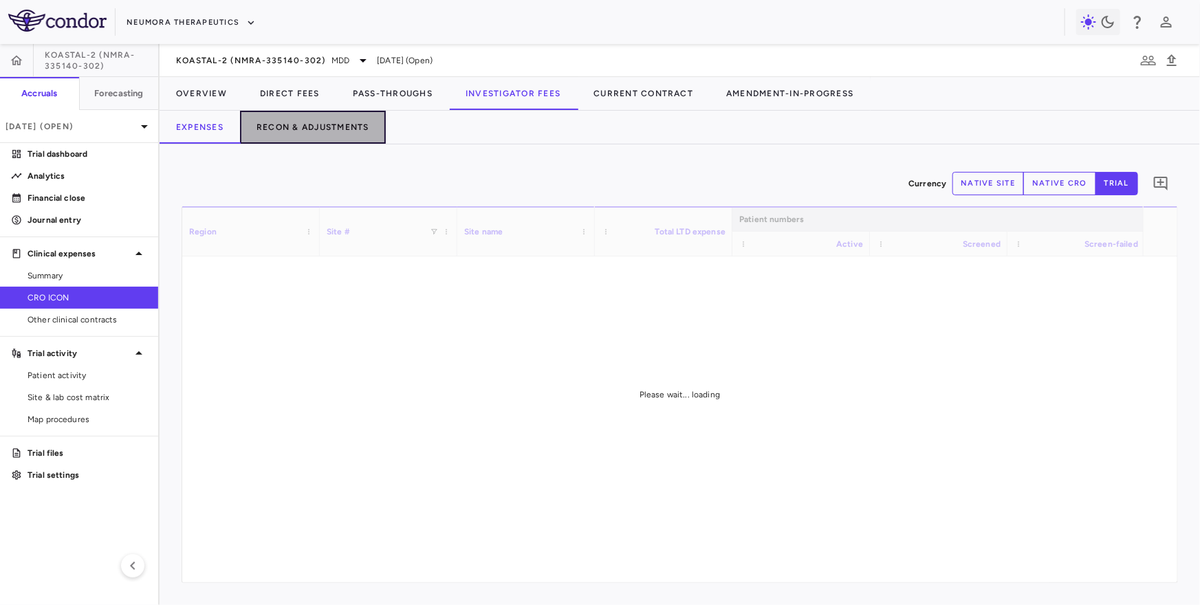
click at [339, 128] on button "Recon & Adjustments" at bounding box center [313, 127] width 146 height 33
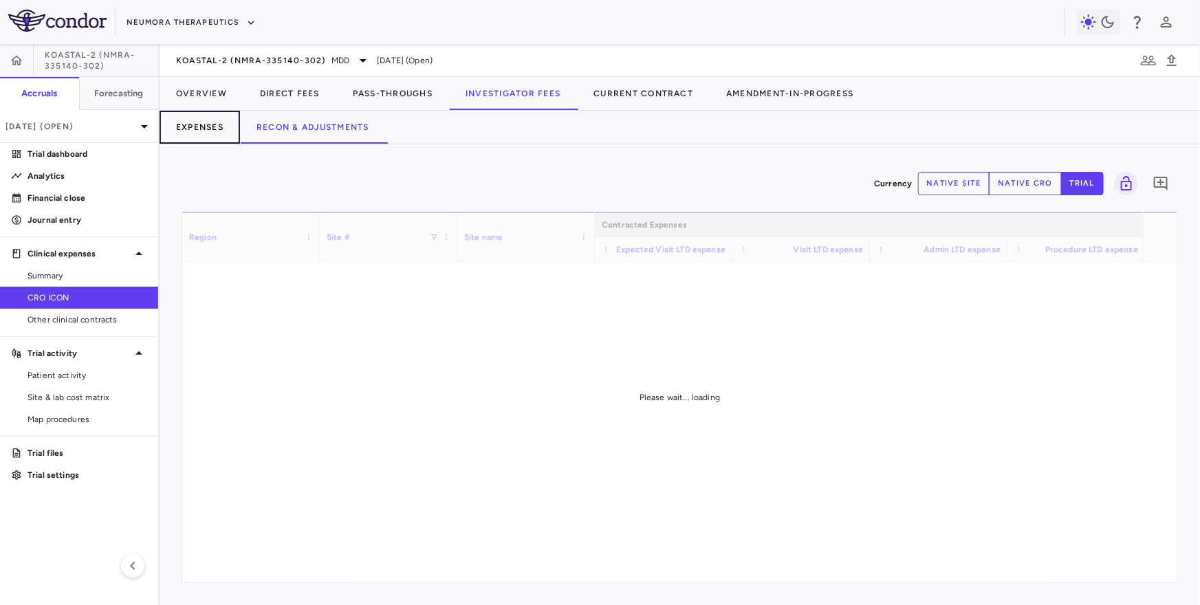
click at [212, 131] on button "Expenses" at bounding box center [199, 127] width 80 height 33
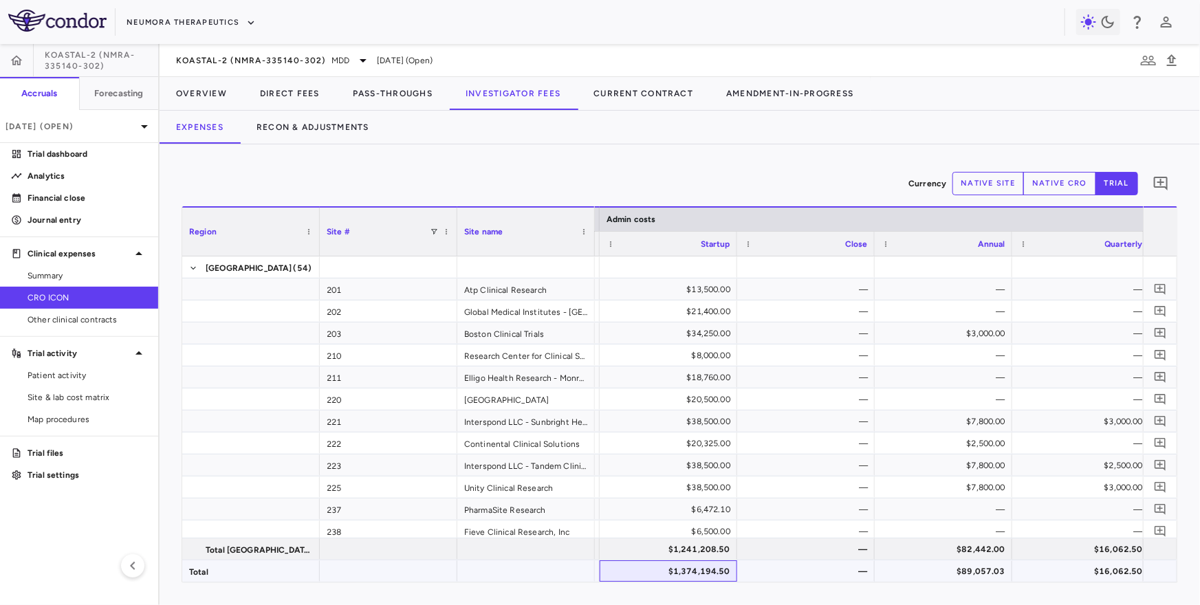
click at [690, 572] on div "$1,374,194.50" at bounding box center [671, 571] width 118 height 22
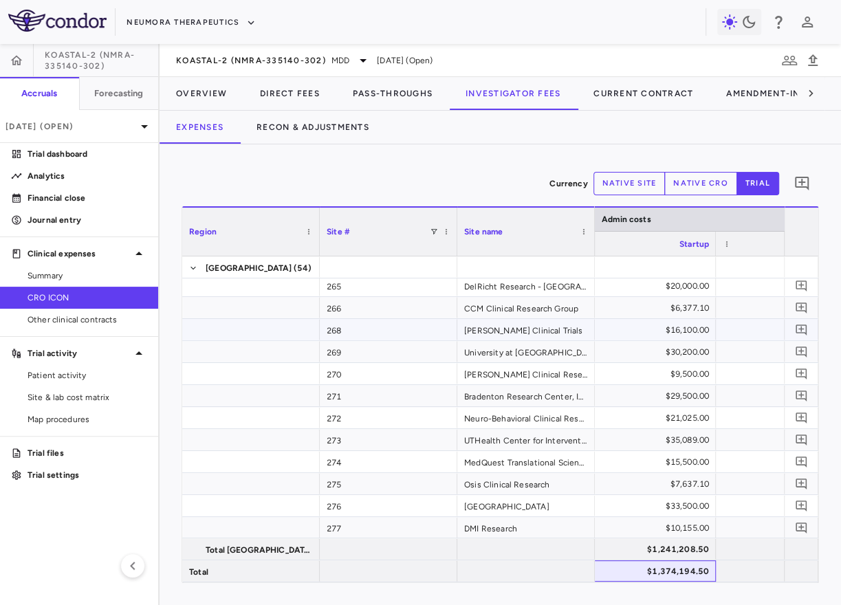
scroll to position [0, 3459]
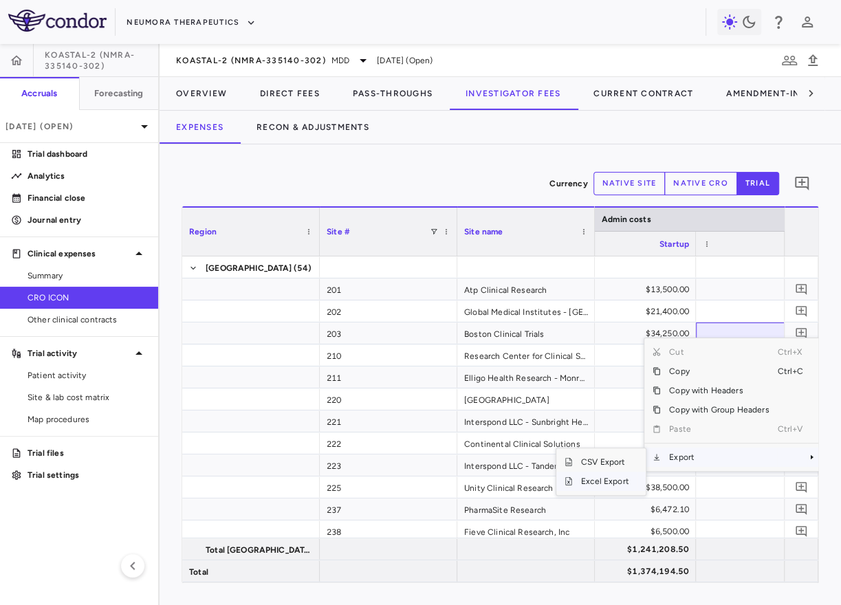
click at [609, 481] on span "Excel Export" at bounding box center [605, 481] width 65 height 19
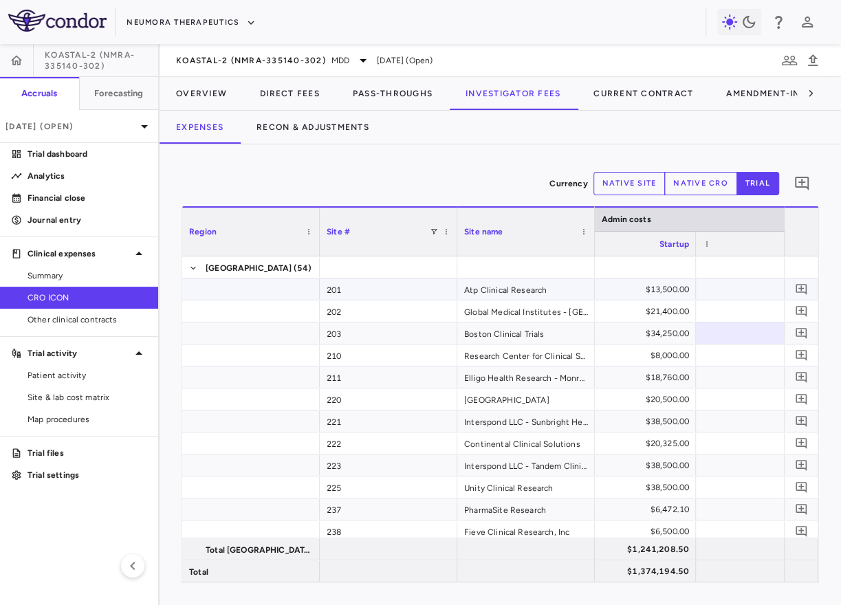
click at [657, 288] on div "$13,500.00" at bounding box center [630, 289] width 118 height 22
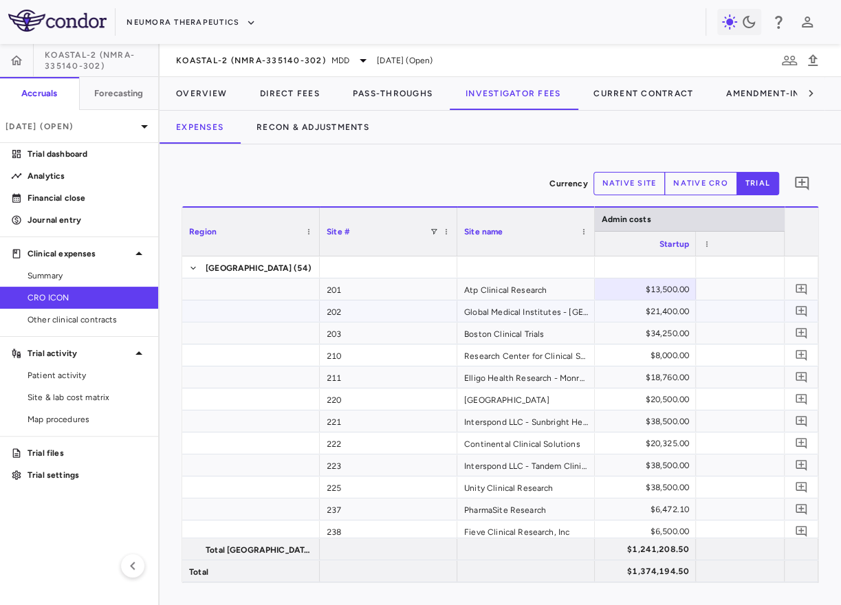
click at [624, 309] on div "$21,400.00" at bounding box center [630, 311] width 118 height 22
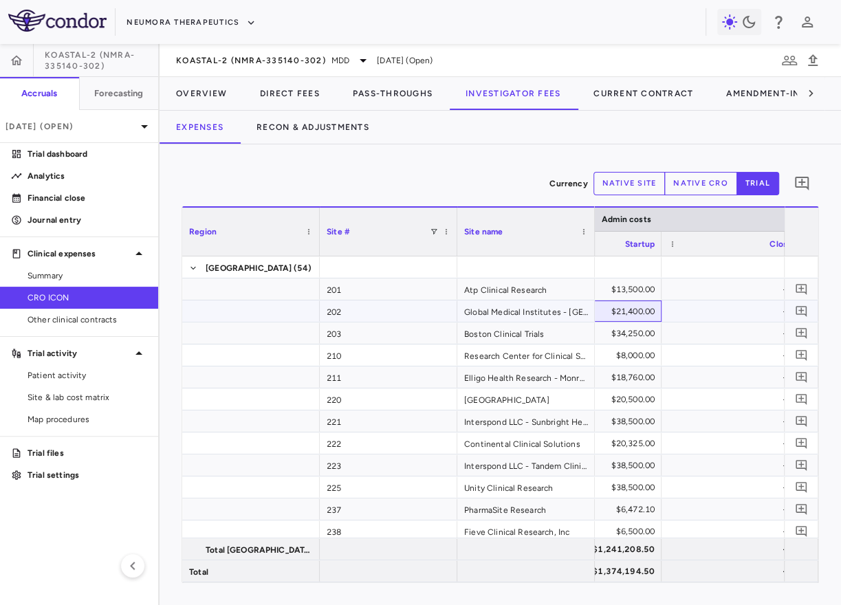
scroll to position [0, 3509]
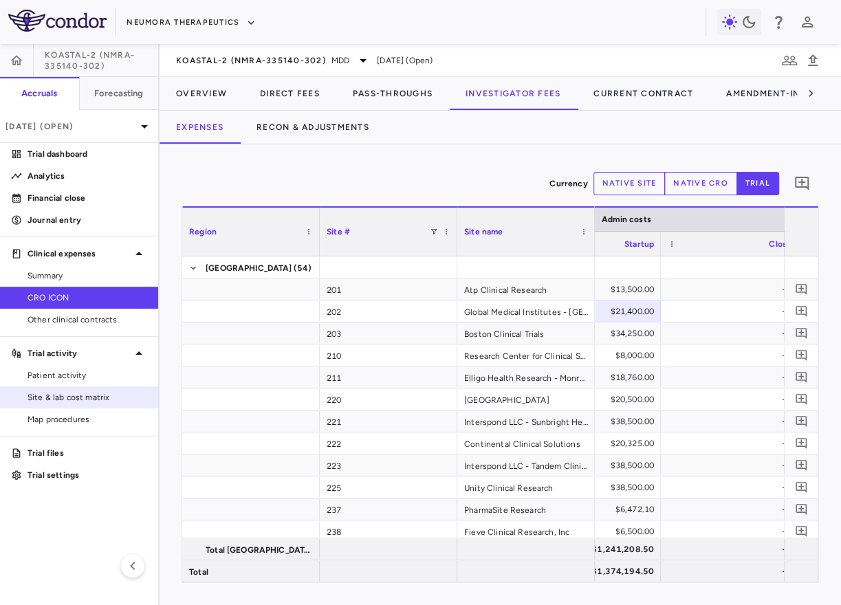
click at [62, 393] on span "Site & lab cost matrix" at bounding box center [87, 397] width 120 height 12
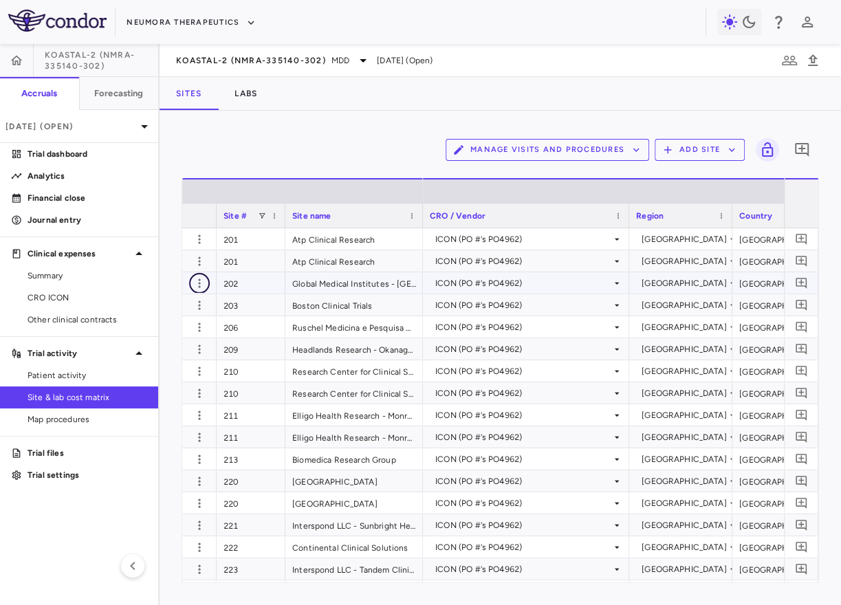
click at [194, 283] on icon "button" at bounding box center [199, 283] width 14 height 14
click at [153, 331] on div "Edit site" at bounding box center [146, 335] width 128 height 25
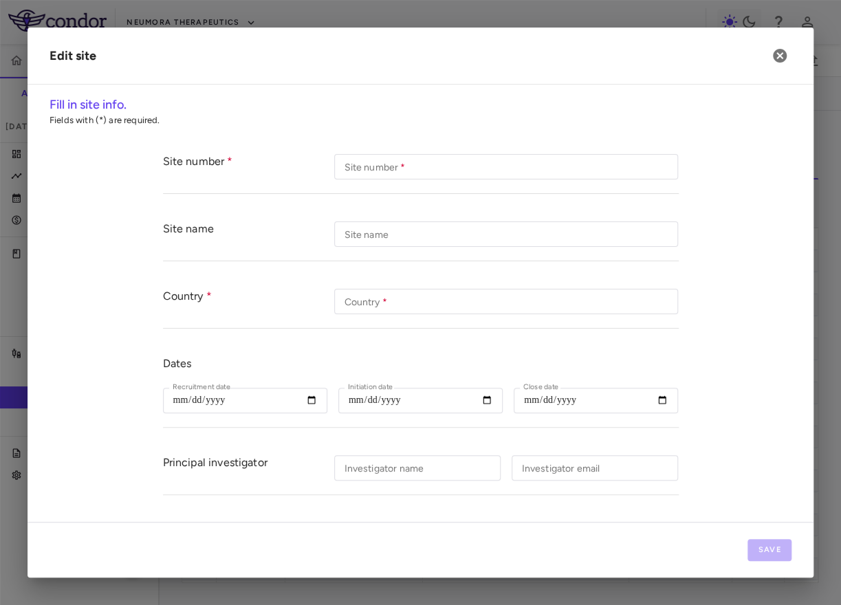
type input "***"
type input "**********"
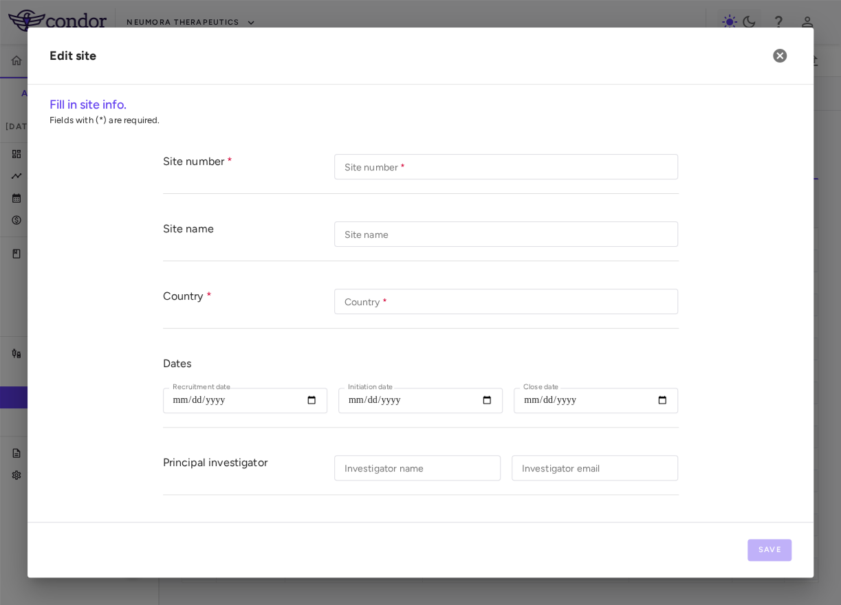
type input "**********"
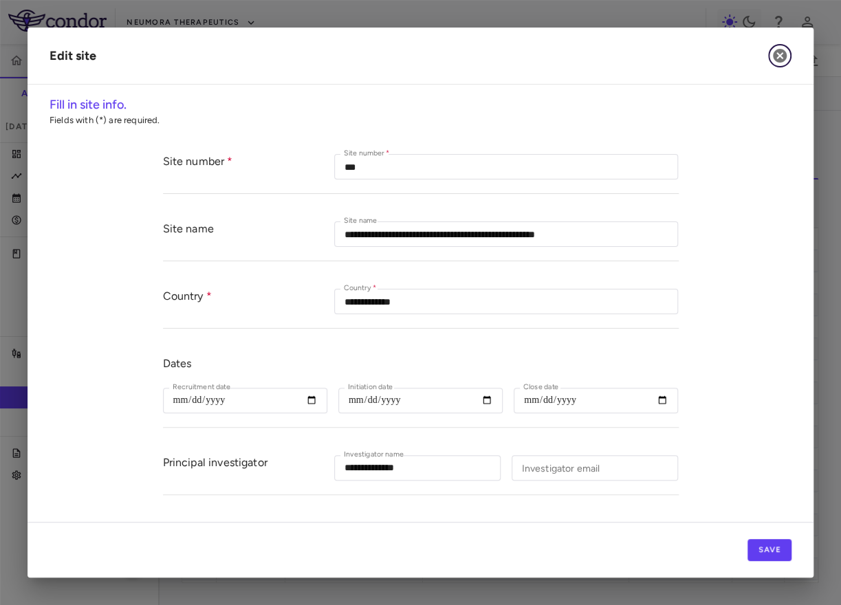
click at [782, 65] on button "button" at bounding box center [779, 55] width 23 height 23
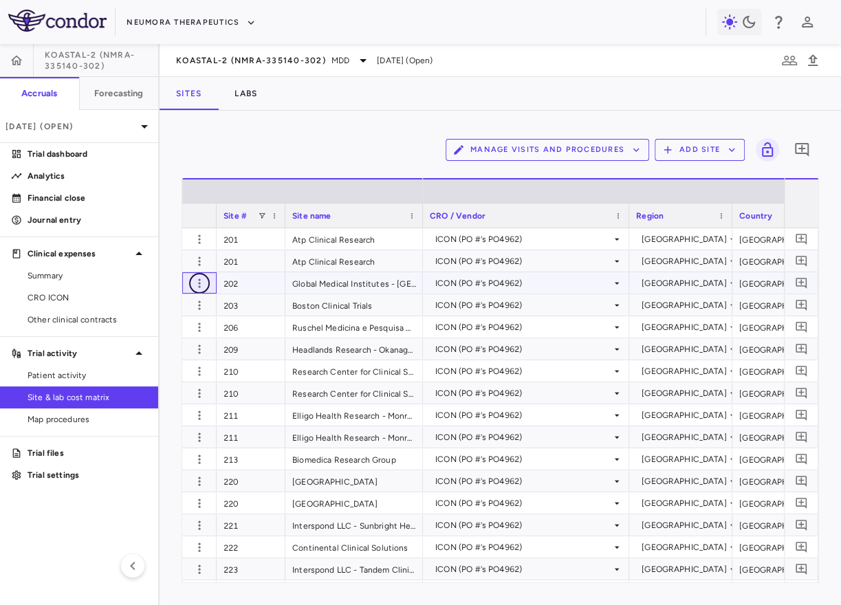
click at [205, 279] on icon "button" at bounding box center [199, 283] width 14 height 14
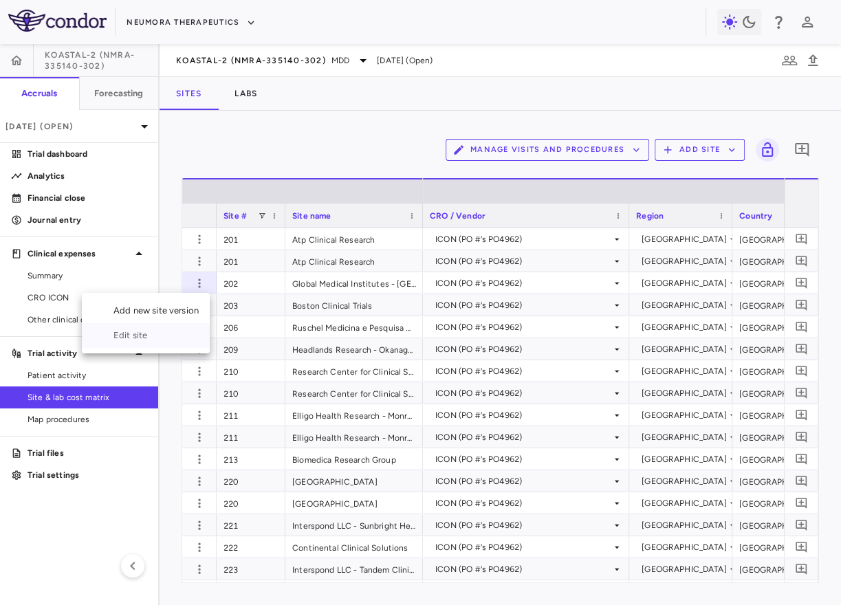
click at [154, 338] on div "Edit site" at bounding box center [146, 335] width 128 height 25
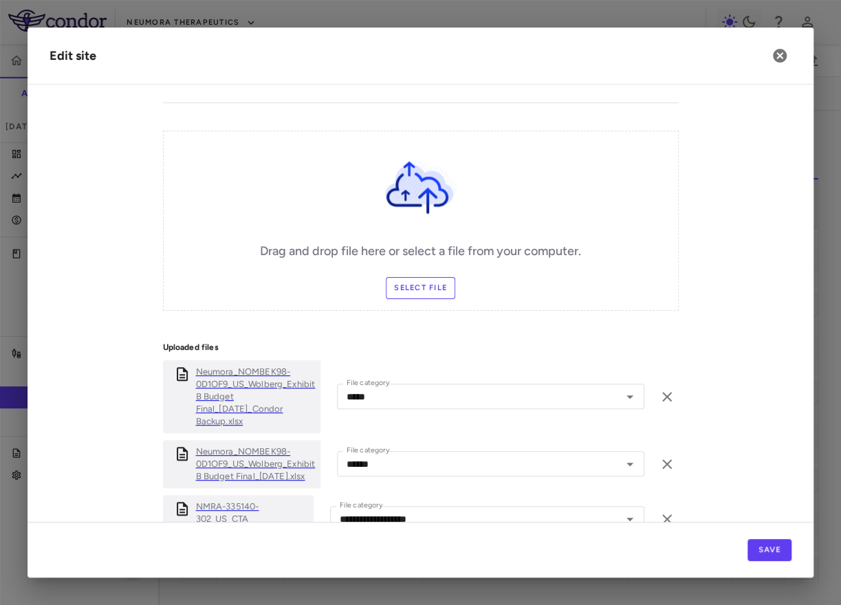
scroll to position [550, 0]
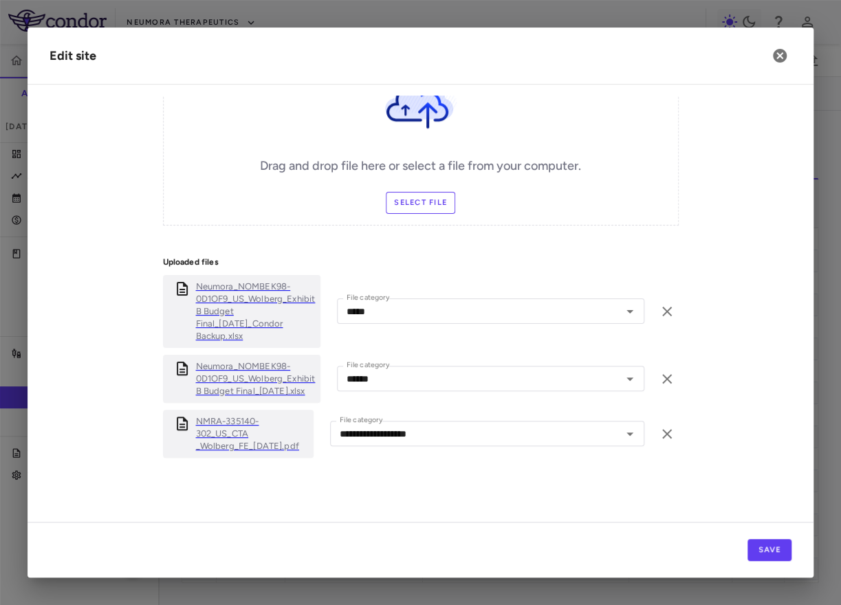
click at [234, 324] on p "Neumora_NOMBEK98-0D1OF9_US_Wolberg_Exhibit B Budget Final_16Sep2023_Condor Back…" at bounding box center [256, 311] width 120 height 62
click at [775, 55] on icon "button" at bounding box center [780, 56] width 14 height 14
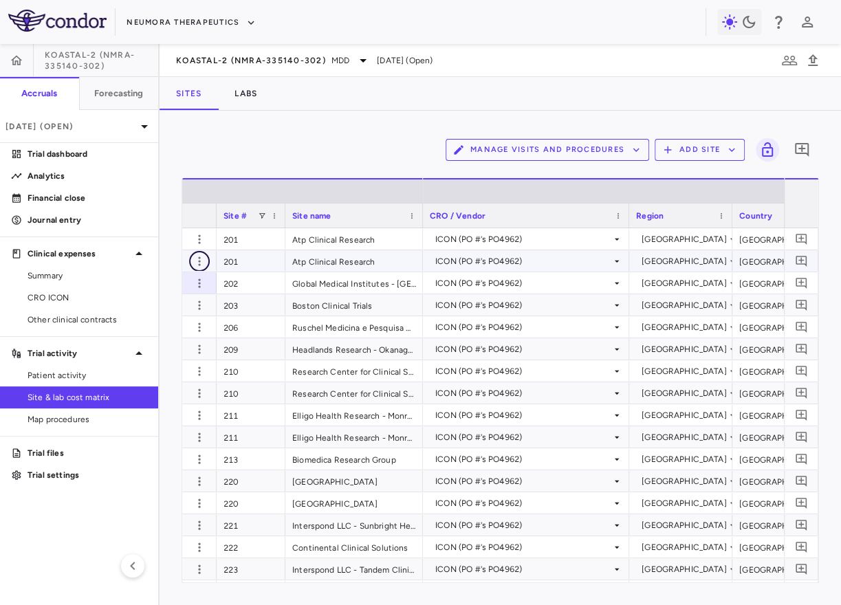
click at [201, 258] on icon "button" at bounding box center [199, 261] width 14 height 14
click at [185, 307] on div "Edit site" at bounding box center [146, 313] width 128 height 25
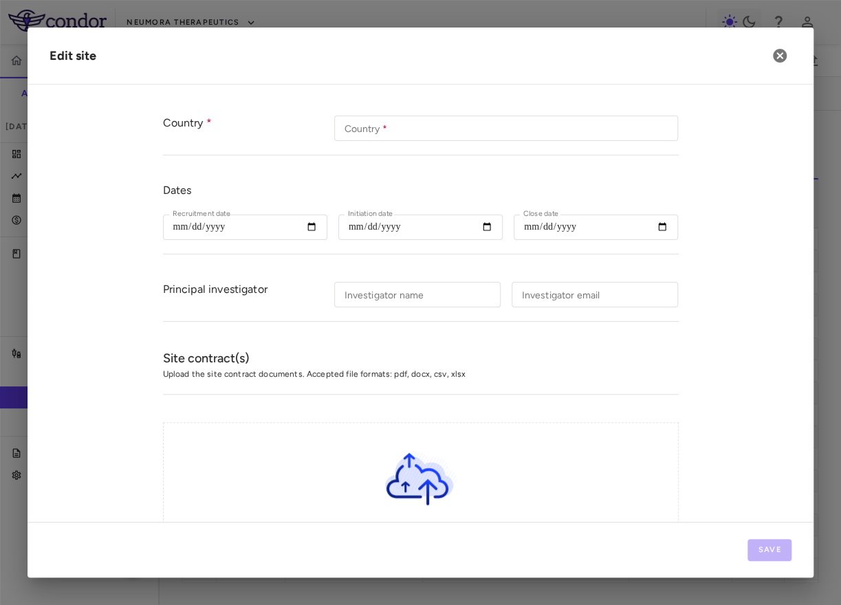
scroll to position [296, 0]
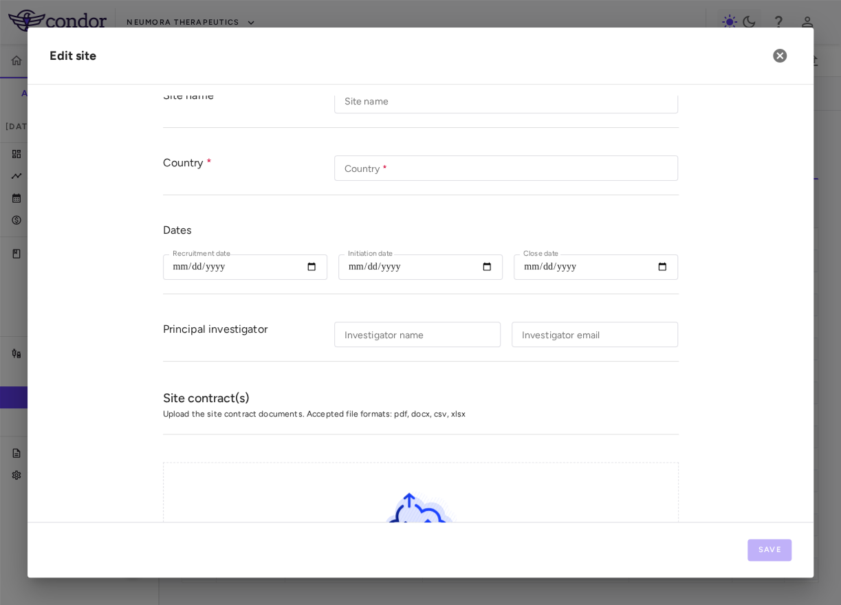
type input "***"
type input "**********"
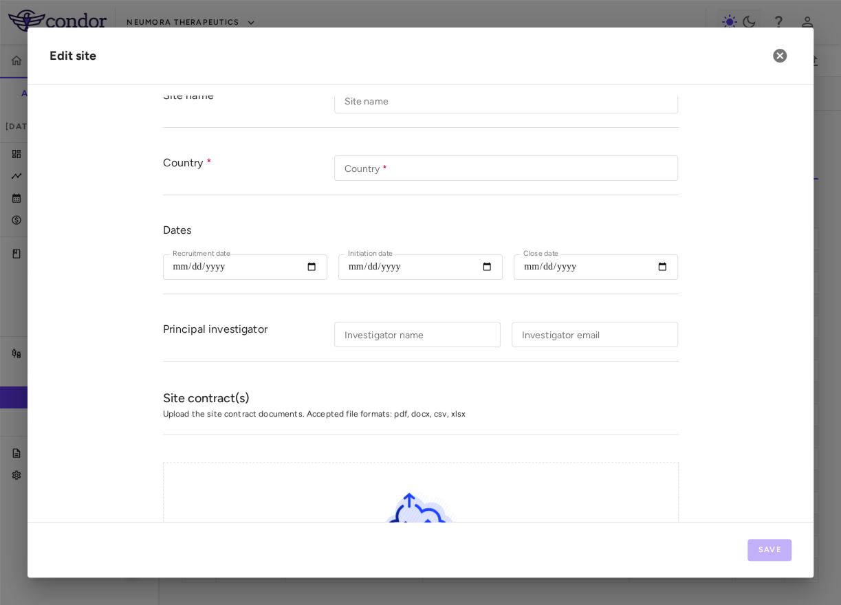
type input "**********"
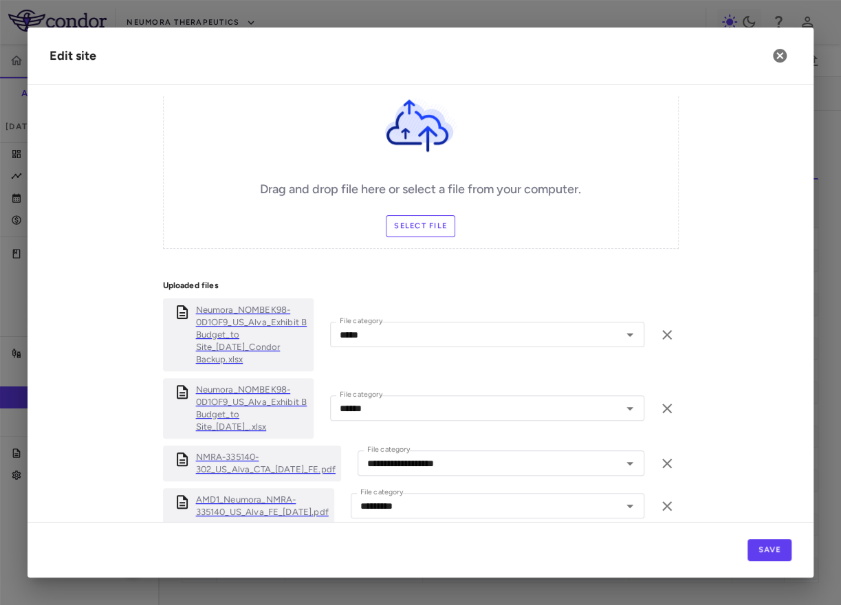
scroll to position [592, 0]
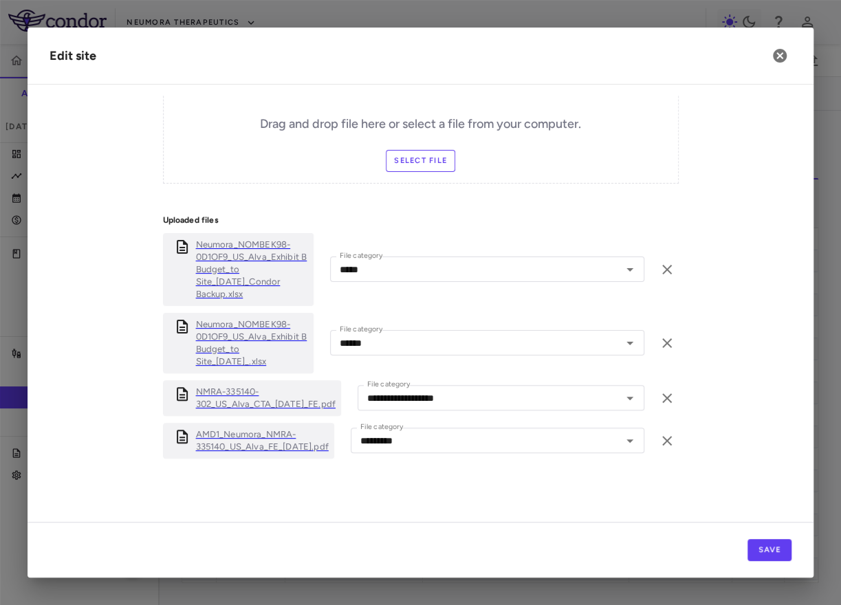
click at [237, 278] on p "Neumora_NOMBEK98-0D1OF9_US_Alva_Exhibit B Budget_to Site_16sep2023_Condor Backu…" at bounding box center [252, 270] width 112 height 62
click at [778, 54] on icon "button" at bounding box center [779, 55] width 16 height 16
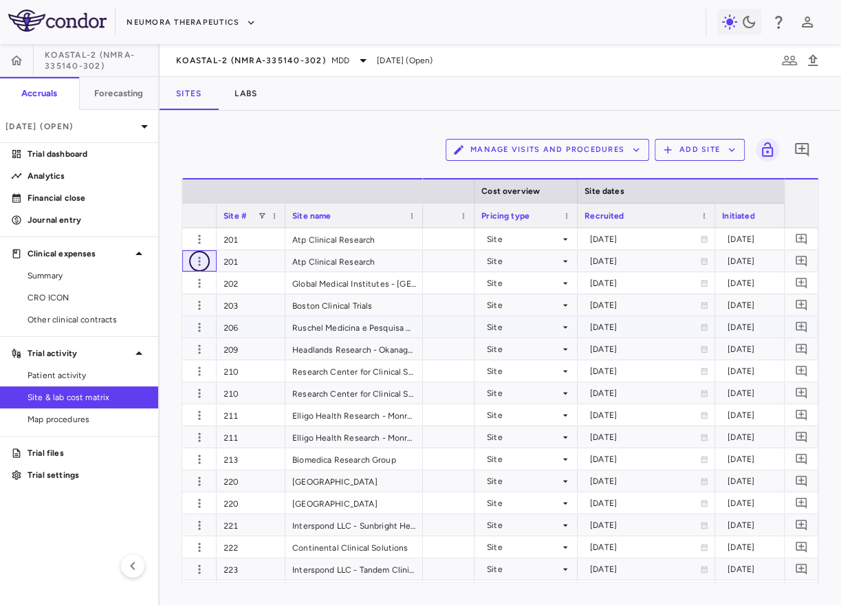
scroll to position [0, 1052]
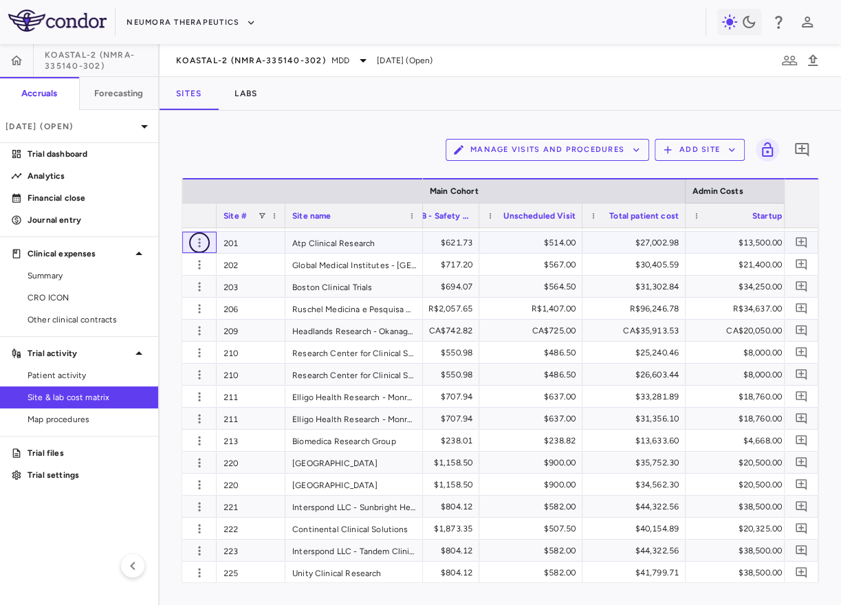
click at [199, 245] on icon "button" at bounding box center [199, 242] width 2 height 9
click at [566, 232] on div at bounding box center [420, 302] width 841 height 605
click at [566, 246] on div "$514.00" at bounding box center [534, 243] width 84 height 22
click at [199, 241] on icon "button" at bounding box center [199, 242] width 2 height 9
click at [180, 298] on div "Edit site" at bounding box center [146, 295] width 128 height 25
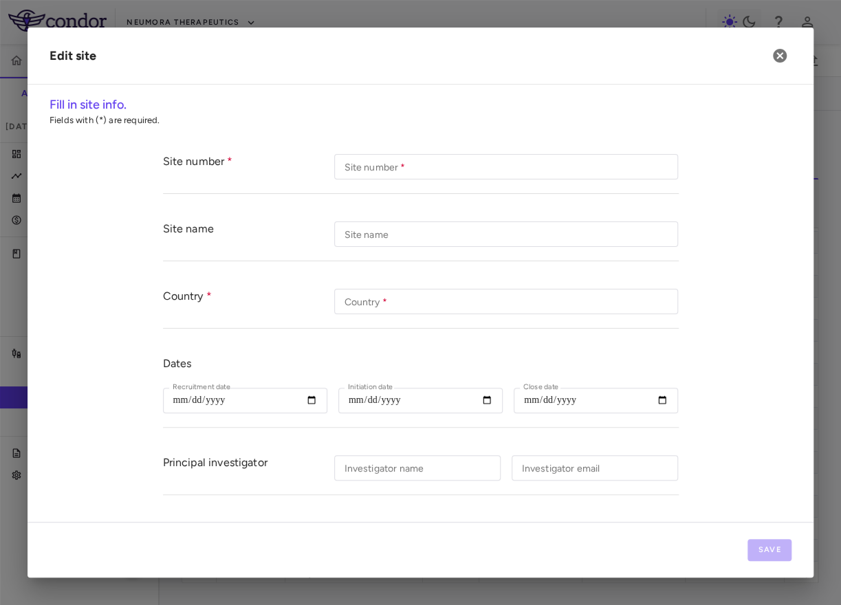
type input "***"
type input "**********"
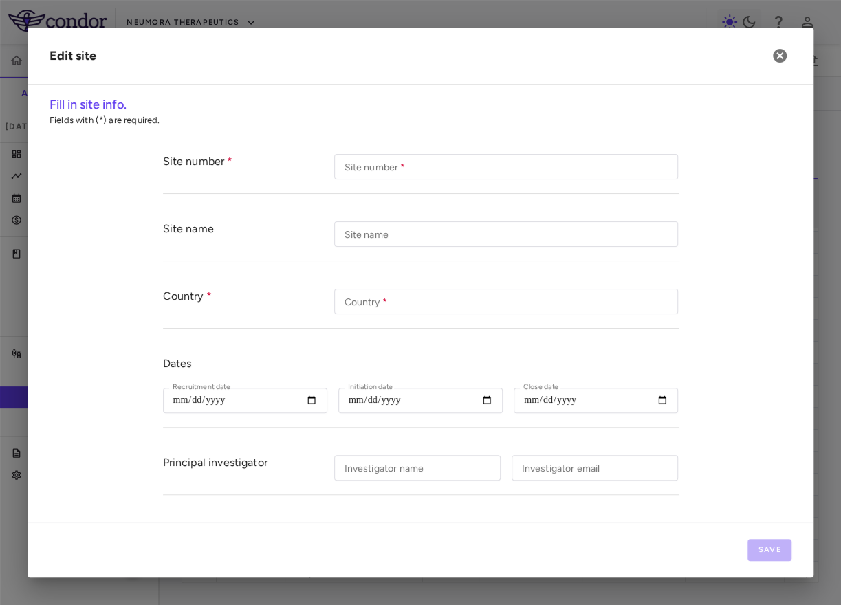
type input "**********"
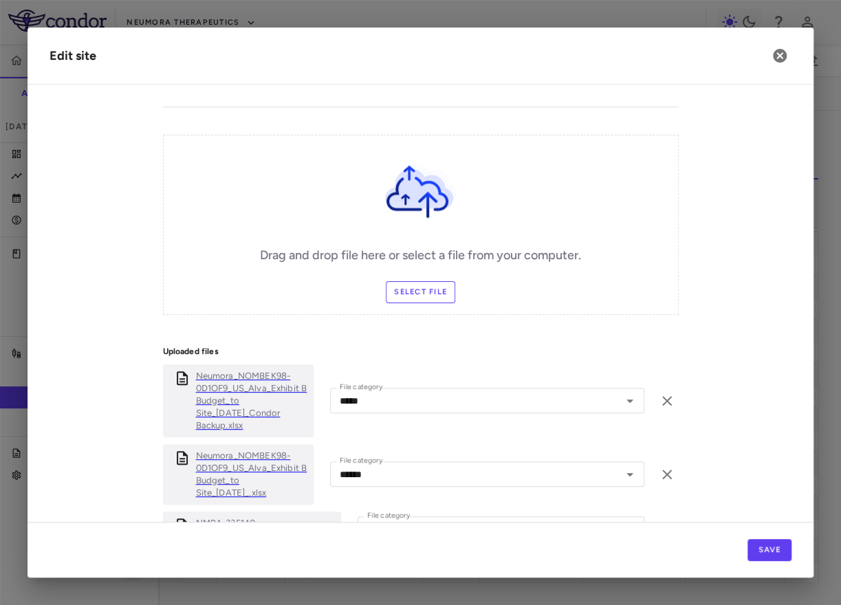
scroll to position [474, 0]
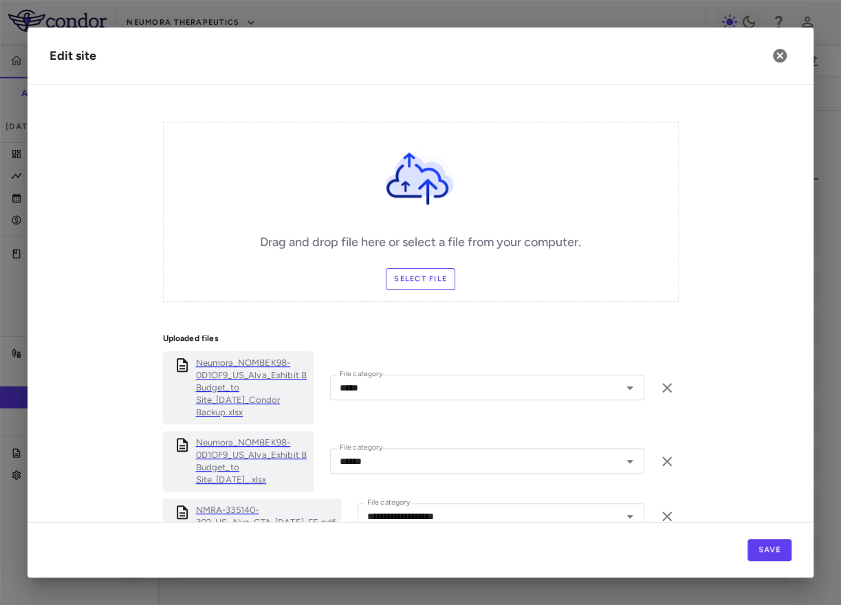
click at [250, 400] on p "Neumora_NOMBEK98-0D1OF9_US_Alva_Exhibit B Budget_to Site_16sep2023_Condor Backu…" at bounding box center [252, 388] width 112 height 62
click at [780, 58] on icon "button" at bounding box center [780, 56] width 14 height 14
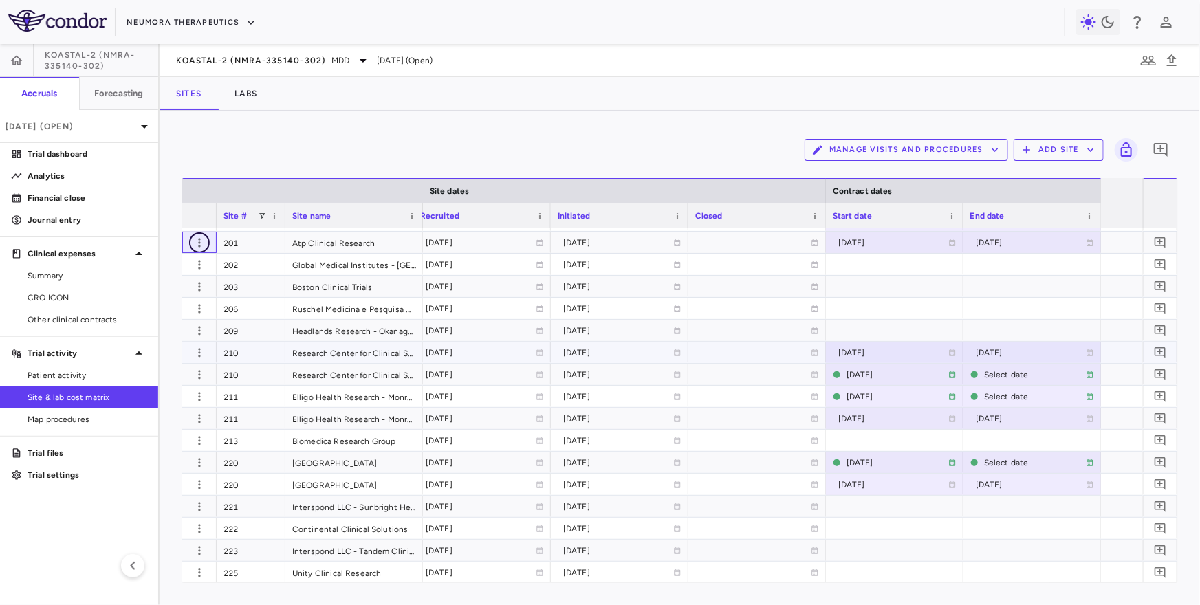
scroll to position [0, 0]
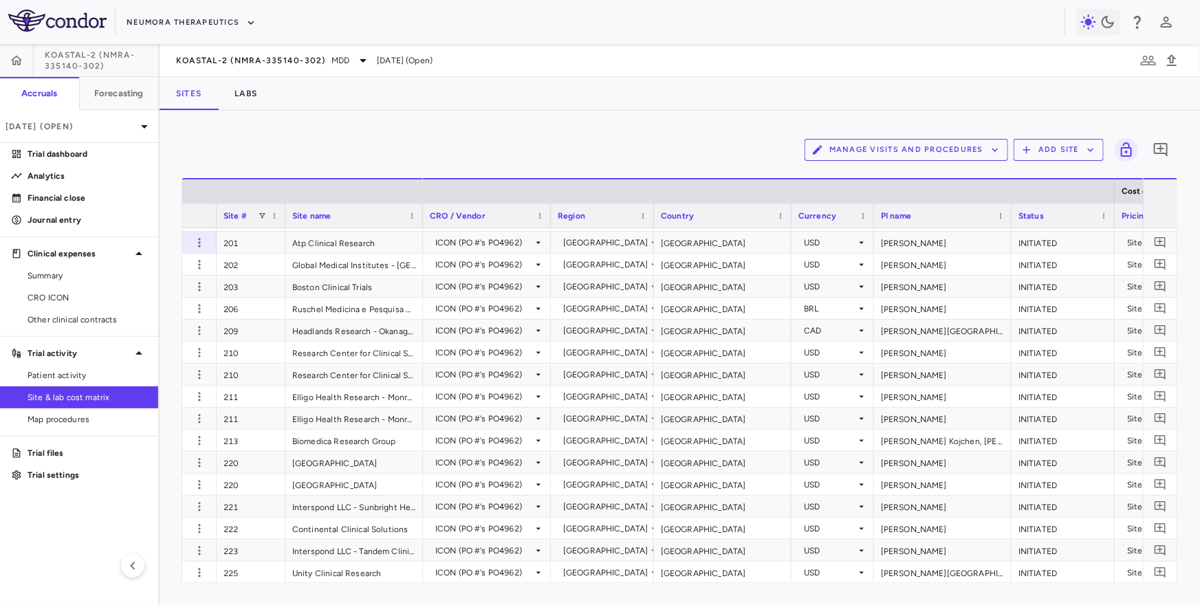
drag, startPoint x: 628, startPoint y: 220, endPoint x: 550, endPoint y: 225, distance: 78.6
click at [550, 225] on div at bounding box center [549, 215] width 5 height 24
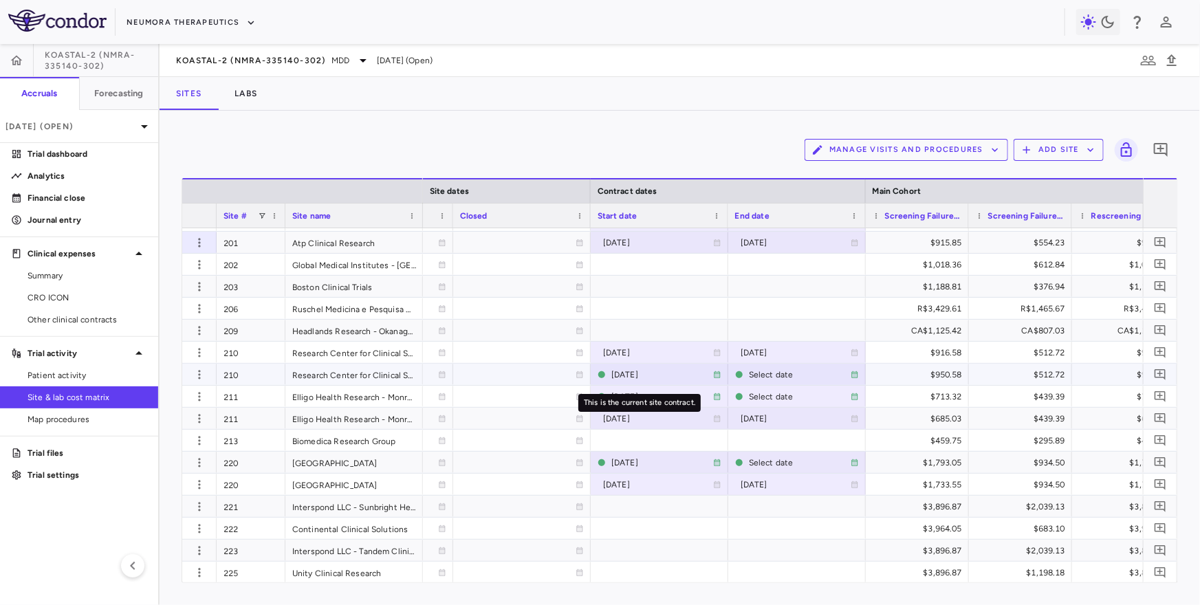
scroll to position [0, 1546]
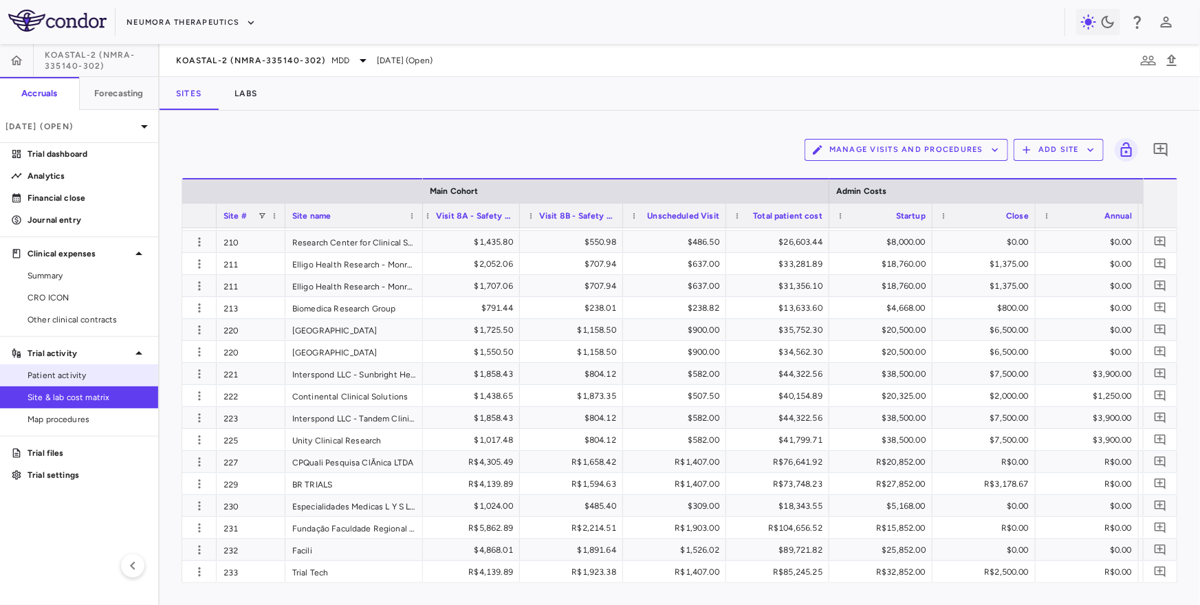
click at [108, 379] on span "Patient activity" at bounding box center [87, 375] width 120 height 12
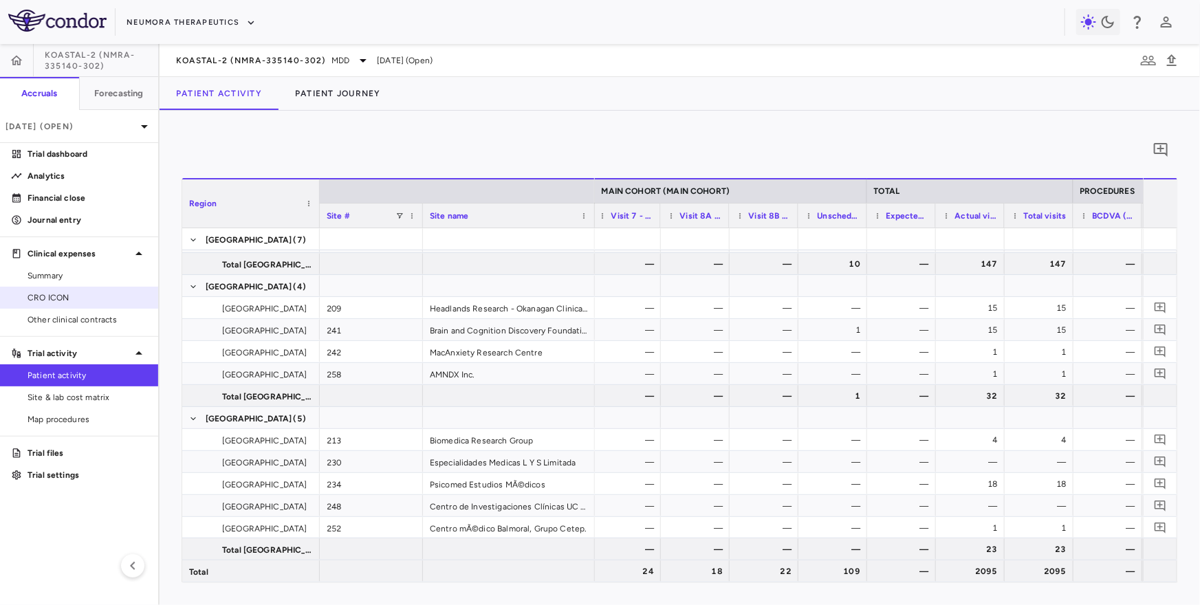
click at [96, 294] on span "CRO ICON" at bounding box center [87, 297] width 120 height 12
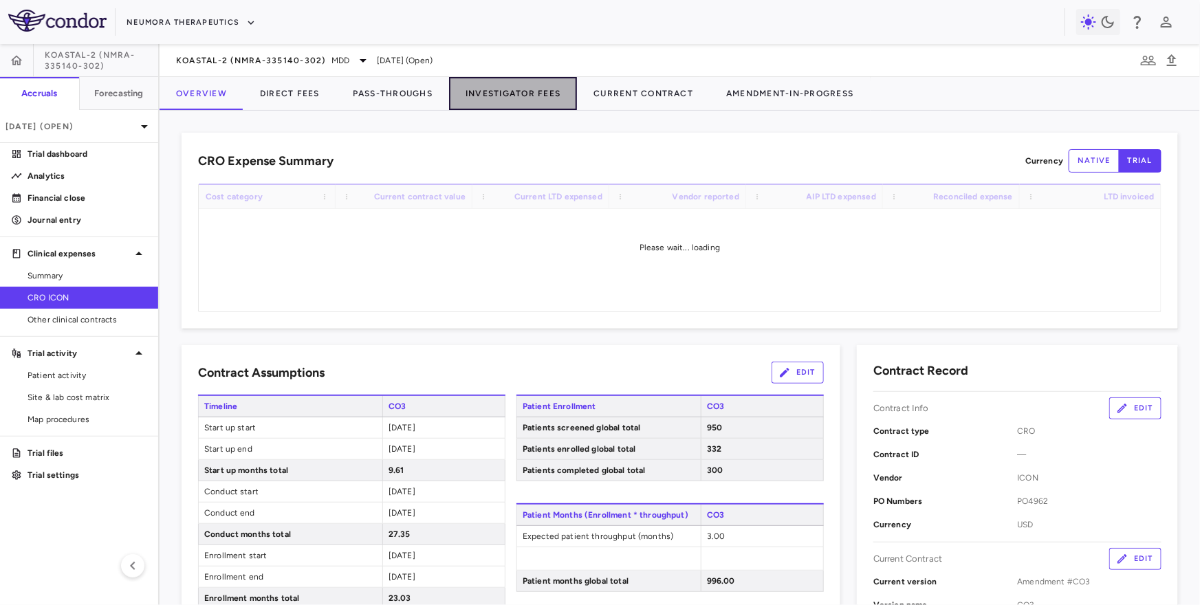
click at [496, 88] on button "Investigator Fees" at bounding box center [513, 93] width 128 height 33
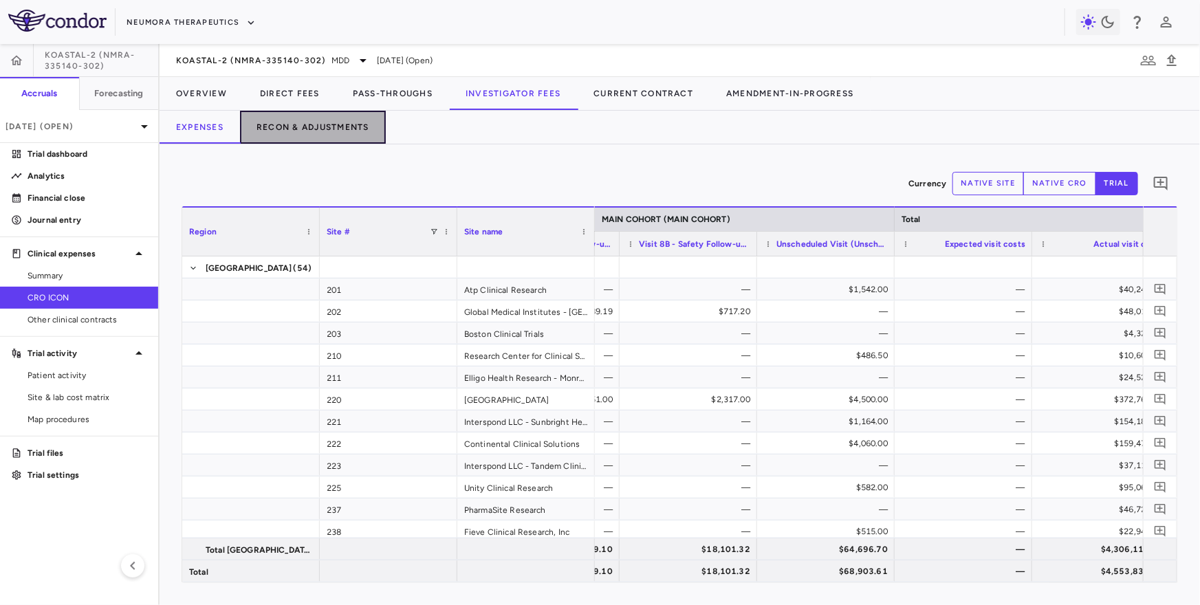
click at [296, 121] on button "Recon & Adjustments" at bounding box center [313, 127] width 146 height 33
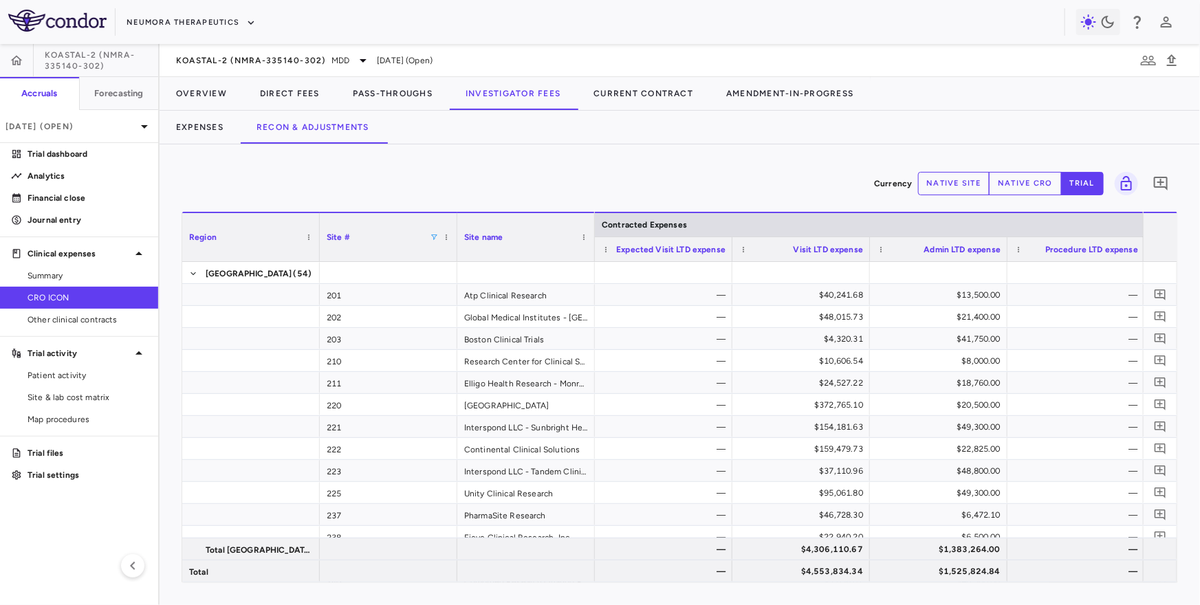
click at [432, 236] on span at bounding box center [434, 237] width 8 height 8
type input "***"
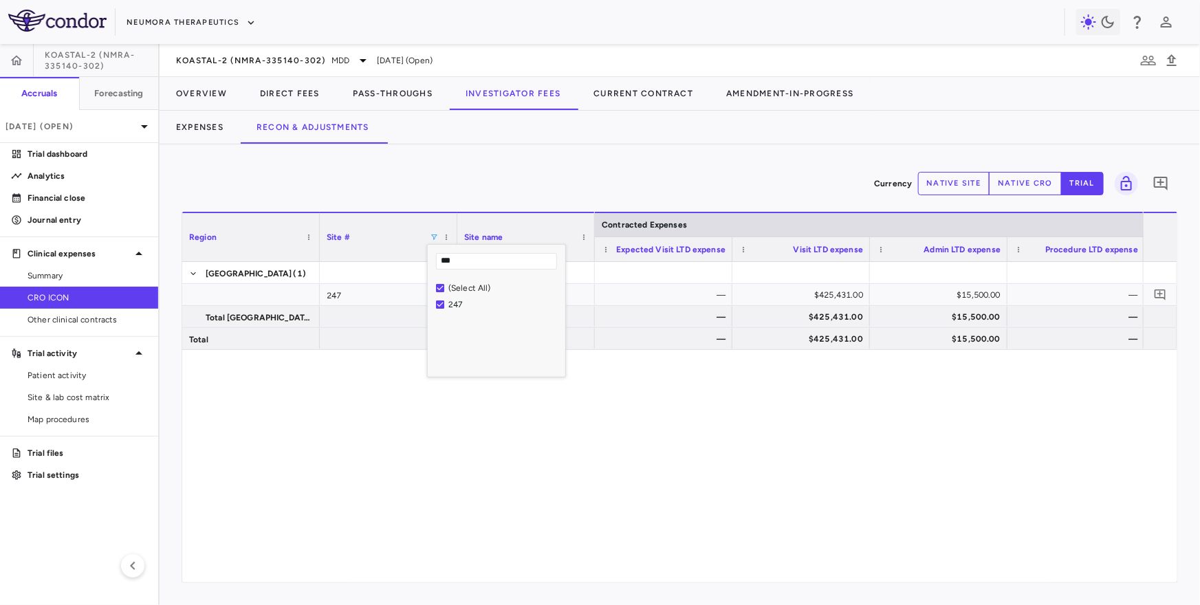
click at [511, 192] on div "Currency native site native cro trial 0" at bounding box center [679, 183] width 996 height 34
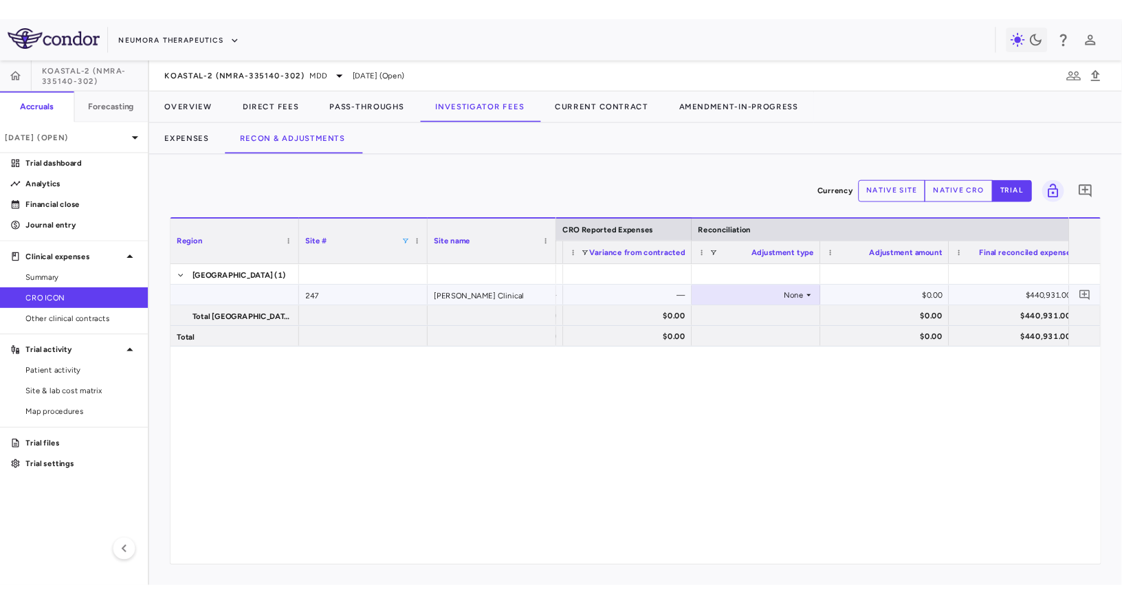
scroll to position [0, 826]
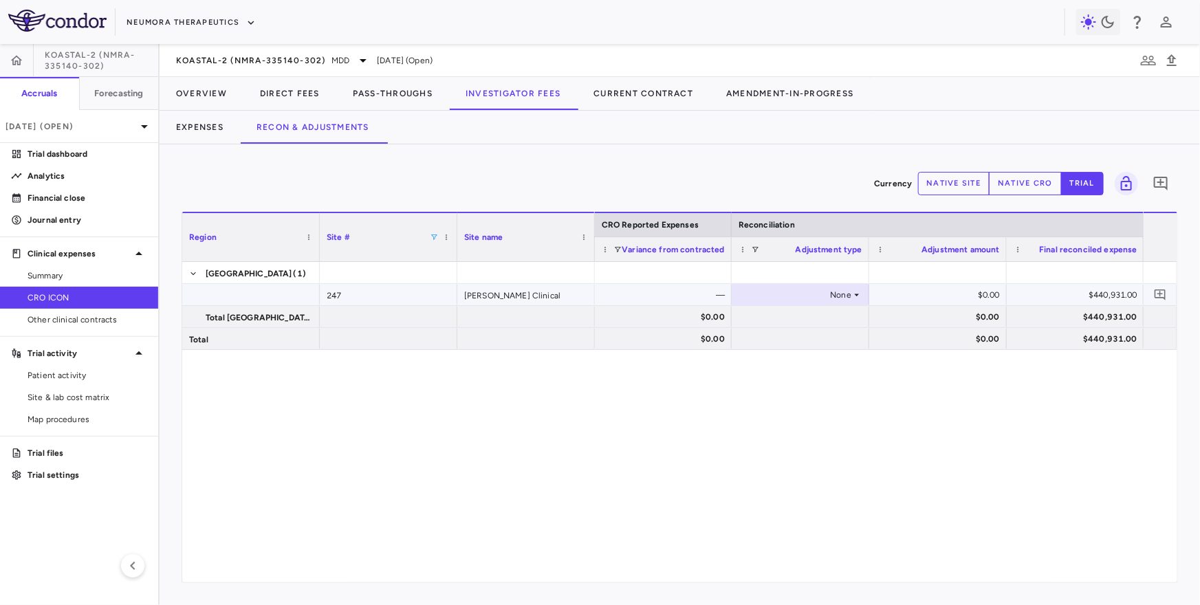
click at [820, 301] on div "None" at bounding box center [797, 295] width 107 height 22
click at [801, 338] on li "Other" at bounding box center [799, 342] width 136 height 21
click at [942, 179] on button "native site" at bounding box center [954, 183] width 72 height 23
click at [1013, 188] on button "native cro" at bounding box center [1025, 183] width 73 height 23
click at [985, 290] on div "$0.00" at bounding box center [940, 295] width 118 height 22
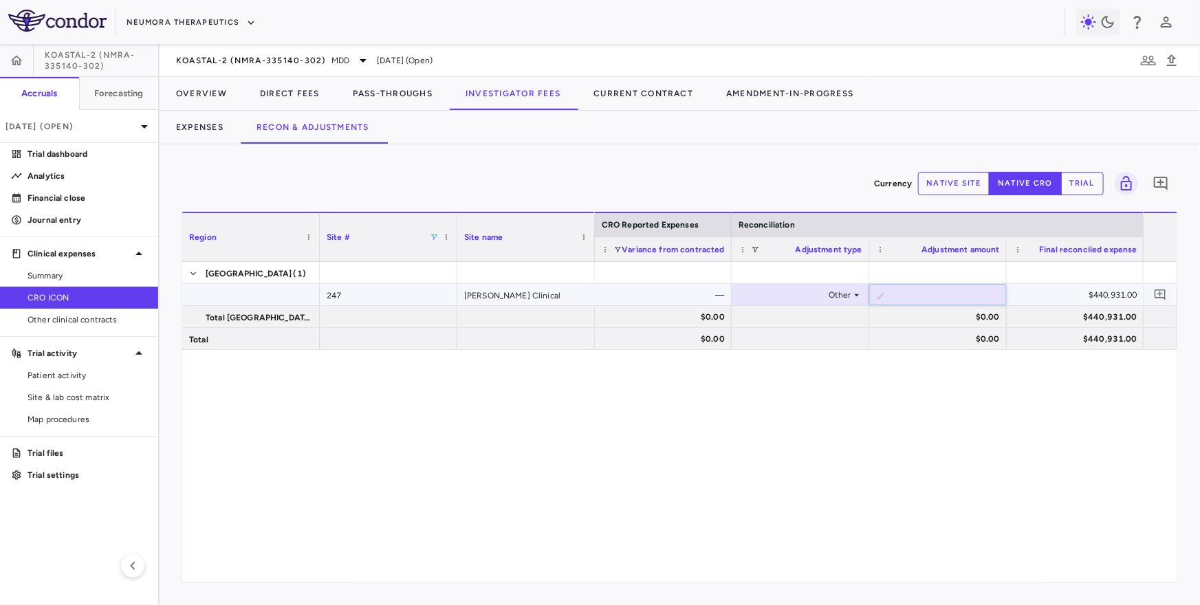
type input "******"
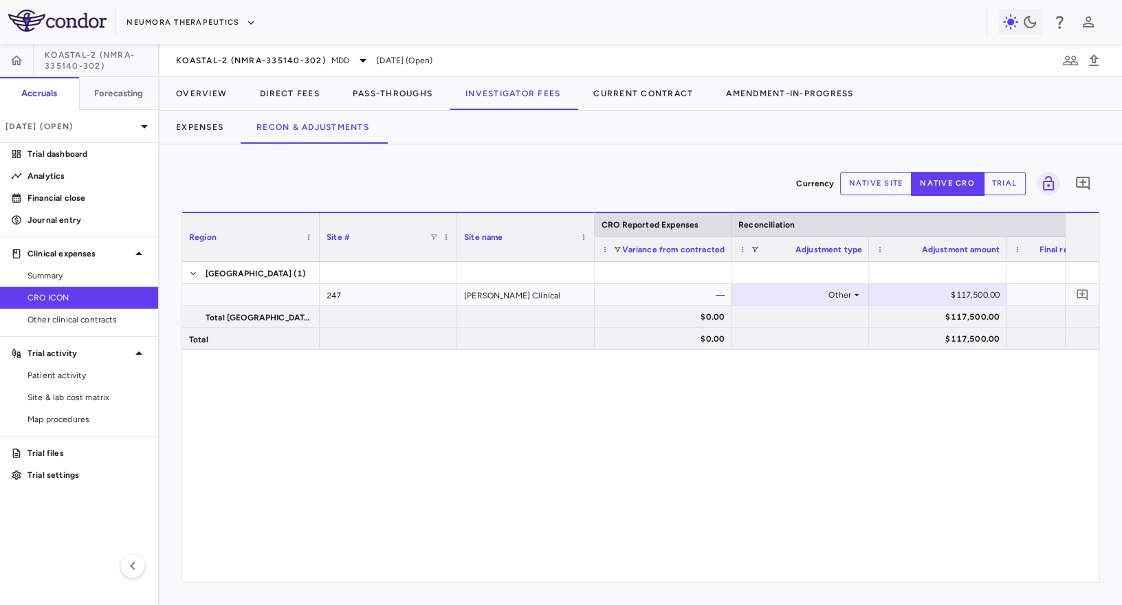
click at [432, 238] on span at bounding box center [434, 237] width 8 height 8
type input "***"
click at [959, 289] on div "$0.00" at bounding box center [940, 295] width 118 height 22
click at [958, 291] on div "$0.00" at bounding box center [940, 295] width 118 height 22
click at [955, 293] on div "$0.00" at bounding box center [940, 295] width 118 height 22
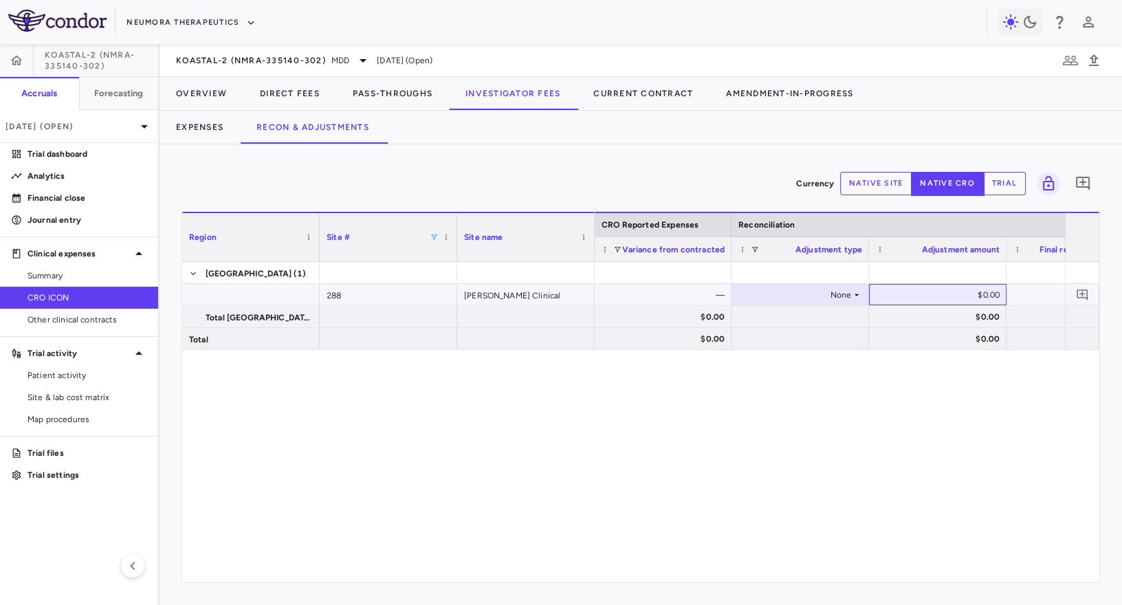
click at [975, 294] on div "$0.00" at bounding box center [940, 295] width 118 height 22
click at [995, 294] on div "$0.00" at bounding box center [940, 295] width 118 height 22
click at [940, 416] on div "$0.00 $0.00 $0.00 $280,384.10 $0.00 $0.00 $0.00 $280,384.10 — None $0.00 $280,3…" at bounding box center [830, 422] width 470 height 320
click at [968, 298] on div "$0.00" at bounding box center [940, 295] width 118 height 22
click at [791, 302] on div "None" at bounding box center [797, 295] width 107 height 22
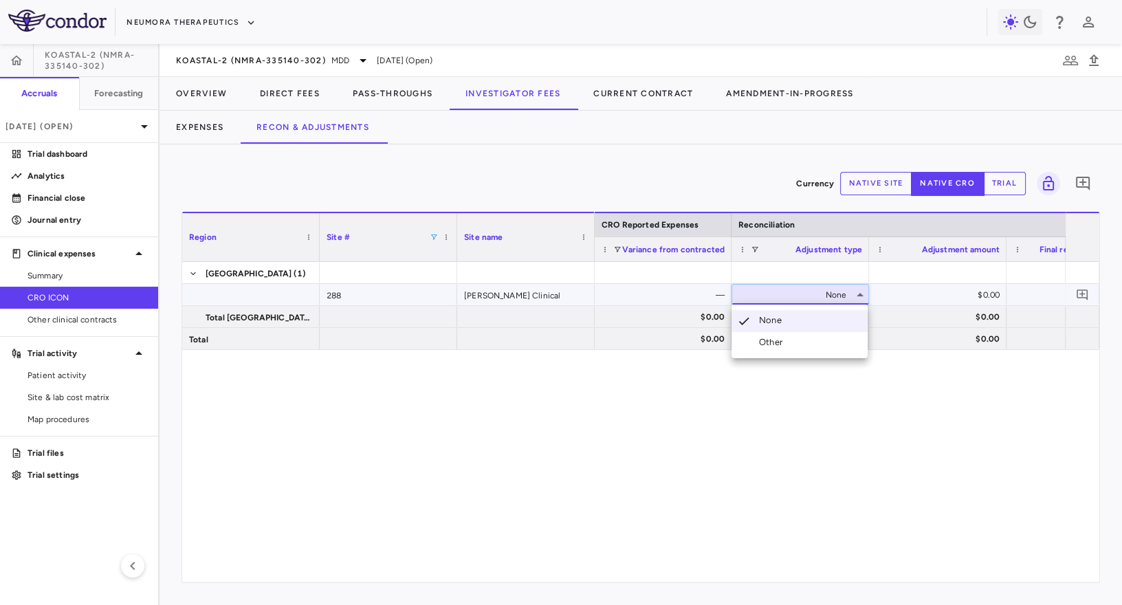
click at [794, 336] on li "Other" at bounding box center [799, 342] width 136 height 21
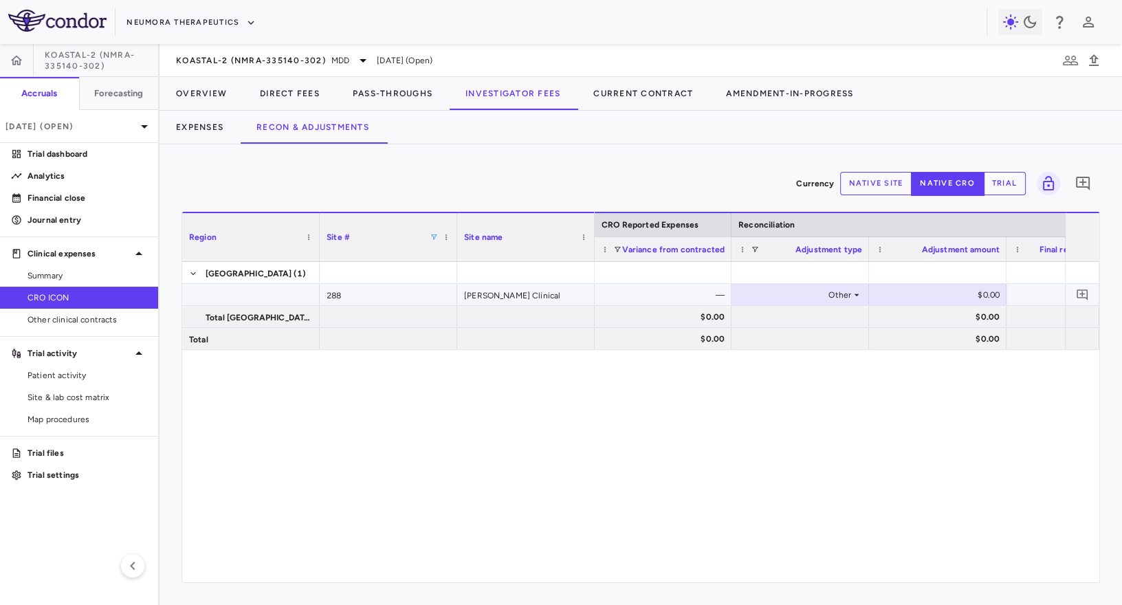
click at [968, 292] on div "$0.00" at bounding box center [940, 295] width 118 height 22
click at [432, 239] on span at bounding box center [434, 237] width 8 height 8
type input "***"
click at [839, 287] on div "None" at bounding box center [797, 295] width 107 height 22
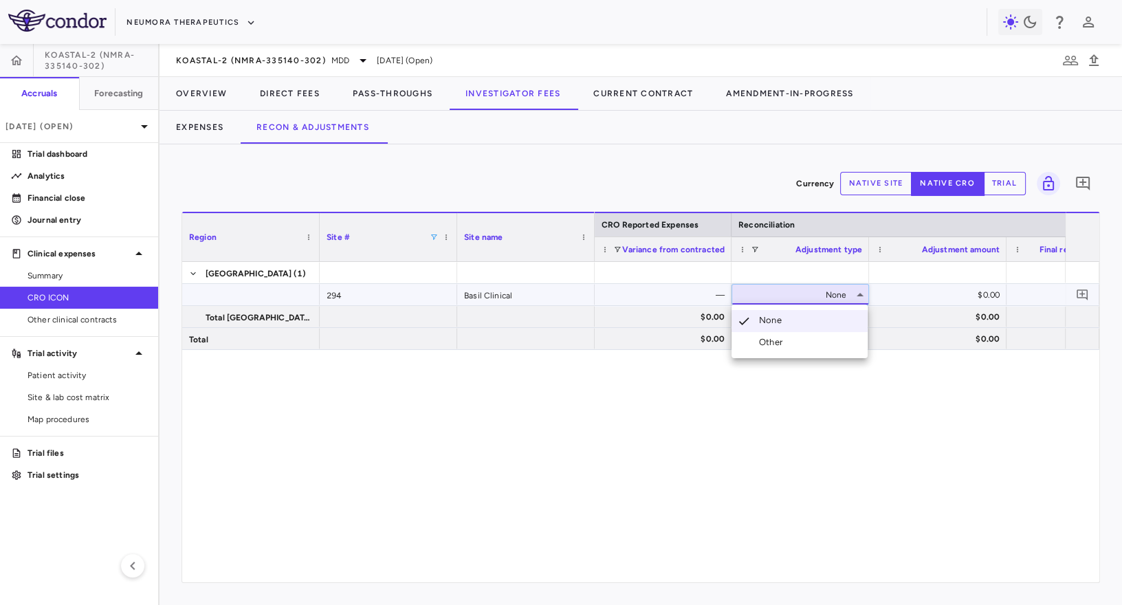
click at [817, 341] on li "Other" at bounding box center [799, 342] width 136 height 21
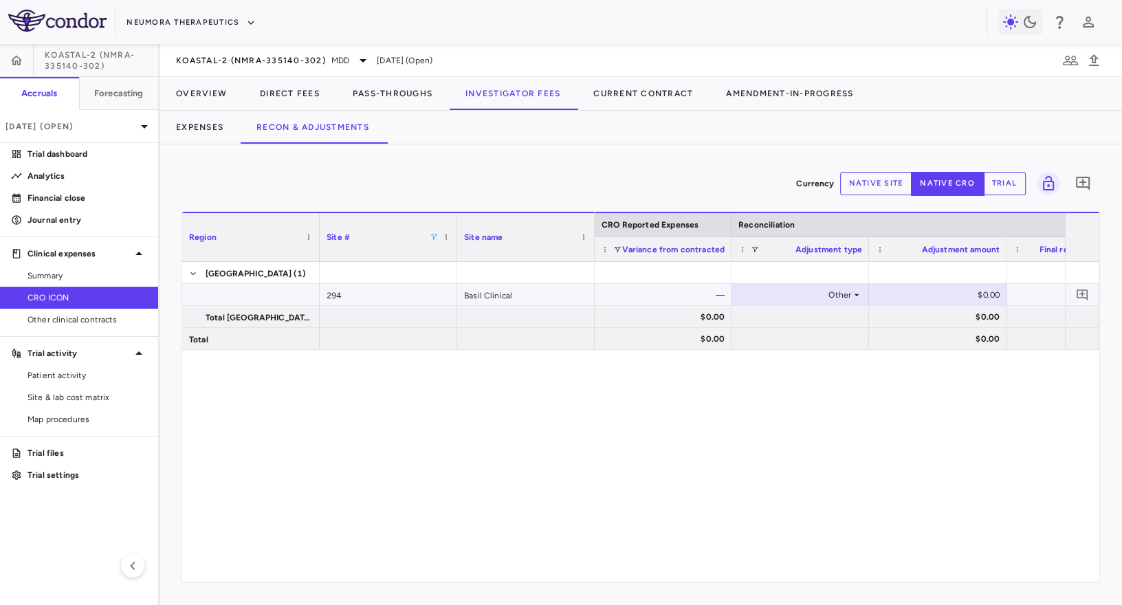
click at [925, 295] on div "$0.00" at bounding box center [940, 295] width 118 height 22
click at [429, 241] on div "Site #" at bounding box center [378, 237] width 103 height 41
click at [430, 239] on span at bounding box center [434, 237] width 8 height 8
click at [462, 261] on input "***" at bounding box center [496, 261] width 121 height 16
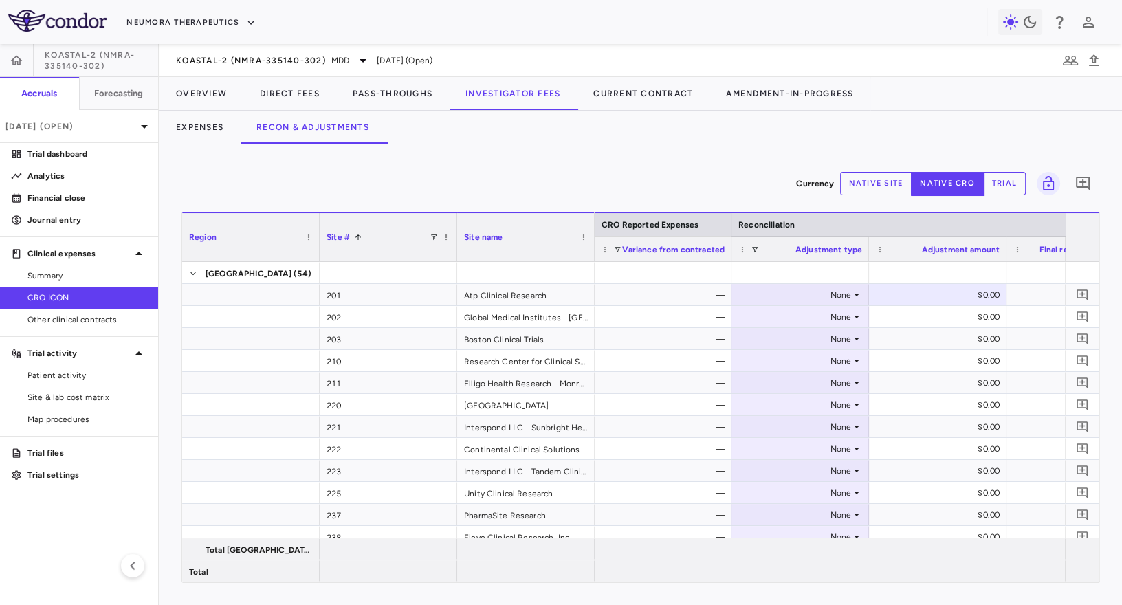
click at [718, 180] on div "Currency native site native cro trial 0" at bounding box center [640, 183] width 918 height 34
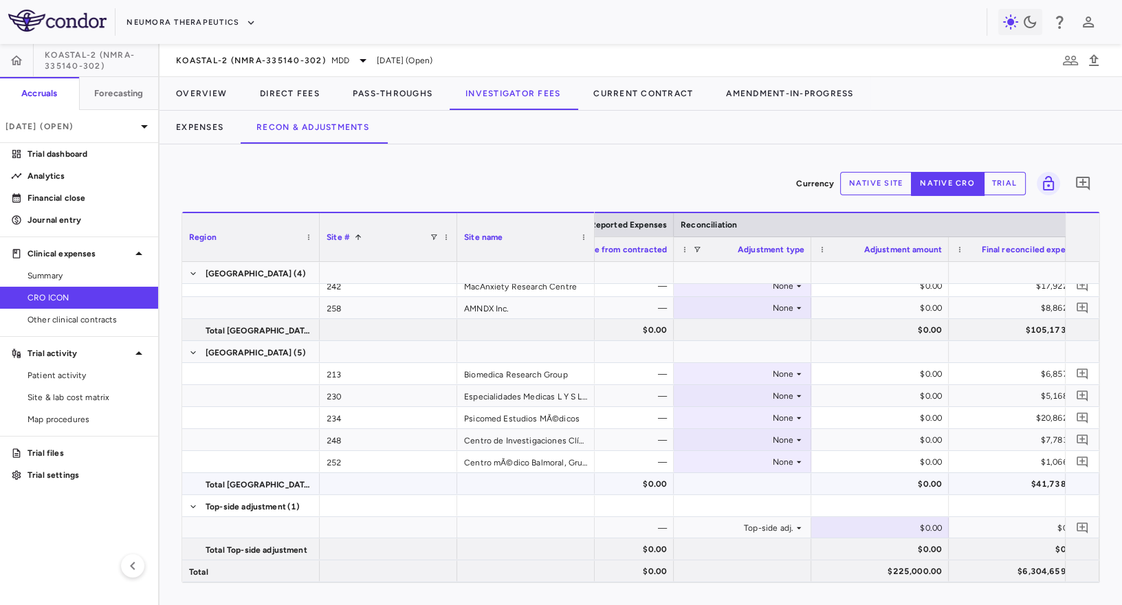
scroll to position [0, 904]
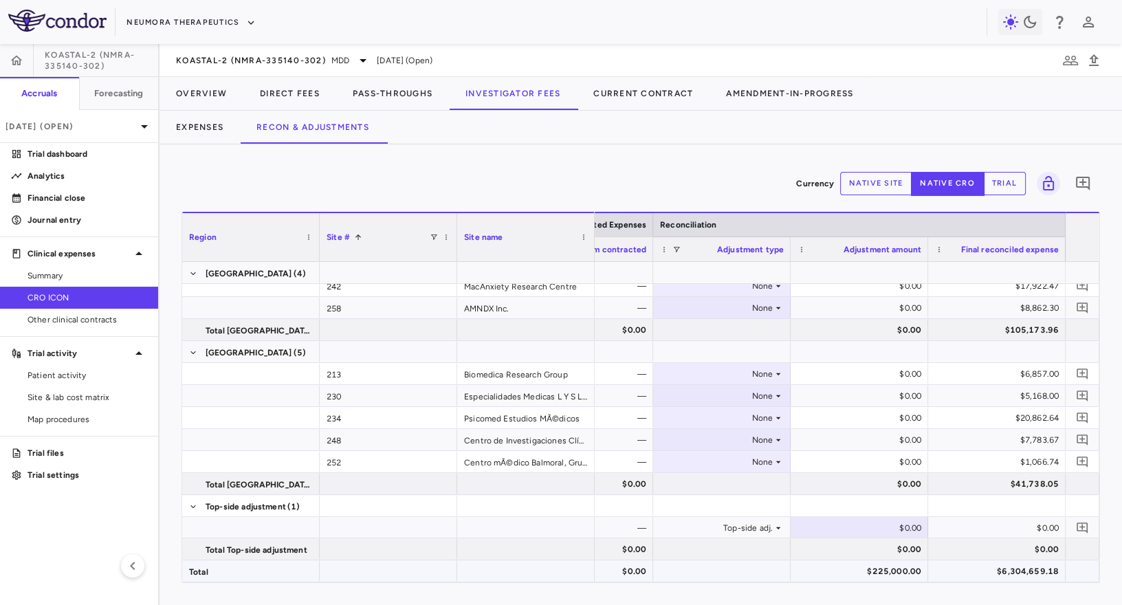
click at [896, 573] on div "$225,000.00" at bounding box center [862, 571] width 118 height 22
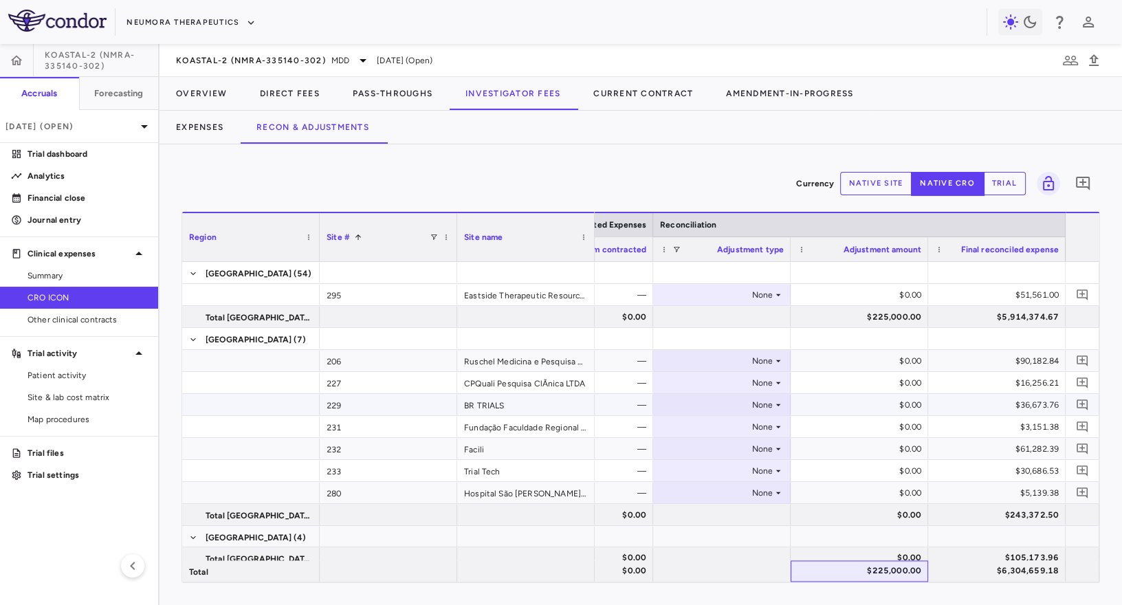
scroll to position [1074, 0]
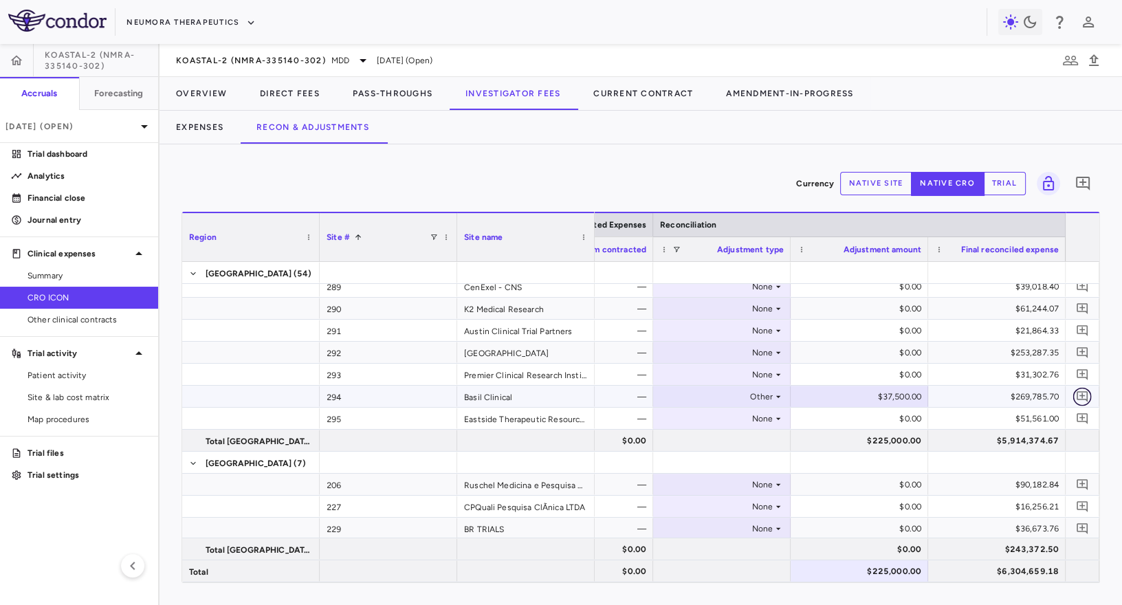
click at [1079, 393] on icon "Add comment" at bounding box center [1082, 396] width 13 height 13
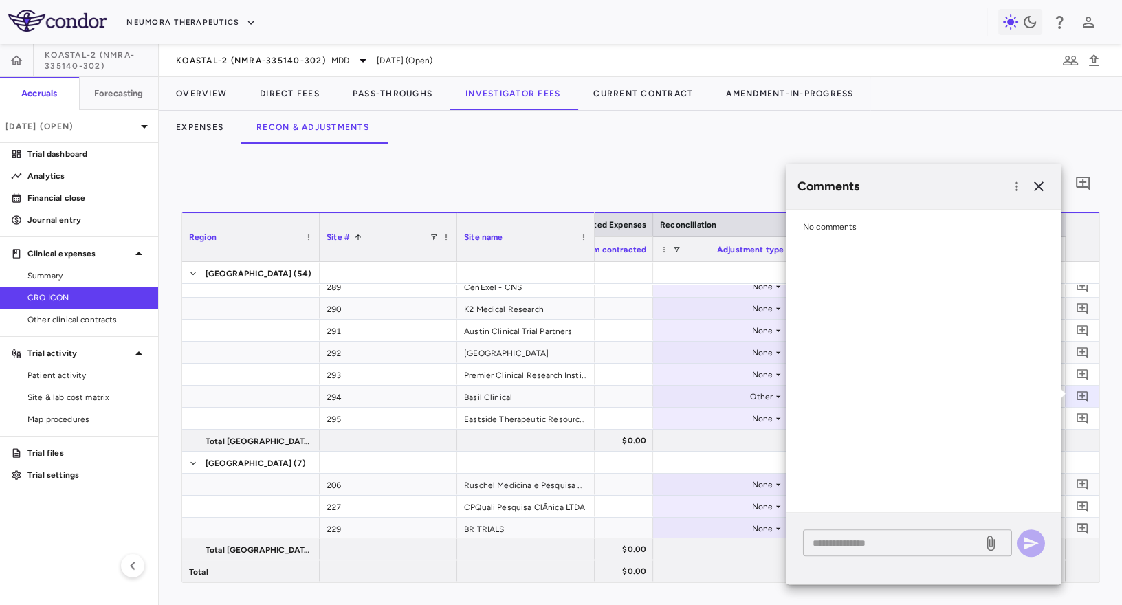
click at [888, 531] on div "* ​" at bounding box center [907, 542] width 209 height 27
type textarea "*"
paste textarea "********"
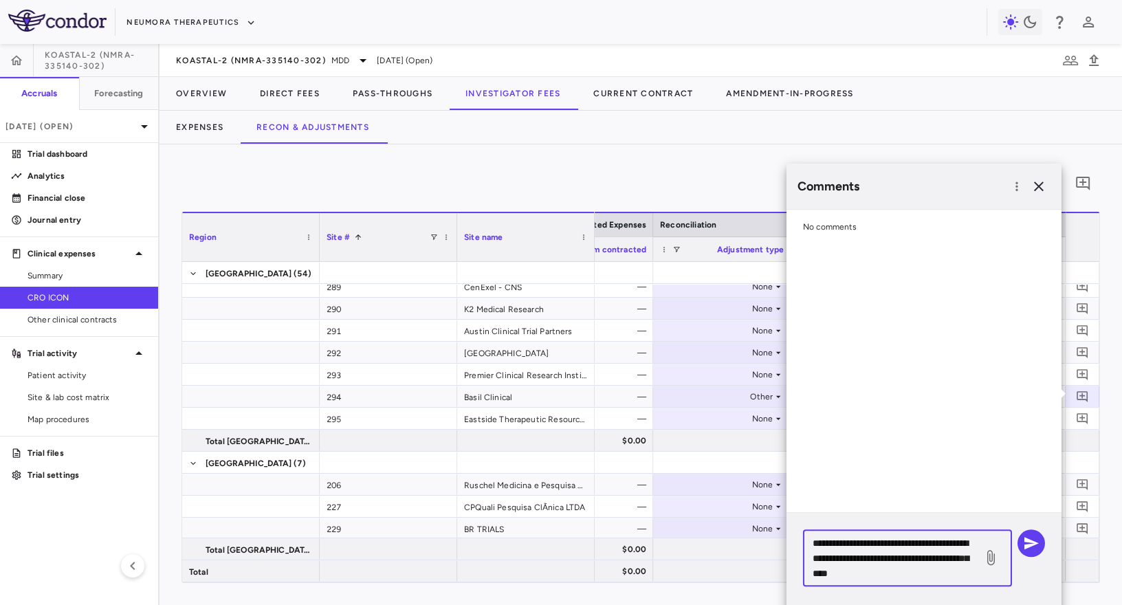
drag, startPoint x: 958, startPoint y: 575, endPoint x: 806, endPoint y: 542, distance: 156.3
click at [806, 542] on div "**********" at bounding box center [907, 557] width 209 height 57
type textarea "**********"
click at [1033, 542] on icon "button" at bounding box center [1031, 543] width 14 height 12
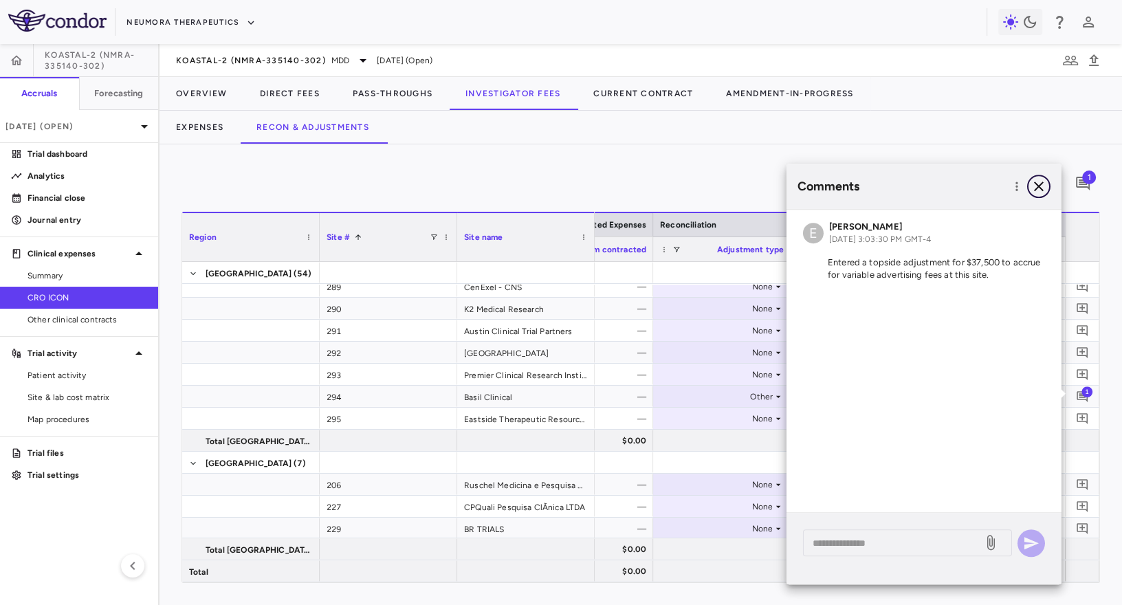
click at [1041, 185] on icon "button" at bounding box center [1038, 186] width 16 height 16
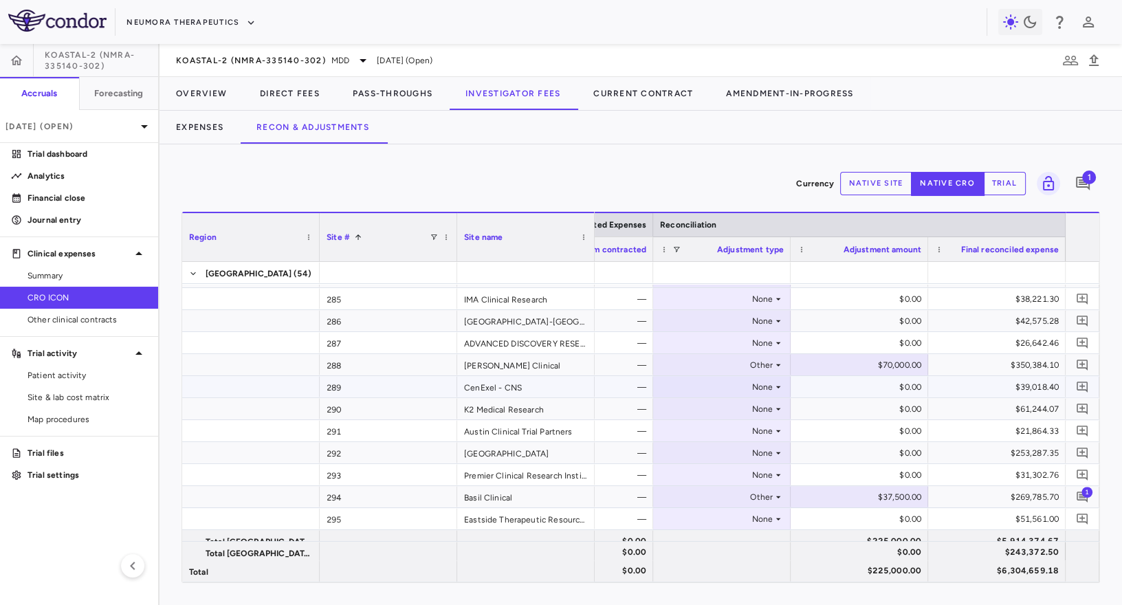
scroll to position [883, 0]
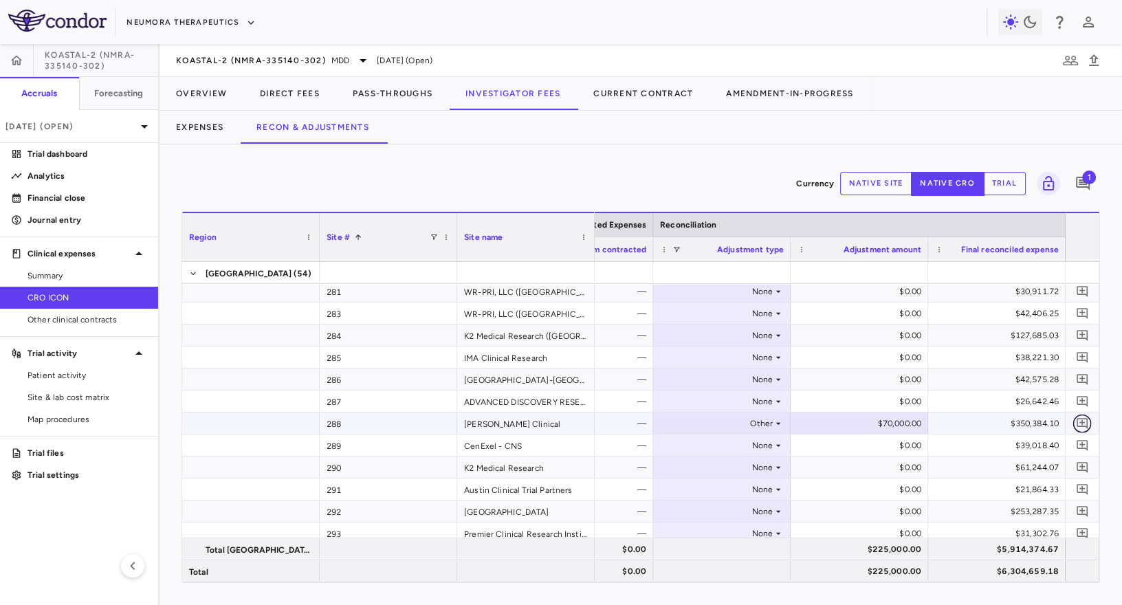
click at [1076, 420] on icon "Add comment" at bounding box center [1082, 423] width 13 height 13
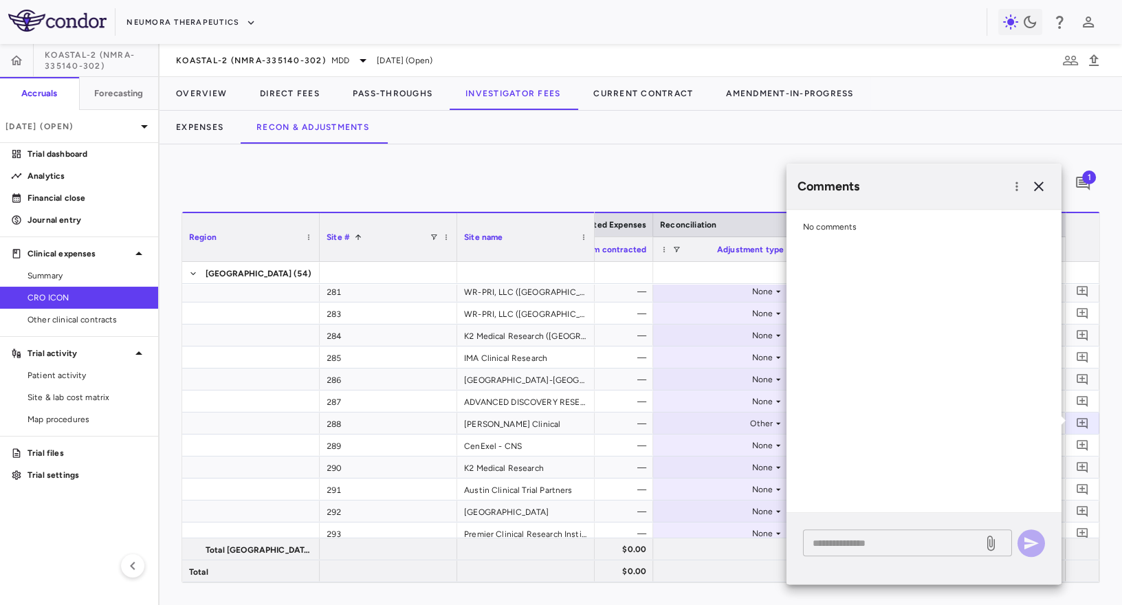
click at [907, 543] on textarea at bounding box center [893, 543] width 161 height 15
paste textarea "**********"
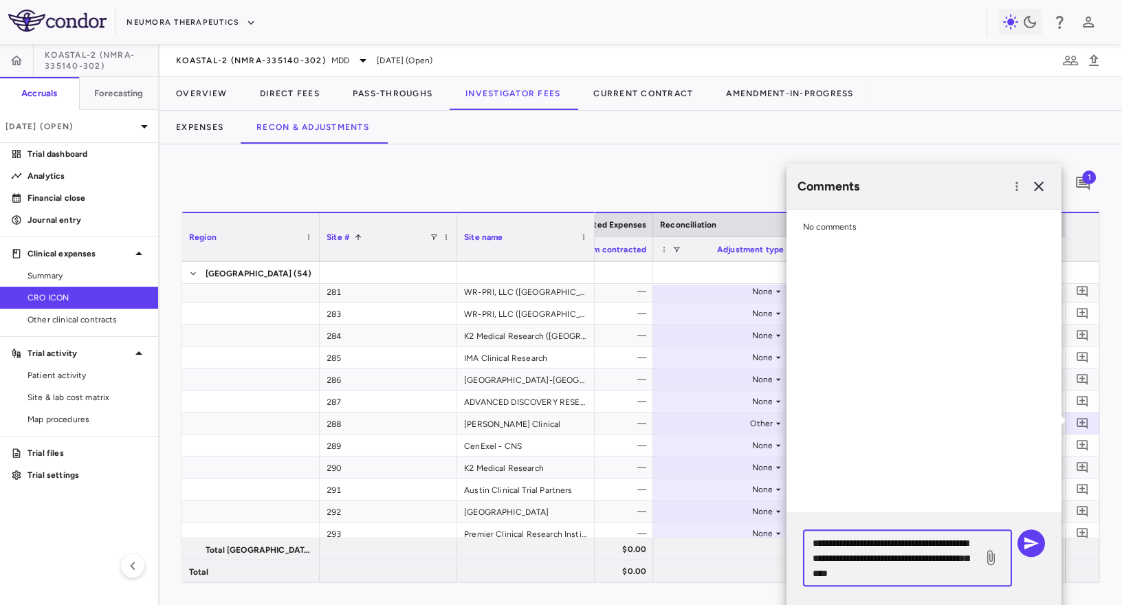
drag, startPoint x: 846, startPoint y: 560, endPoint x: 819, endPoint y: 560, distance: 26.8
click at [819, 560] on textarea "**********" at bounding box center [893, 558] width 161 height 45
type textarea "**********"
click at [1036, 543] on icon "button" at bounding box center [1031, 543] width 14 height 12
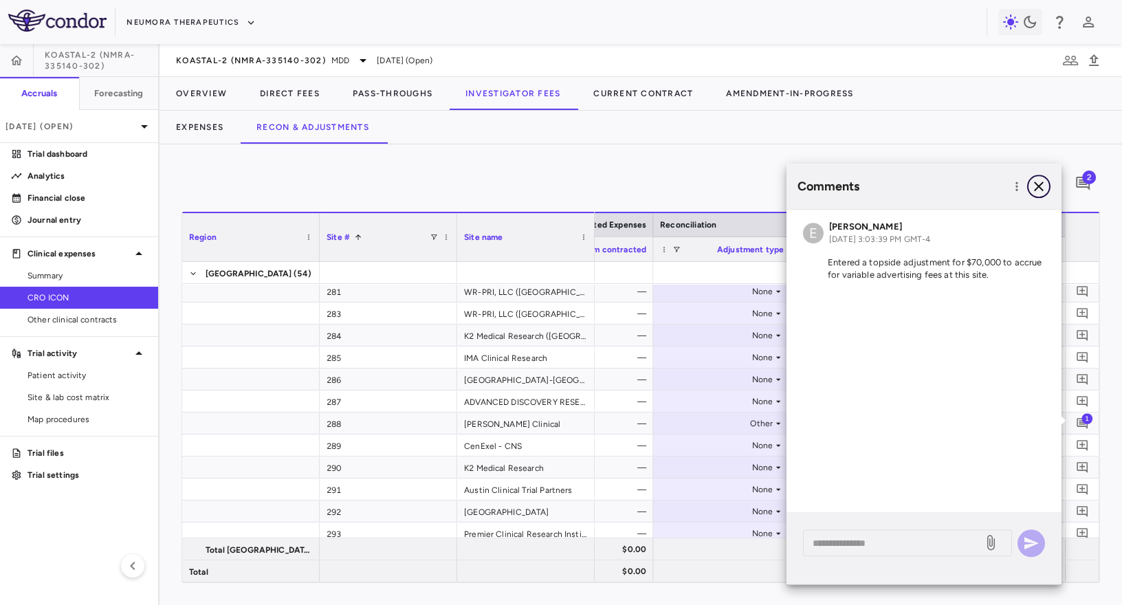
click at [1045, 184] on icon "button" at bounding box center [1038, 186] width 16 height 16
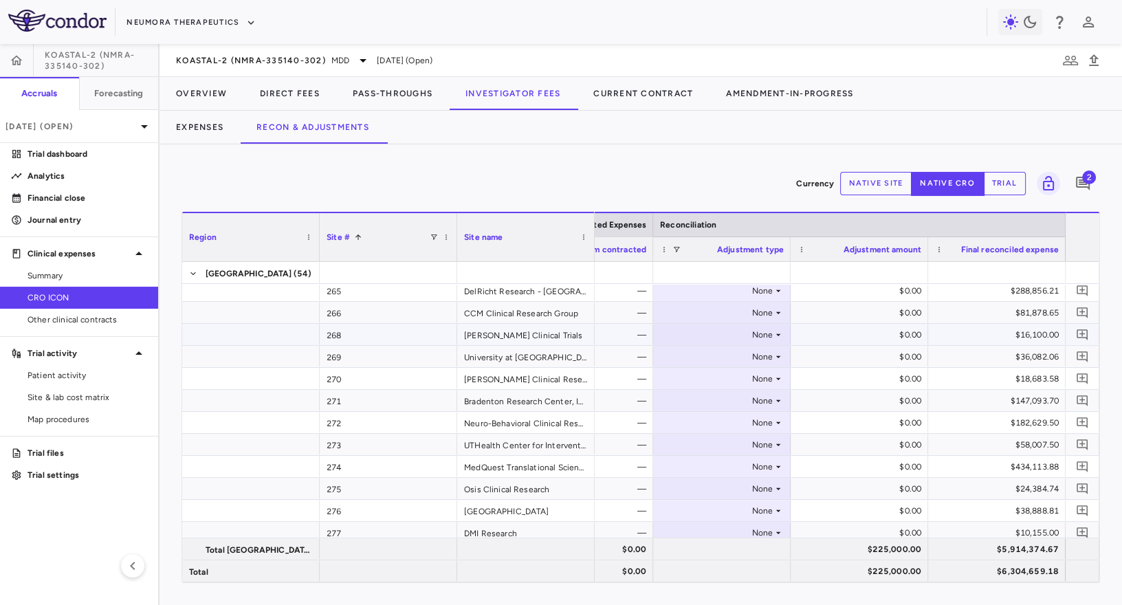
scroll to position [407, 0]
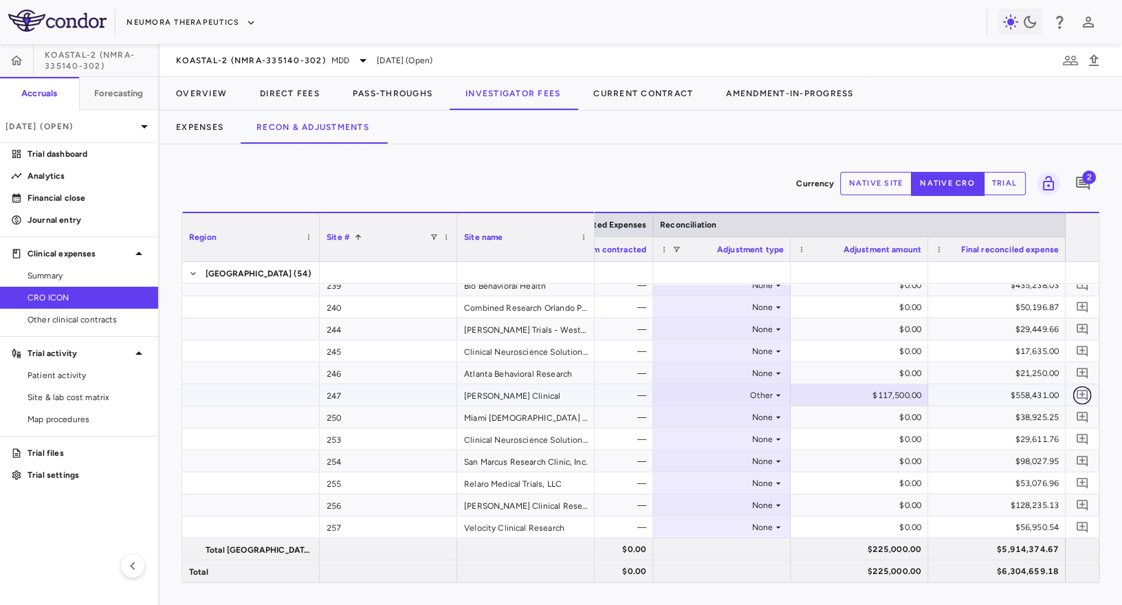
click at [1082, 393] on icon "Add comment" at bounding box center [1082, 395] width 11 height 11
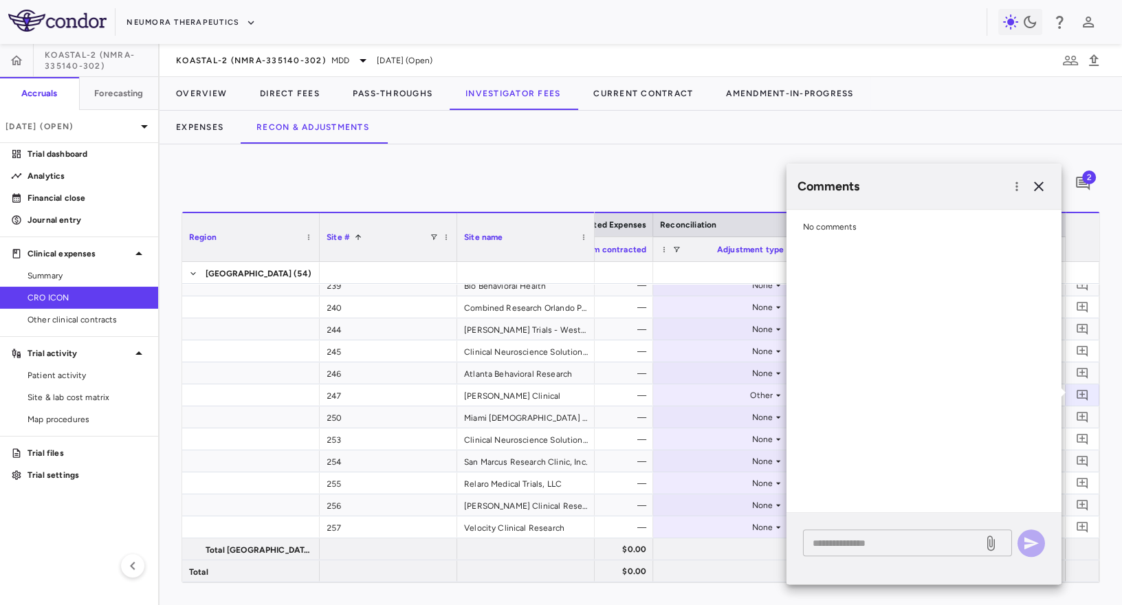
click at [887, 542] on textarea at bounding box center [893, 543] width 161 height 15
paste textarea "**********"
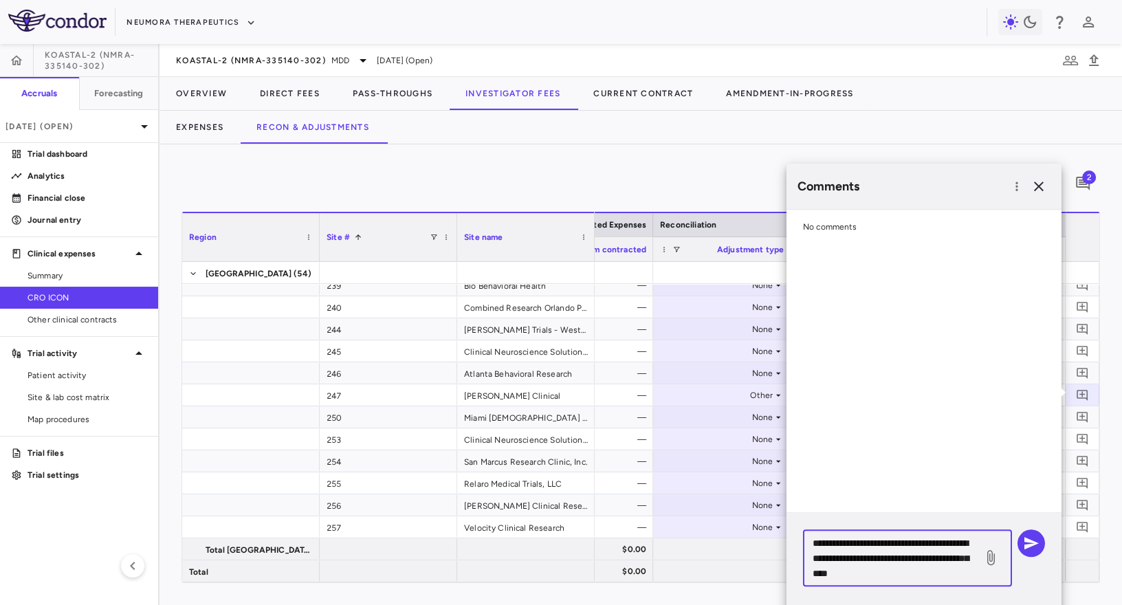
drag, startPoint x: 847, startPoint y: 561, endPoint x: 824, endPoint y: 561, distance: 23.4
click at [824, 561] on textarea "**********" at bounding box center [893, 558] width 161 height 45
type textarea "**********"
click at [1041, 540] on button "button" at bounding box center [1030, 542] width 27 height 27
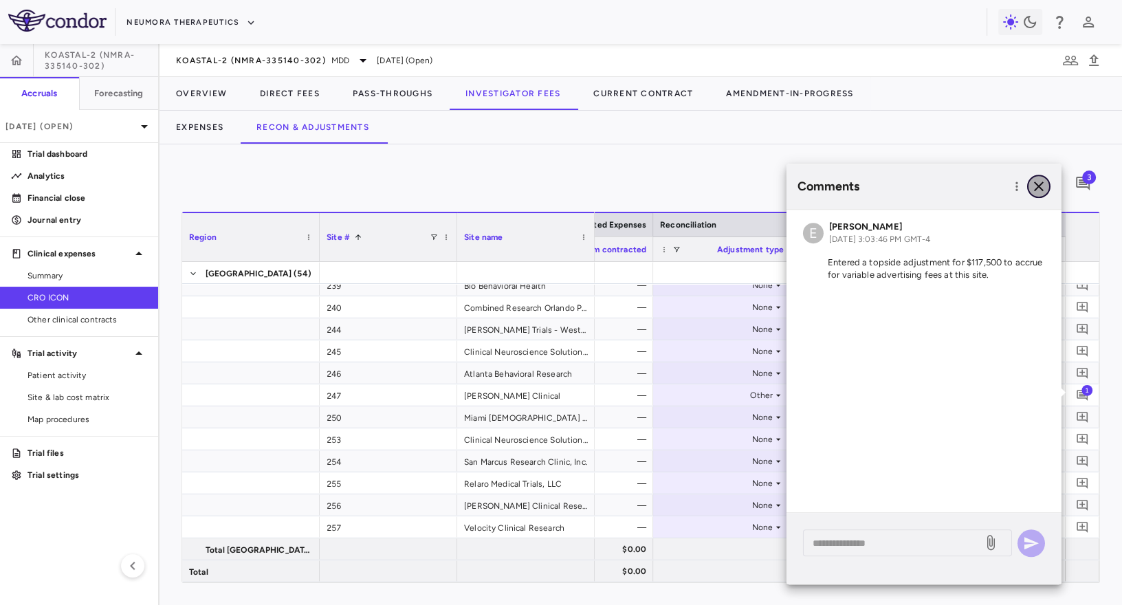
click at [1041, 179] on icon "button" at bounding box center [1038, 186] width 16 height 16
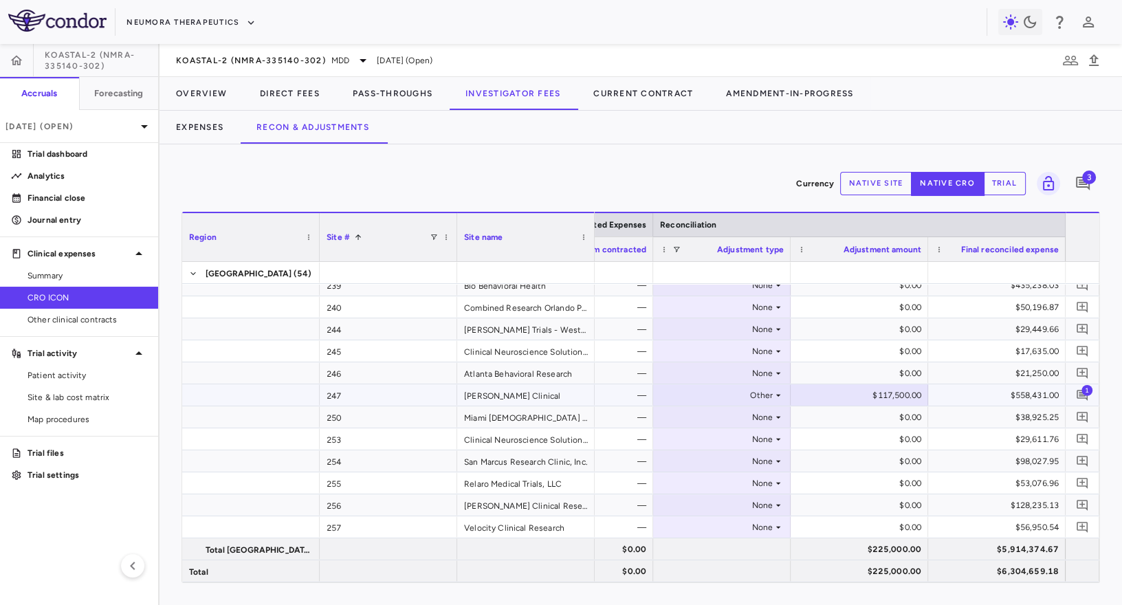
scroll to position [271, 0]
click at [85, 399] on span "Site & lab cost matrix" at bounding box center [87, 397] width 120 height 12
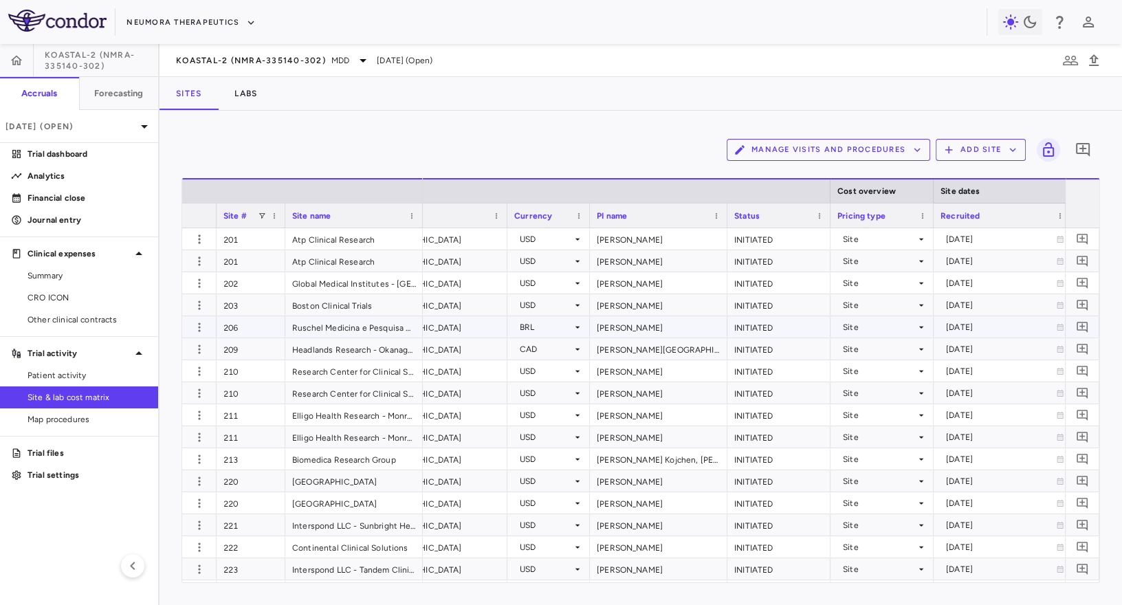
scroll to position [0, 498]
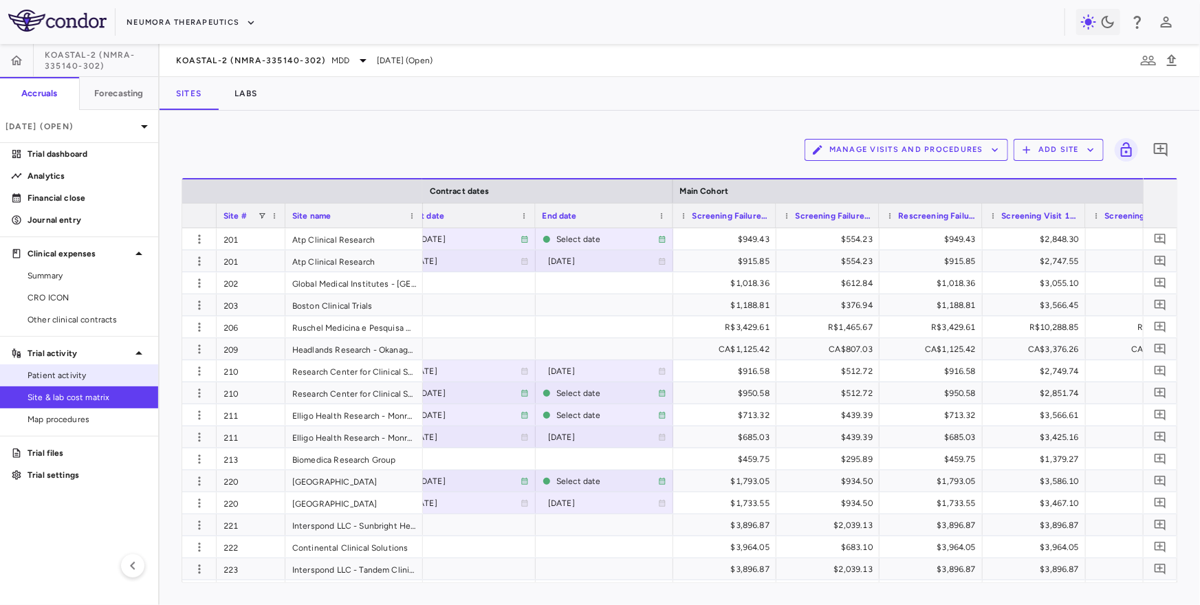
click at [56, 369] on span "Patient activity" at bounding box center [87, 375] width 120 height 12
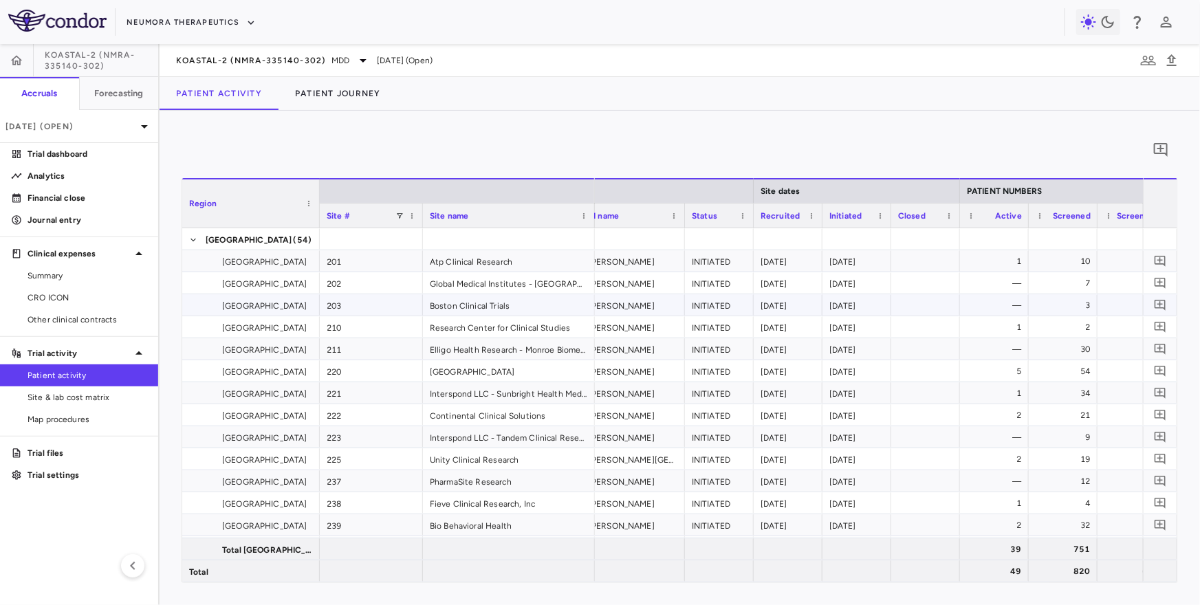
scroll to position [0, 177]
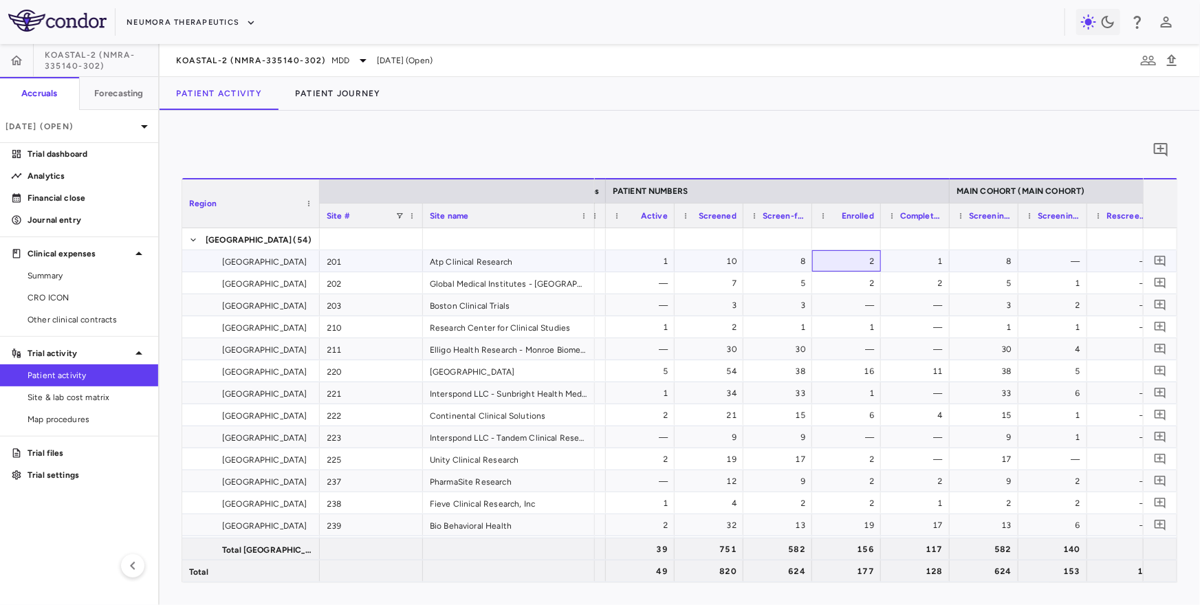
click at [841, 265] on div "2" at bounding box center [848, 261] width 49 height 22
click at [729, 260] on div "10" at bounding box center [711, 261] width 49 height 22
click at [784, 255] on div "8" at bounding box center [780, 261] width 49 height 22
click at [797, 259] on div "8" at bounding box center [780, 261] width 49 height 22
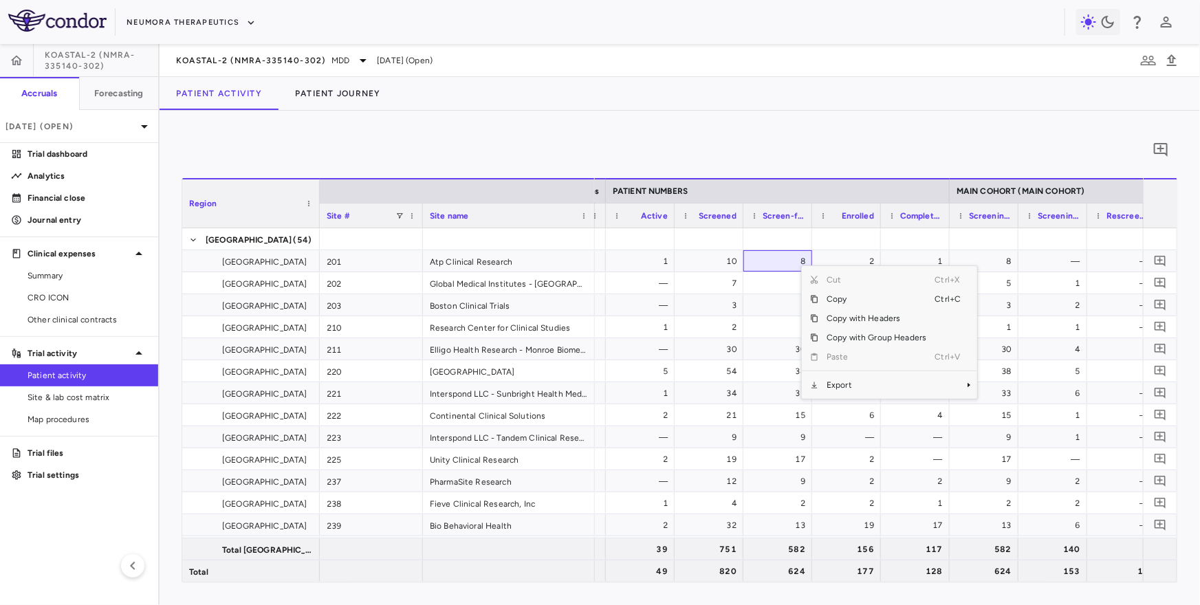
click at [774, 148] on div "0" at bounding box center [679, 150] width 996 height 34
click at [59, 399] on span "Site & lab cost matrix" at bounding box center [87, 397] width 120 height 12
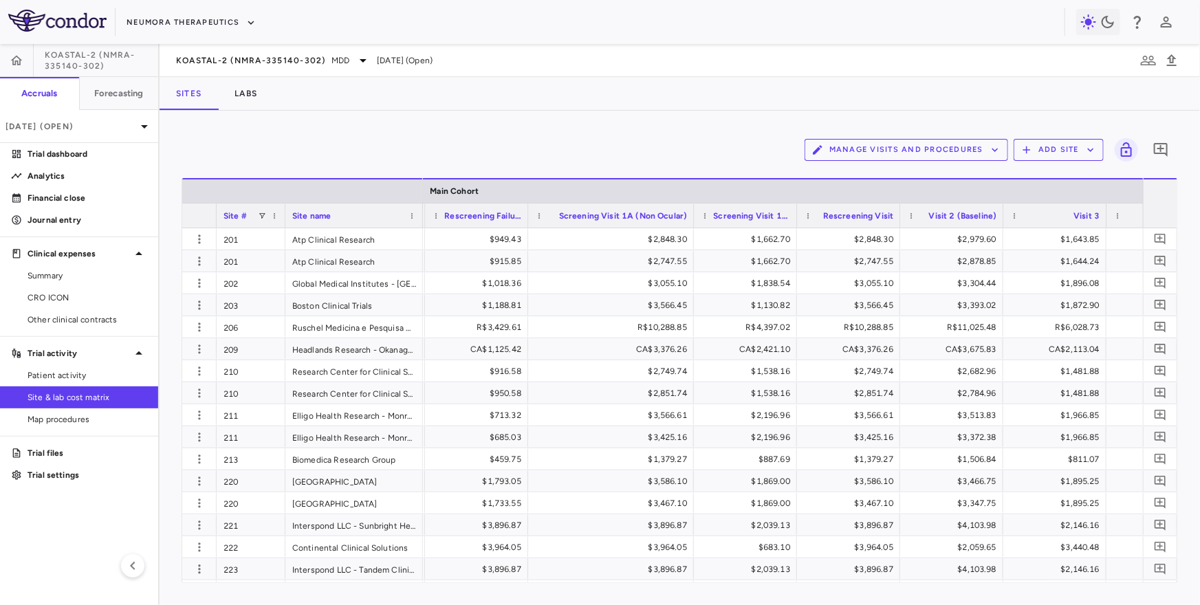
drag, startPoint x: 628, startPoint y: 219, endPoint x: 692, endPoint y: 216, distance: 64.0
click at [692, 216] on div at bounding box center [692, 215] width 5 height 24
drag, startPoint x: 797, startPoint y: 216, endPoint x: 817, endPoint y: 213, distance: 20.1
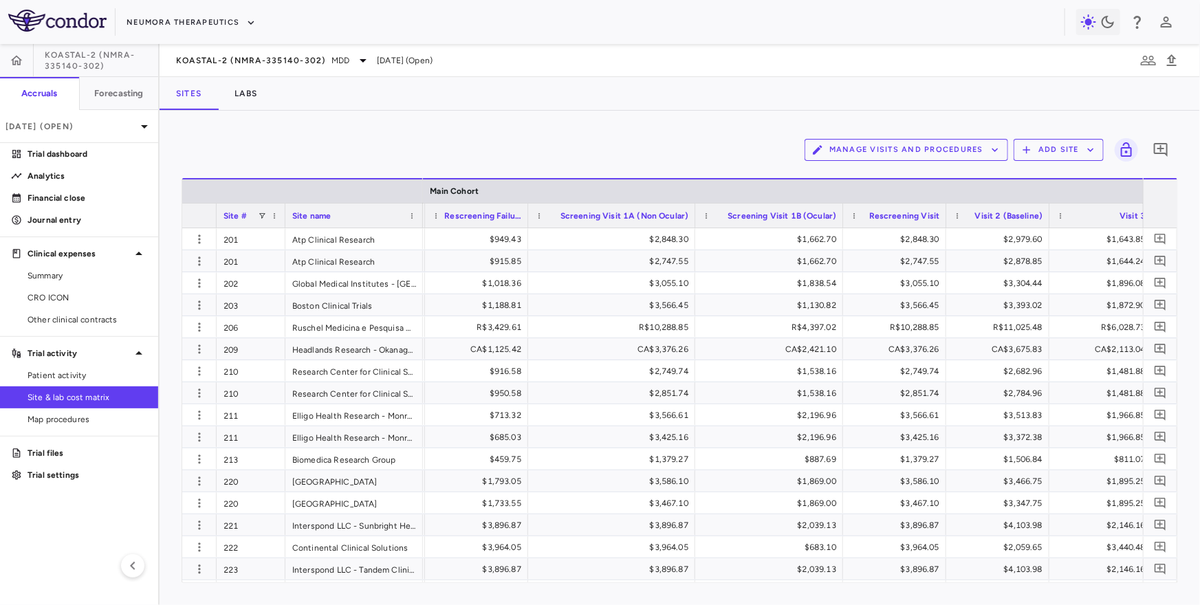
drag, startPoint x: 795, startPoint y: 216, endPoint x: 840, endPoint y: 214, distance: 44.7
click at [840, 214] on div at bounding box center [841, 215] width 5 height 24
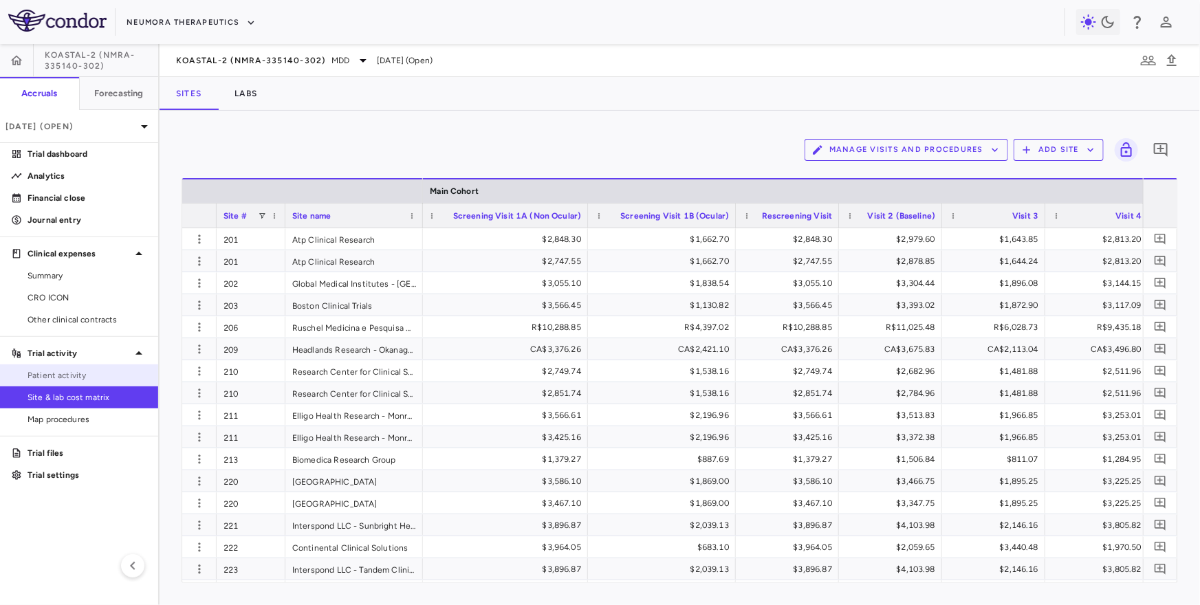
click at [76, 376] on span "Patient activity" at bounding box center [87, 375] width 120 height 12
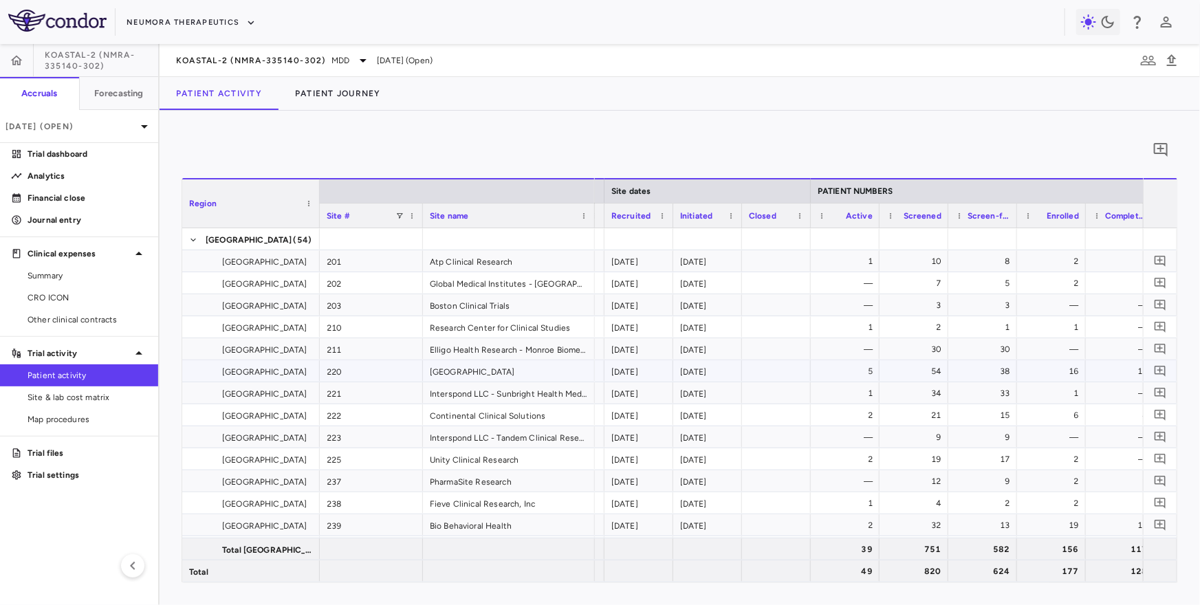
scroll to position [0, 328]
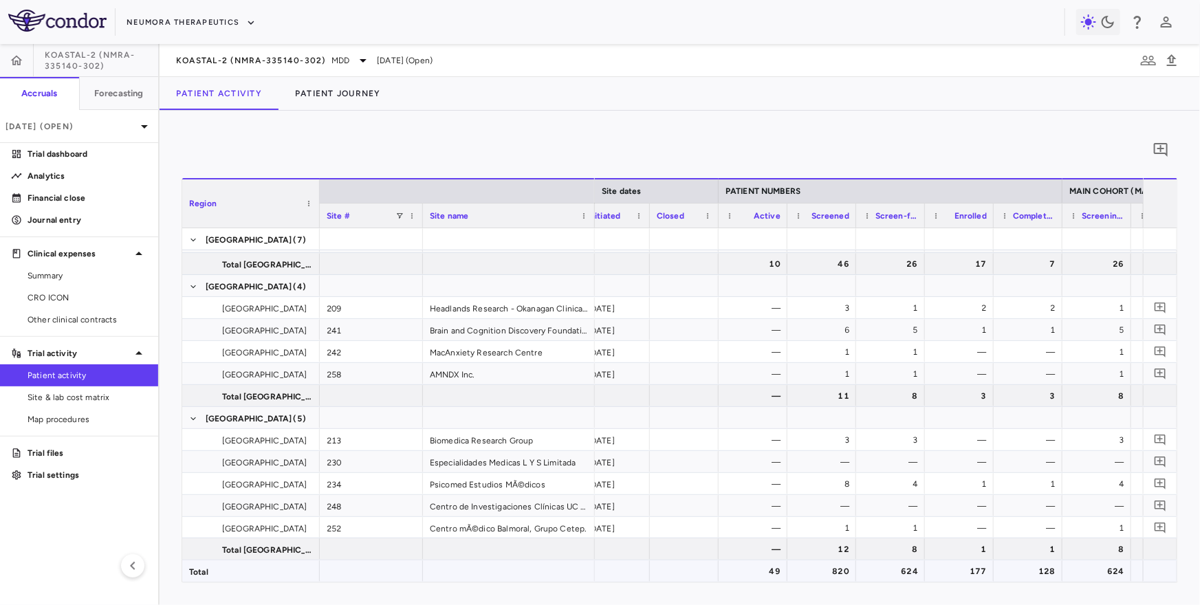
click at [899, 571] on div "624" at bounding box center [892, 571] width 49 height 22
